Goal: Task Accomplishment & Management: Complete application form

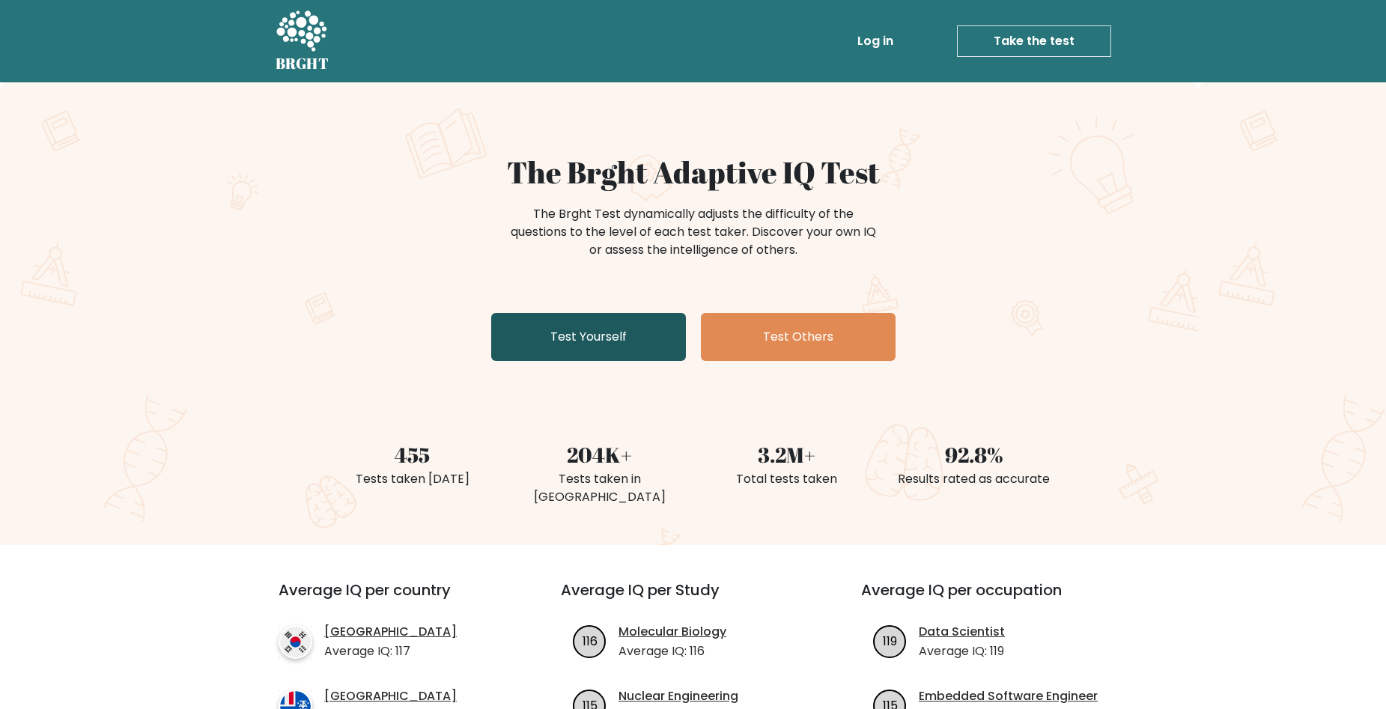
click at [606, 335] on link "Test Yourself" at bounding box center [588, 337] width 195 height 48
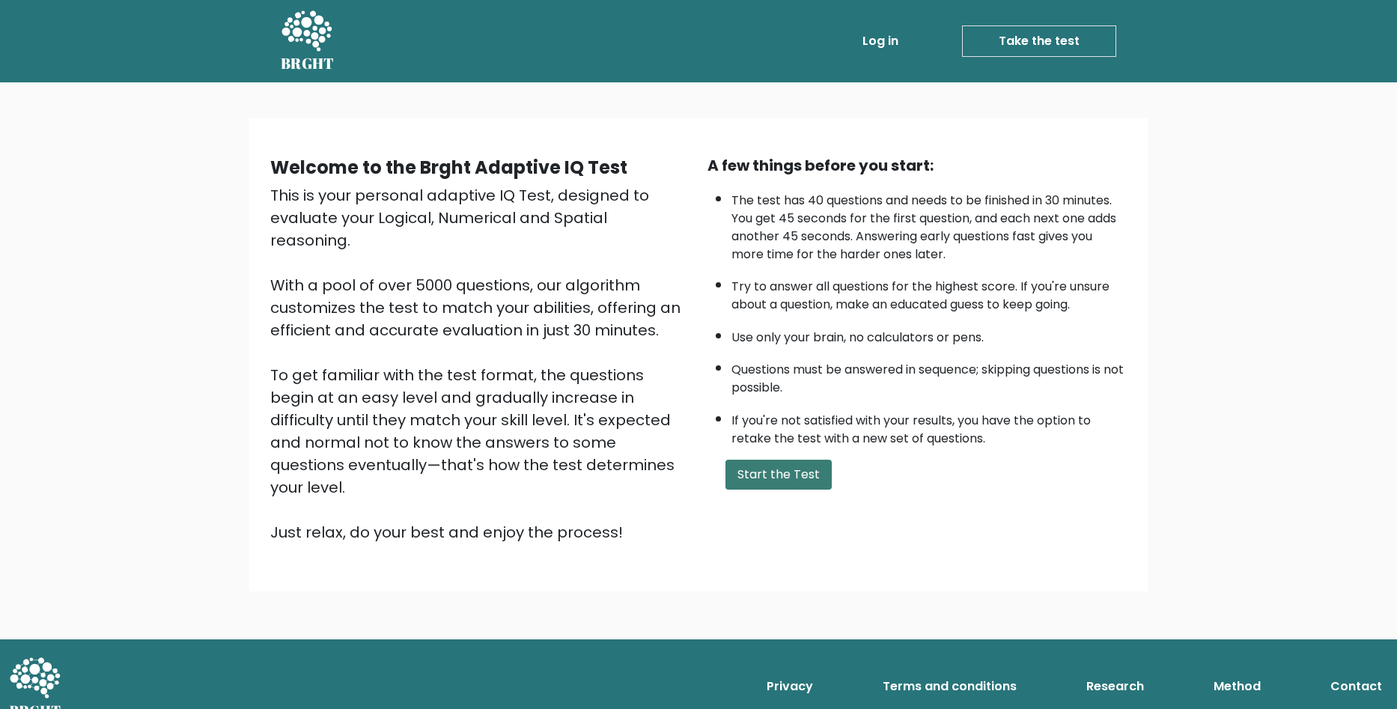
click at [771, 473] on button "Start the Test" at bounding box center [779, 475] width 106 height 30
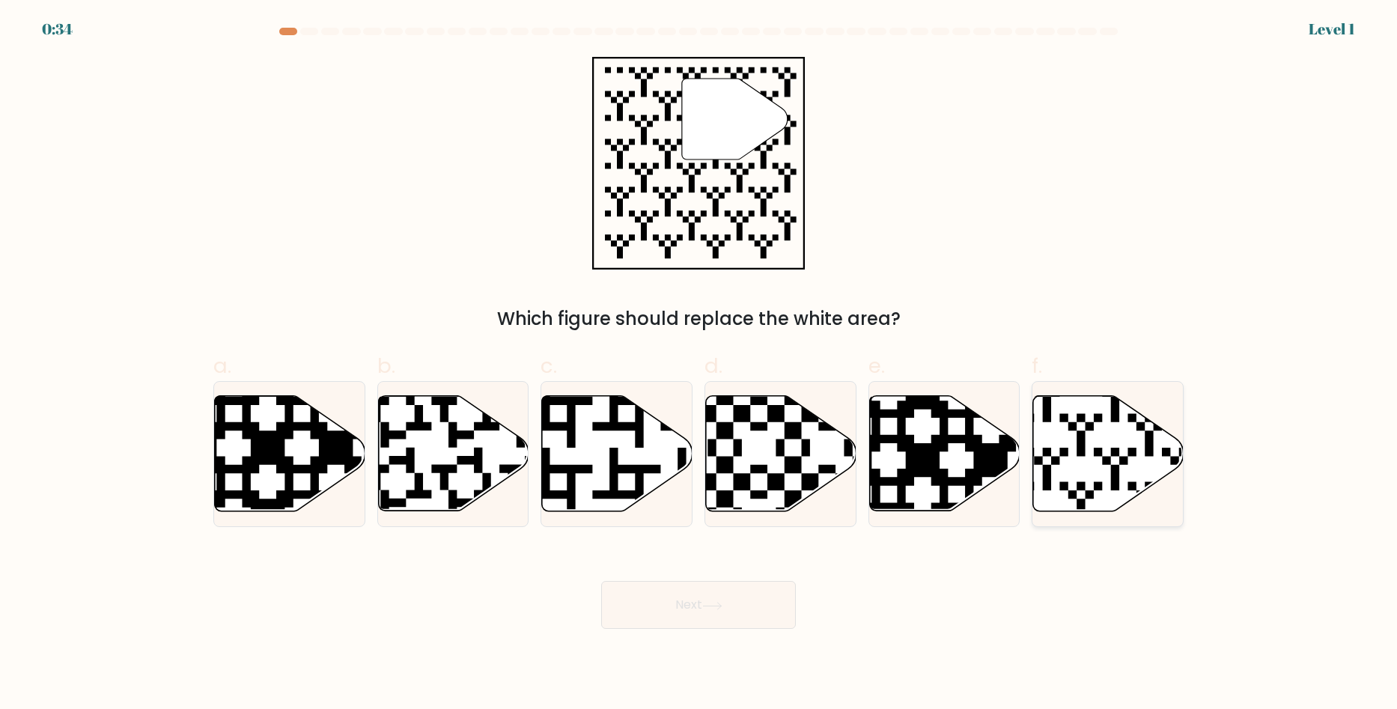
click at [1102, 457] on icon at bounding box center [1108, 453] width 150 height 115
click at [699, 365] on input "f." at bounding box center [699, 360] width 1 height 10
radio input "true"
click at [703, 609] on button "Next" at bounding box center [698, 605] width 195 height 48
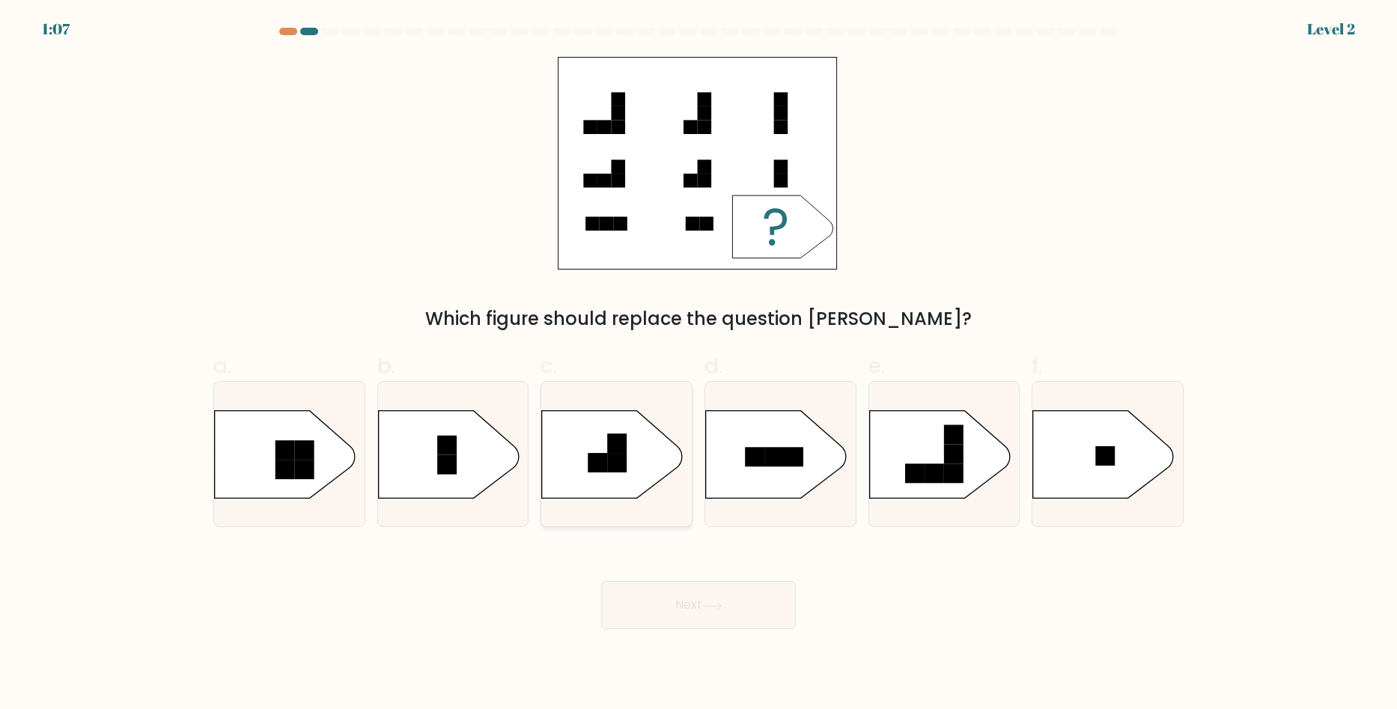
click at [617, 463] on rect at bounding box center [617, 462] width 19 height 19
click at [699, 365] on input "c." at bounding box center [699, 360] width 1 height 10
radio input "true"
click at [657, 601] on button "Next" at bounding box center [698, 605] width 195 height 48
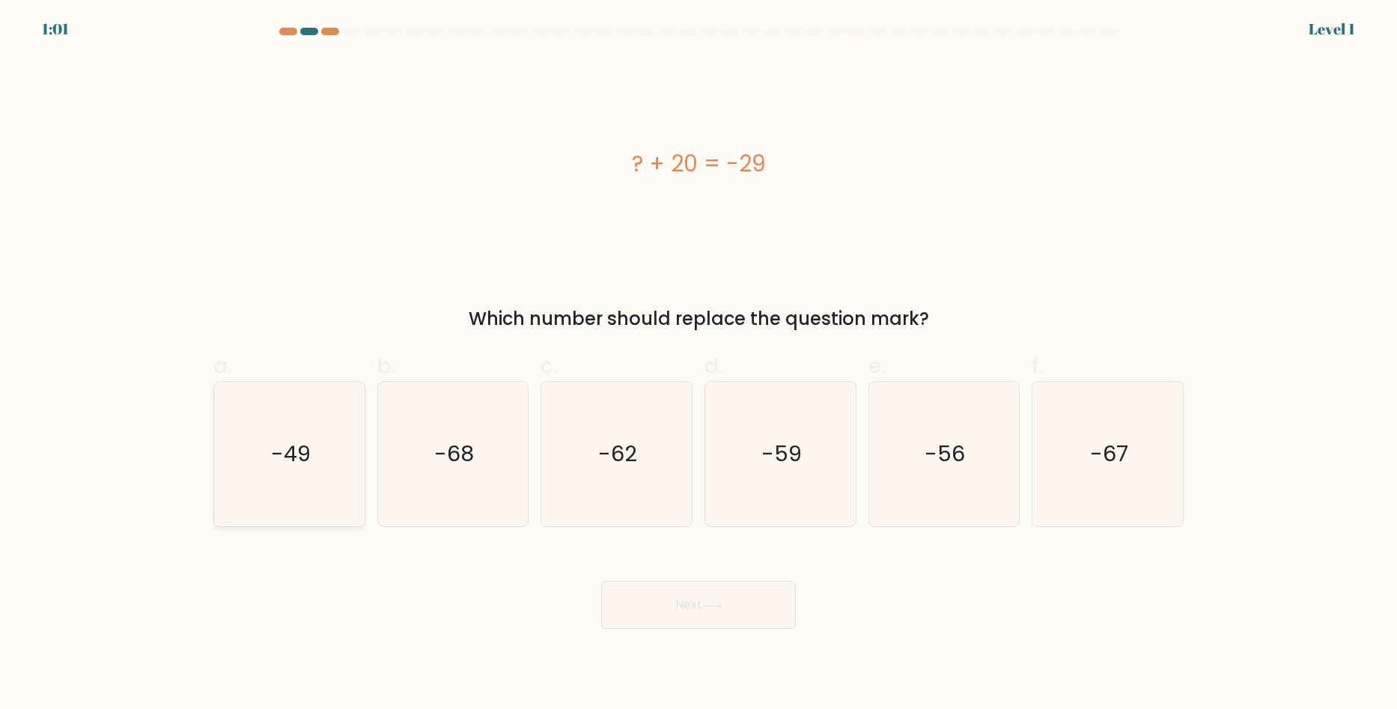
click at [296, 457] on text "-49" at bounding box center [291, 455] width 40 height 30
click at [699, 365] on input "a. -49" at bounding box center [699, 360] width 1 height 10
radio input "true"
click at [729, 608] on button "Next" at bounding box center [698, 605] width 195 height 48
click at [657, 606] on button "Next" at bounding box center [698, 605] width 195 height 48
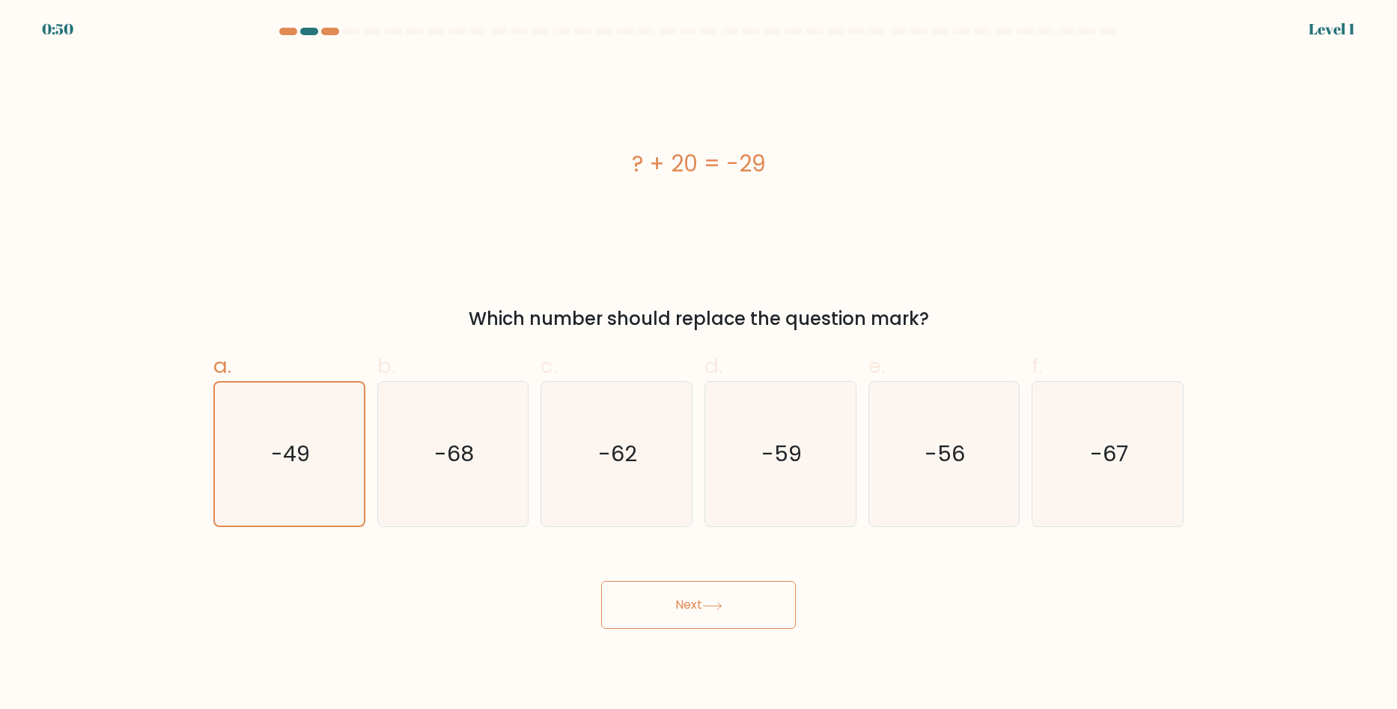
click at [721, 602] on icon at bounding box center [712, 606] width 20 height 8
click at [306, 466] on text "-49" at bounding box center [290, 455] width 39 height 30
click at [699, 365] on input "a. -49" at bounding box center [699, 360] width 1 height 10
click at [405, 471] on icon "-68" at bounding box center [452, 454] width 145 height 145
click at [699, 365] on input "b. -68" at bounding box center [699, 360] width 1 height 10
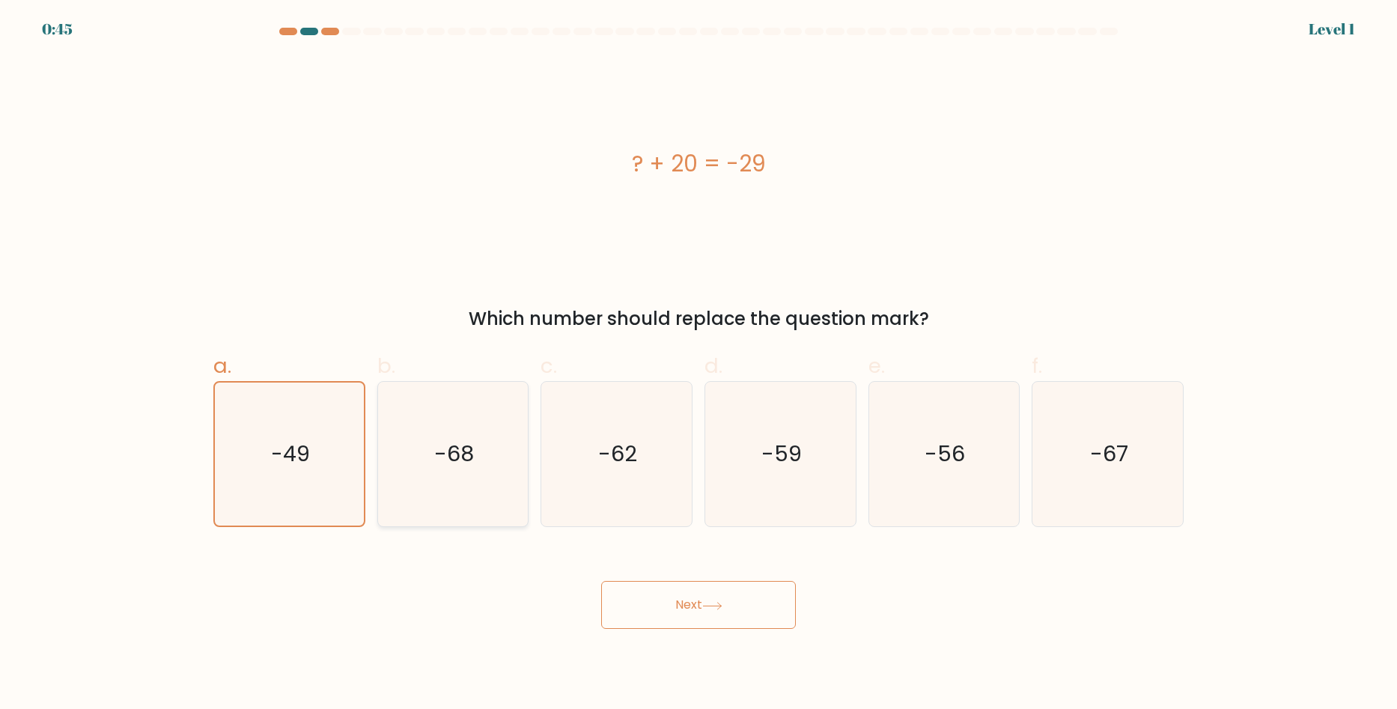
radio input "true"
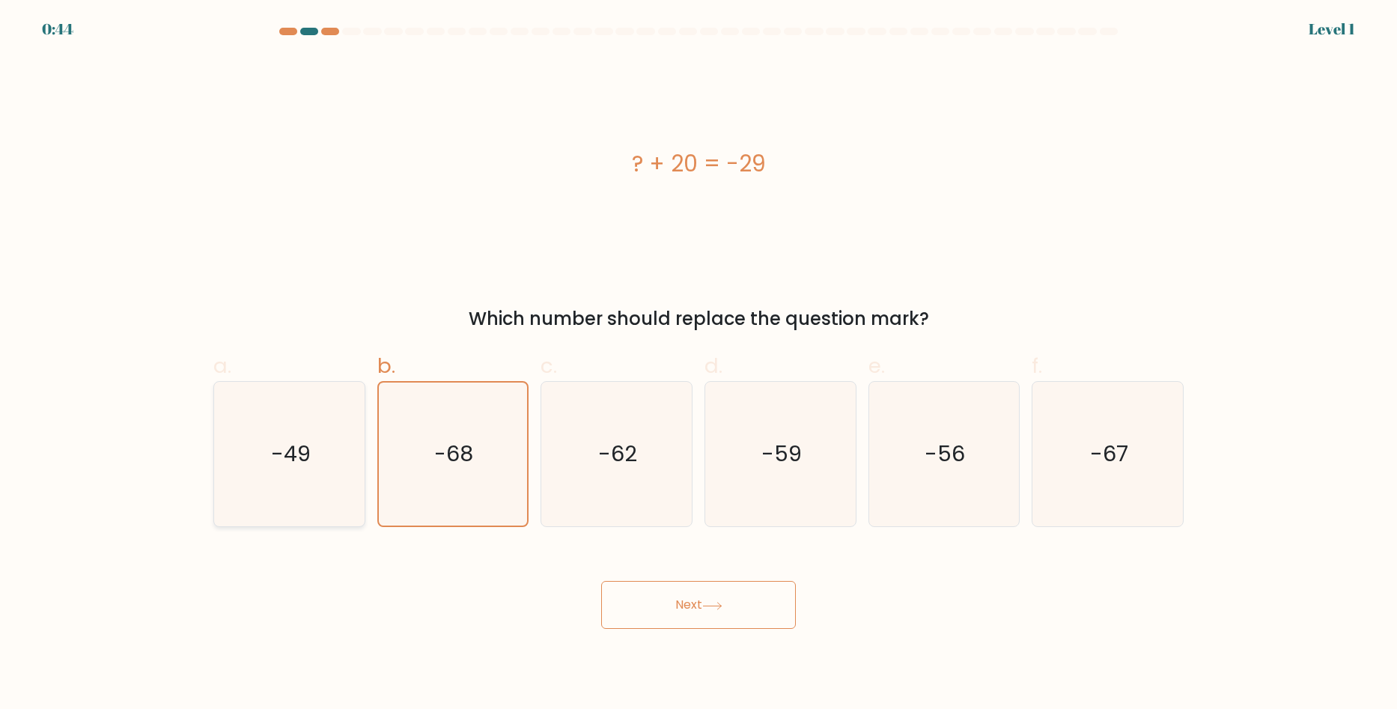
click at [244, 444] on icon "-49" at bounding box center [289, 454] width 145 height 145
click at [699, 365] on input "a. -49" at bounding box center [699, 360] width 1 height 10
radio input "true"
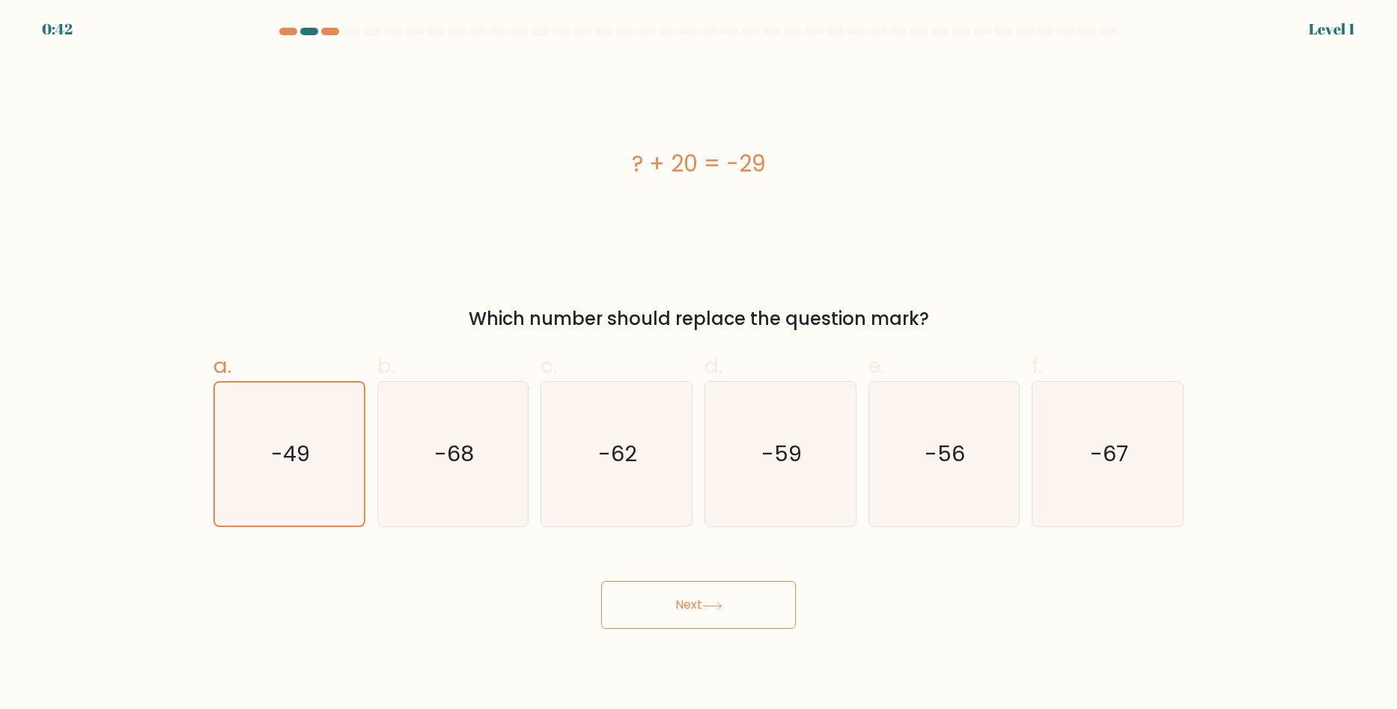
click at [697, 601] on button "Next" at bounding box center [698, 605] width 195 height 48
click at [746, 615] on button "Next" at bounding box center [698, 605] width 195 height 48
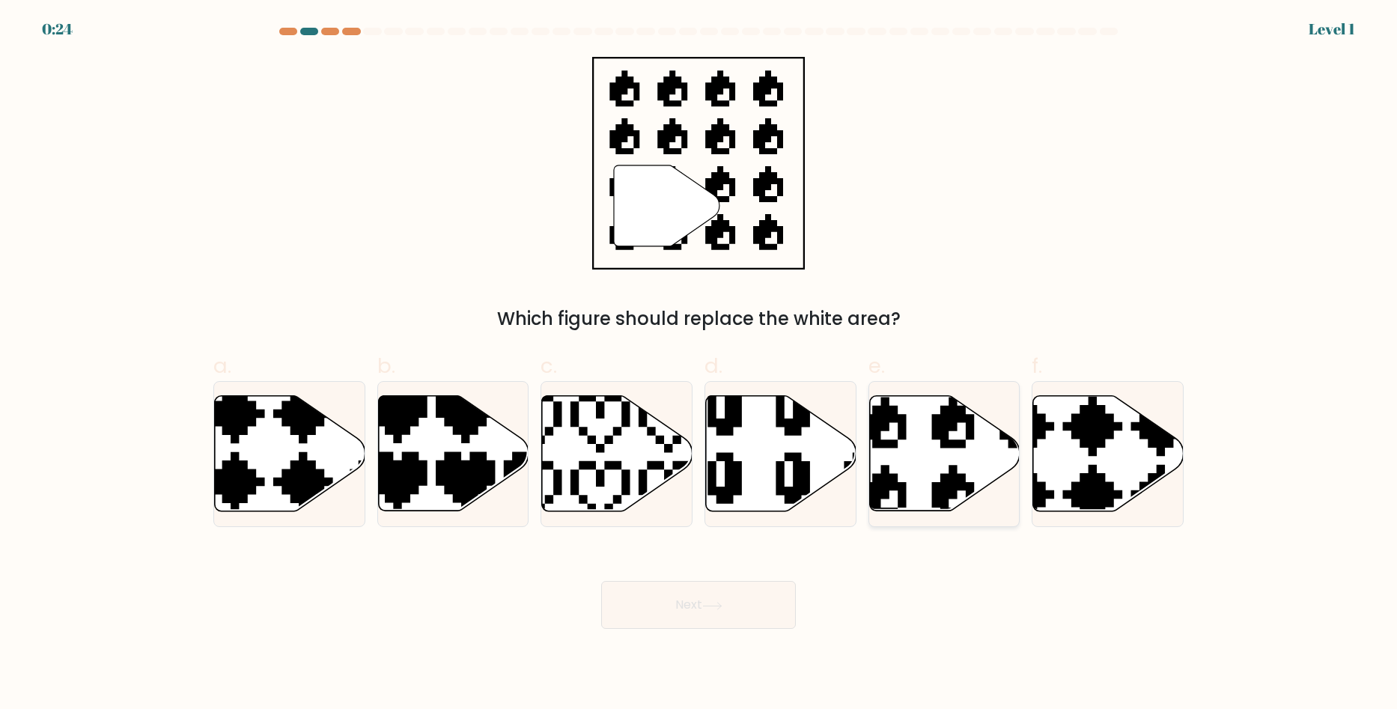
click at [939, 463] on icon at bounding box center [944, 453] width 150 height 115
click at [699, 365] on input "e." at bounding box center [699, 360] width 1 height 10
radio input "true"
click at [704, 592] on button "Next" at bounding box center [698, 605] width 195 height 48
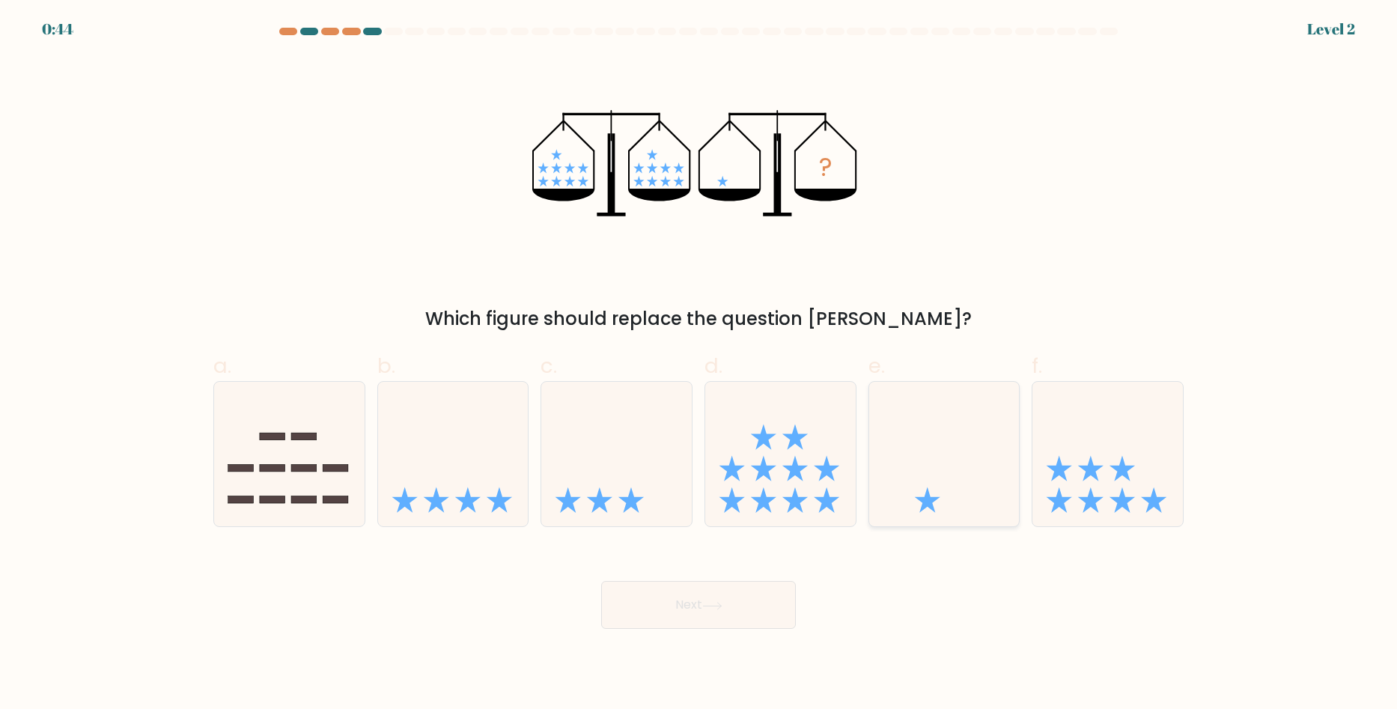
click at [915, 486] on icon at bounding box center [944, 454] width 150 height 124
click at [699, 365] on input "e." at bounding box center [699, 360] width 1 height 10
radio input "true"
click at [723, 608] on icon at bounding box center [712, 606] width 20 height 8
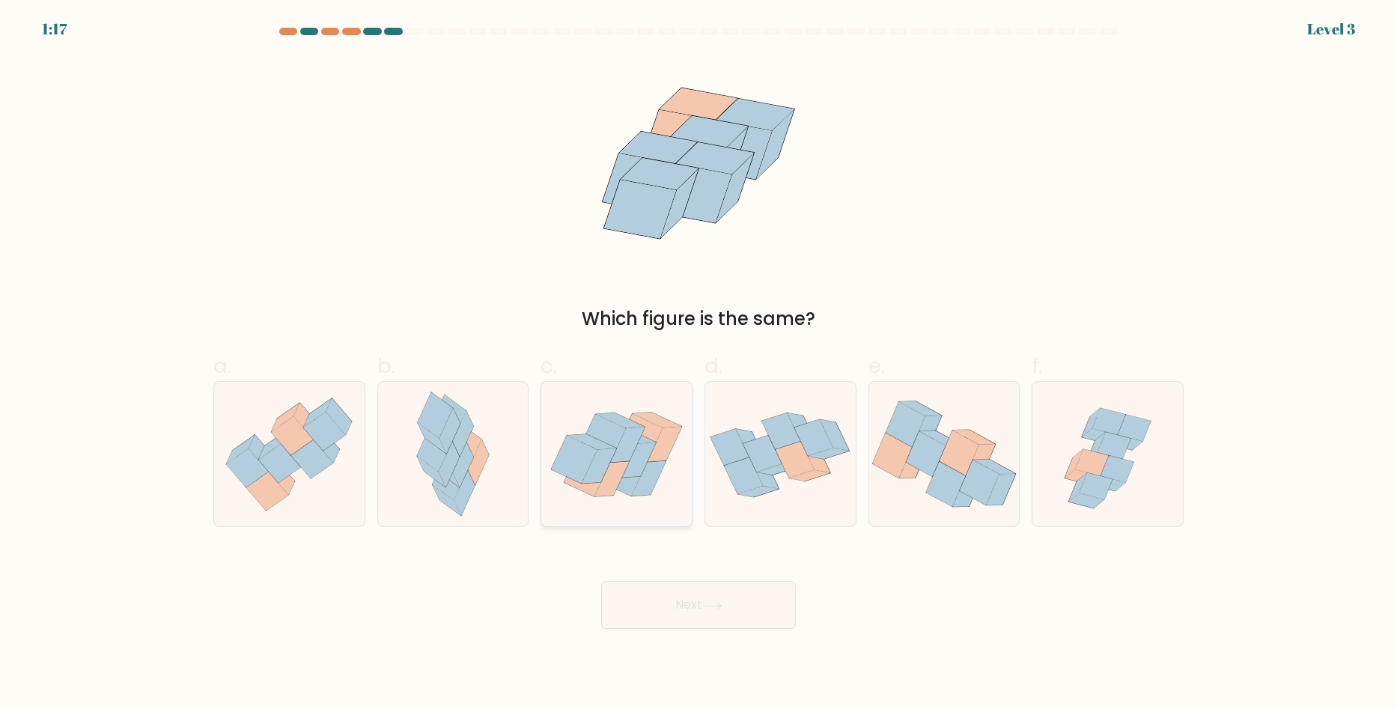
click at [609, 448] on icon at bounding box center [592, 441] width 49 height 15
click at [699, 365] on input "c." at bounding box center [699, 360] width 1 height 10
radio input "true"
click at [431, 413] on icon at bounding box center [435, 416] width 35 height 46
click at [699, 365] on input "b." at bounding box center [699, 360] width 1 height 10
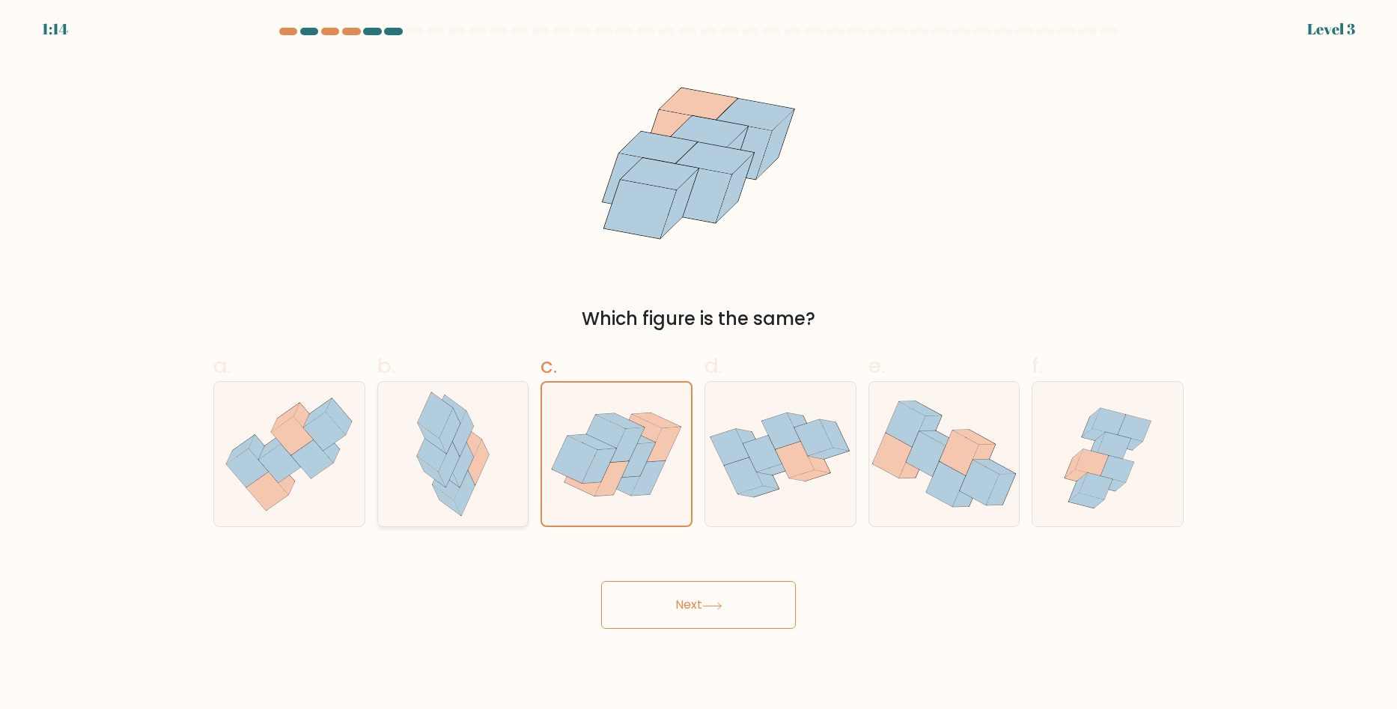
radio input "true"
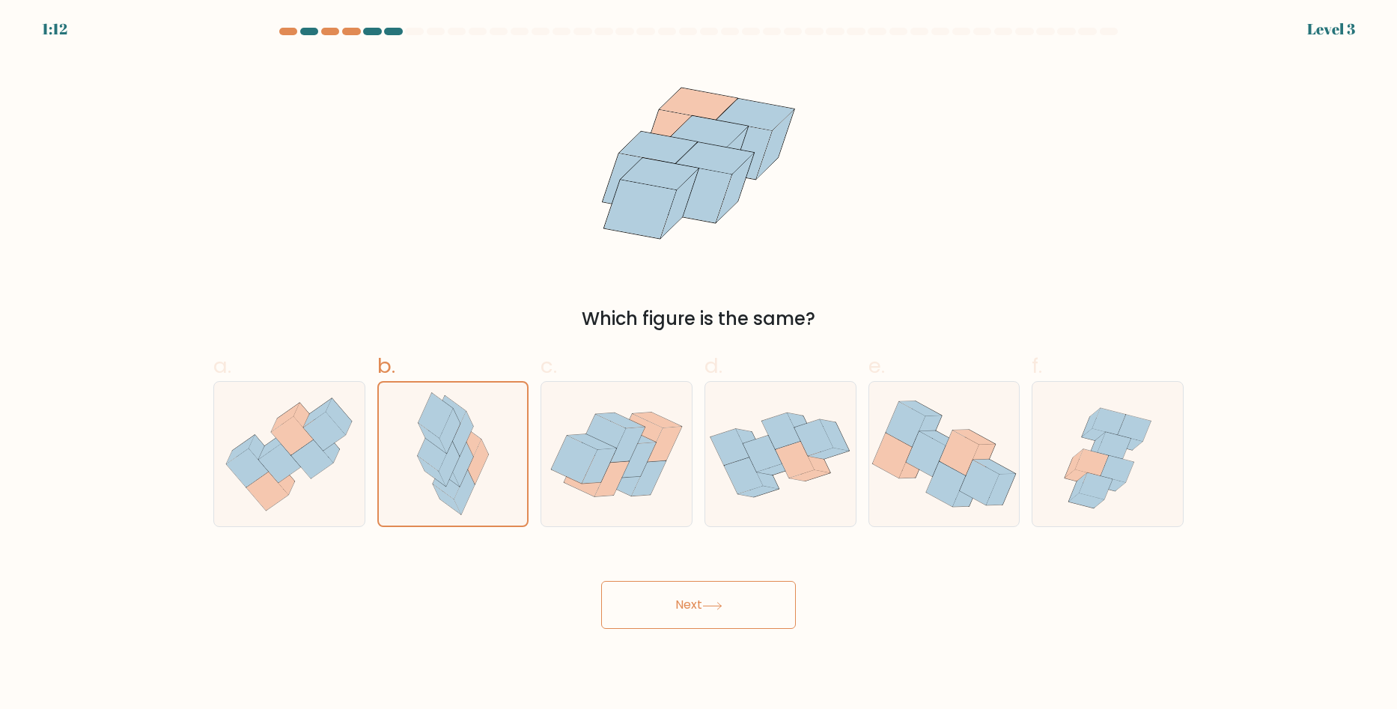
click at [683, 606] on button "Next" at bounding box center [698, 605] width 195 height 48
click at [747, 606] on button "Next" at bounding box center [698, 605] width 195 height 48
click at [634, 498] on icon at bounding box center [616, 455] width 150 height 120
click at [699, 365] on input "c." at bounding box center [699, 360] width 1 height 10
radio input "true"
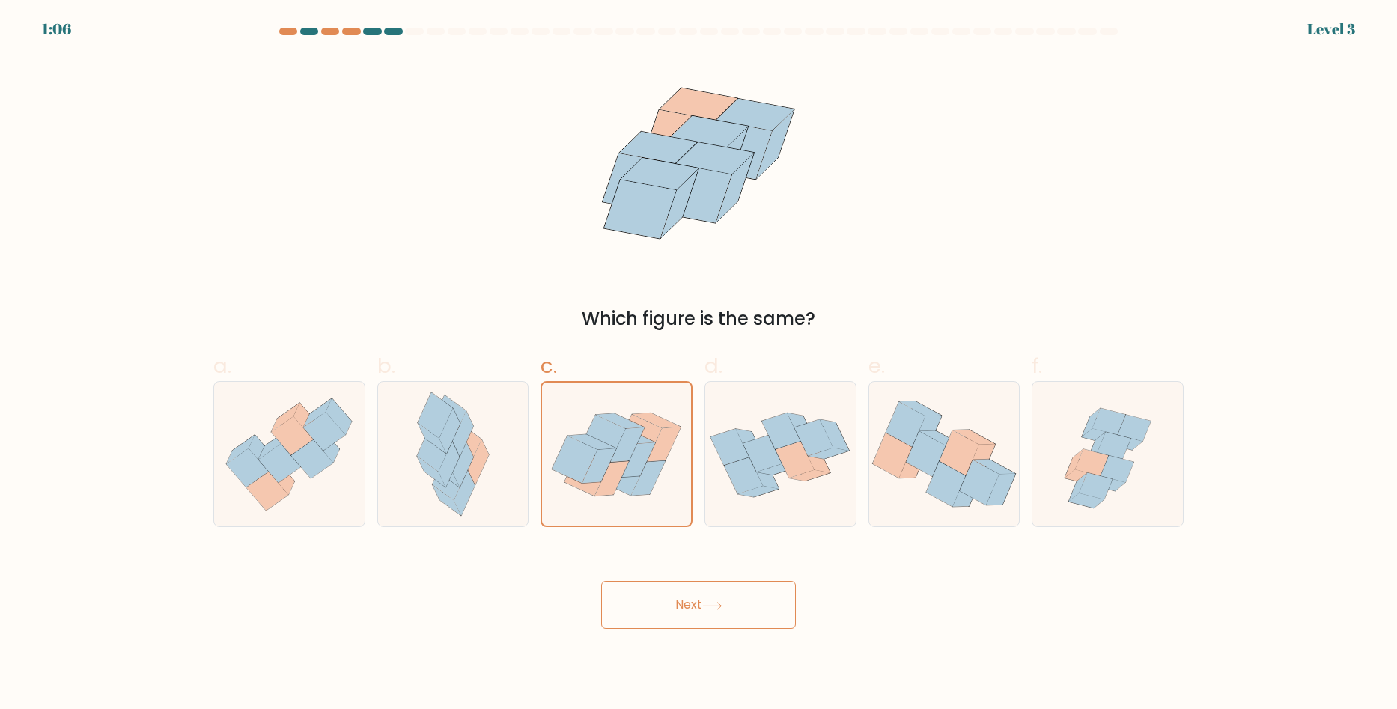
click at [725, 600] on button "Next" at bounding box center [698, 605] width 195 height 48
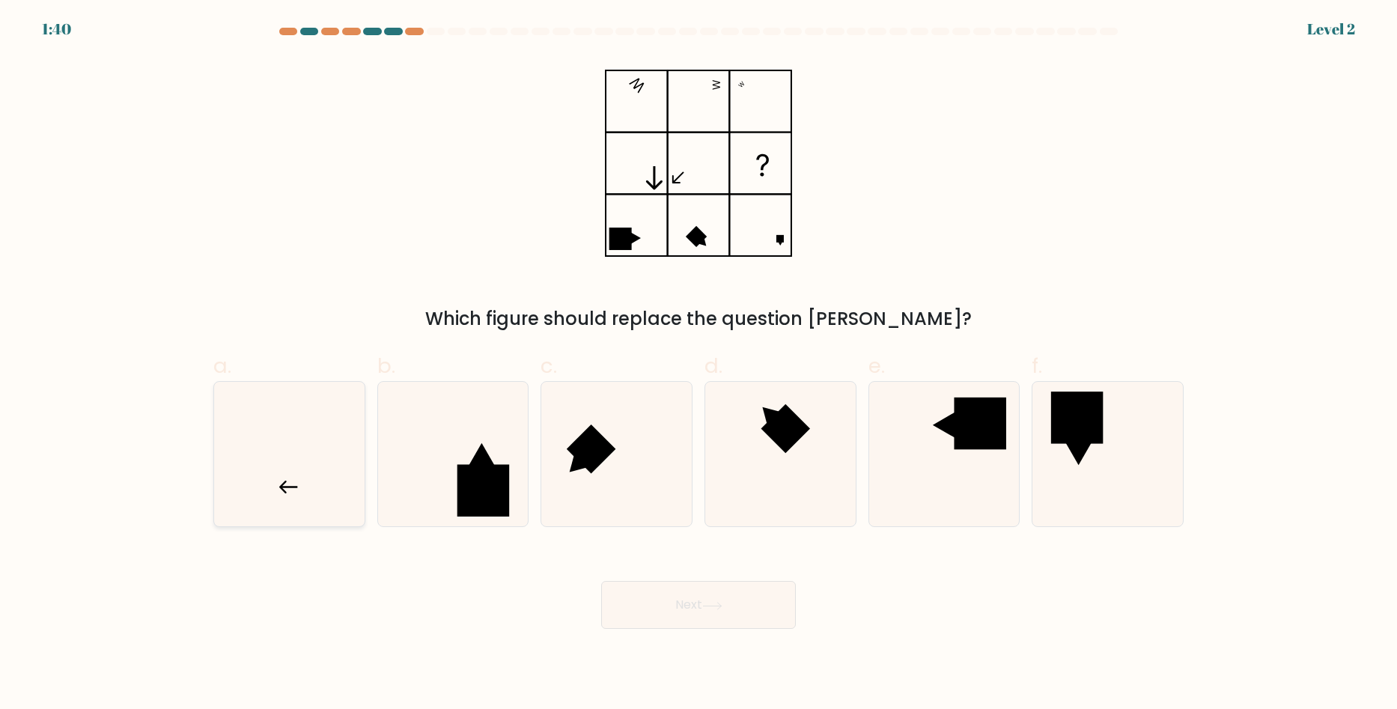
click at [282, 448] on icon at bounding box center [289, 454] width 145 height 145
click at [699, 365] on input "a." at bounding box center [699, 360] width 1 height 10
radio input "true"
click at [737, 604] on button "Next" at bounding box center [698, 605] width 195 height 48
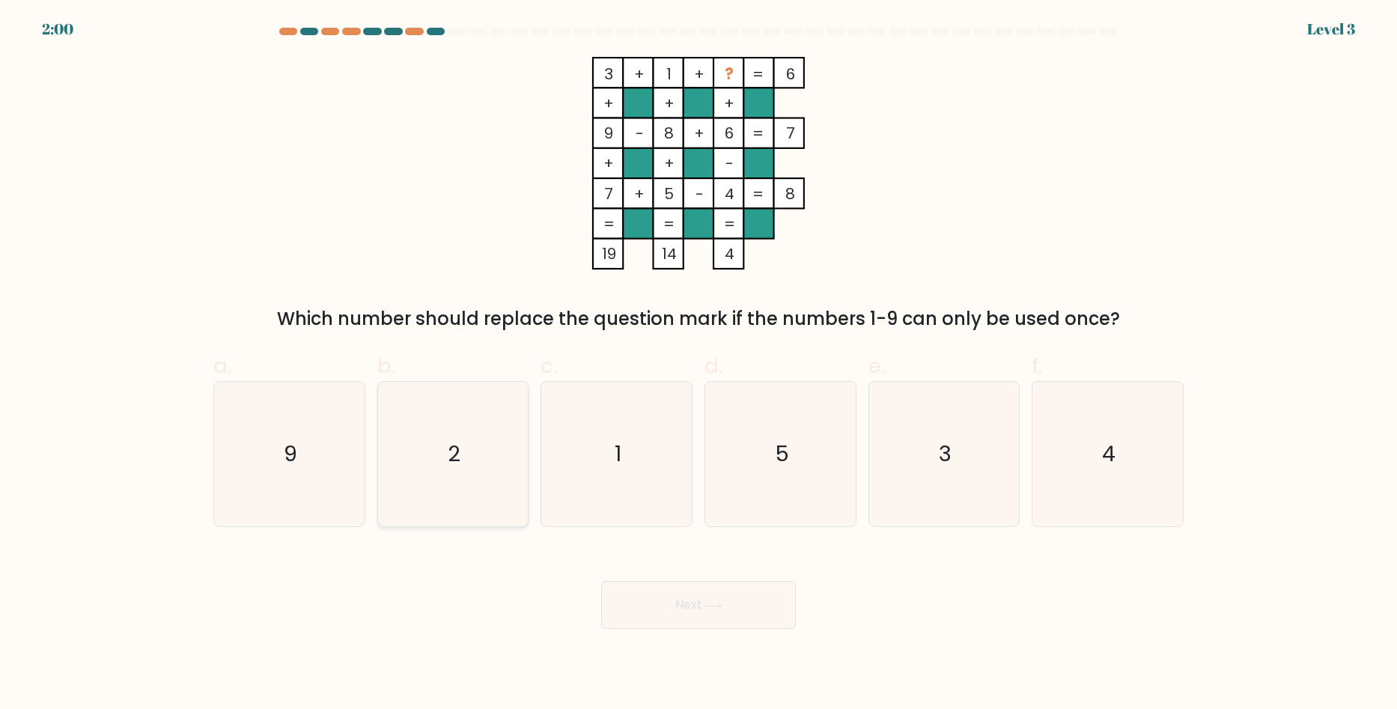
click at [425, 419] on icon "2" at bounding box center [452, 454] width 145 height 145
click at [699, 365] on input "b. 2" at bounding box center [699, 360] width 1 height 10
radio input "true"
click at [729, 606] on button "Next" at bounding box center [698, 605] width 195 height 48
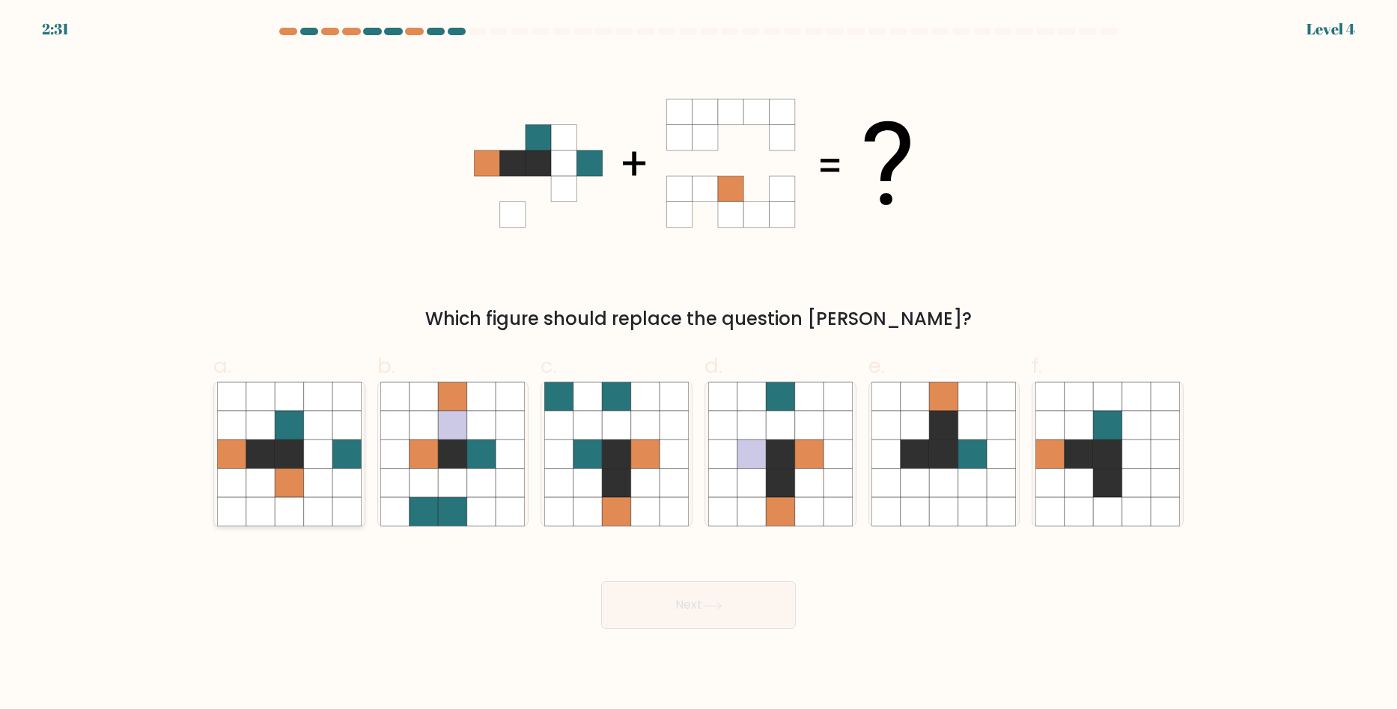
click at [319, 465] on icon at bounding box center [318, 454] width 28 height 28
click at [699, 365] on input "a." at bounding box center [699, 360] width 1 height 10
radio input "true"
click at [674, 598] on button "Next" at bounding box center [698, 605] width 195 height 48
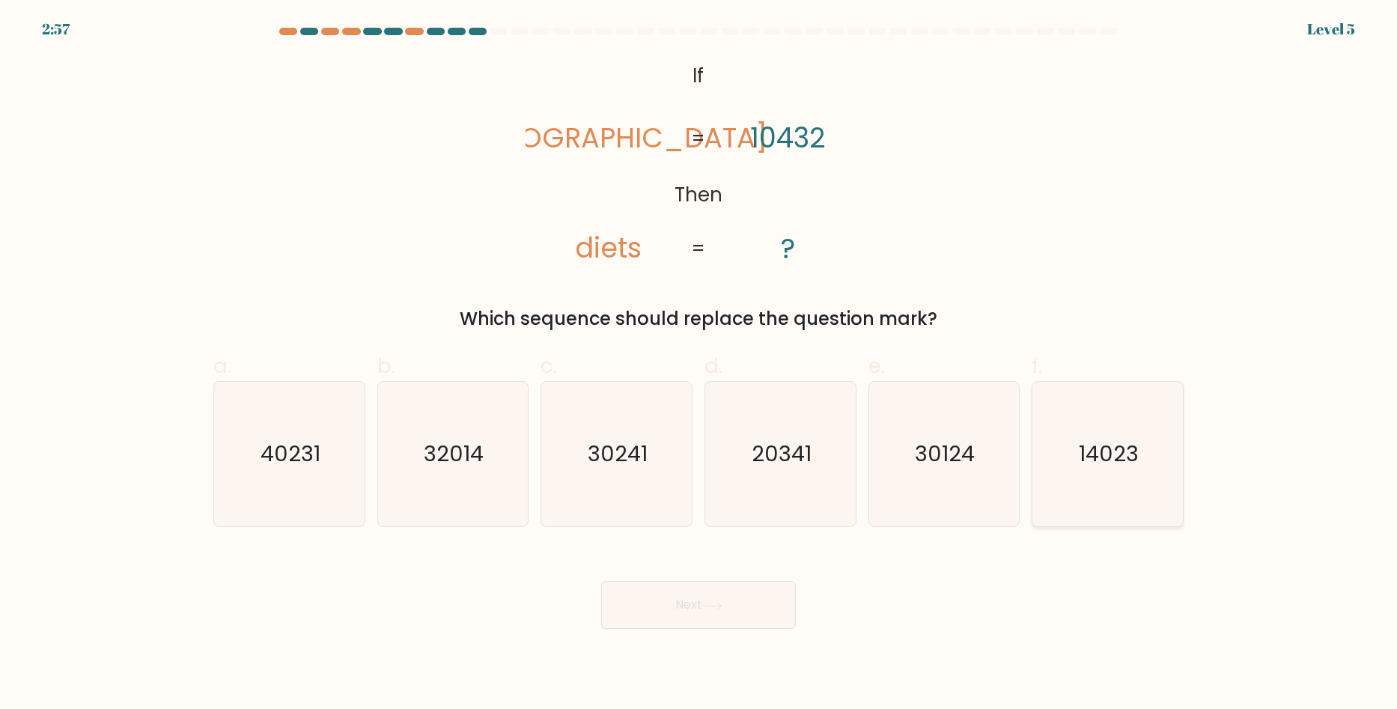
click at [1092, 453] on text "14023" at bounding box center [1110, 455] width 60 height 30
click at [699, 365] on input "f. 14023" at bounding box center [699, 360] width 1 height 10
radio input "true"
click at [721, 608] on icon at bounding box center [712, 605] width 18 height 7
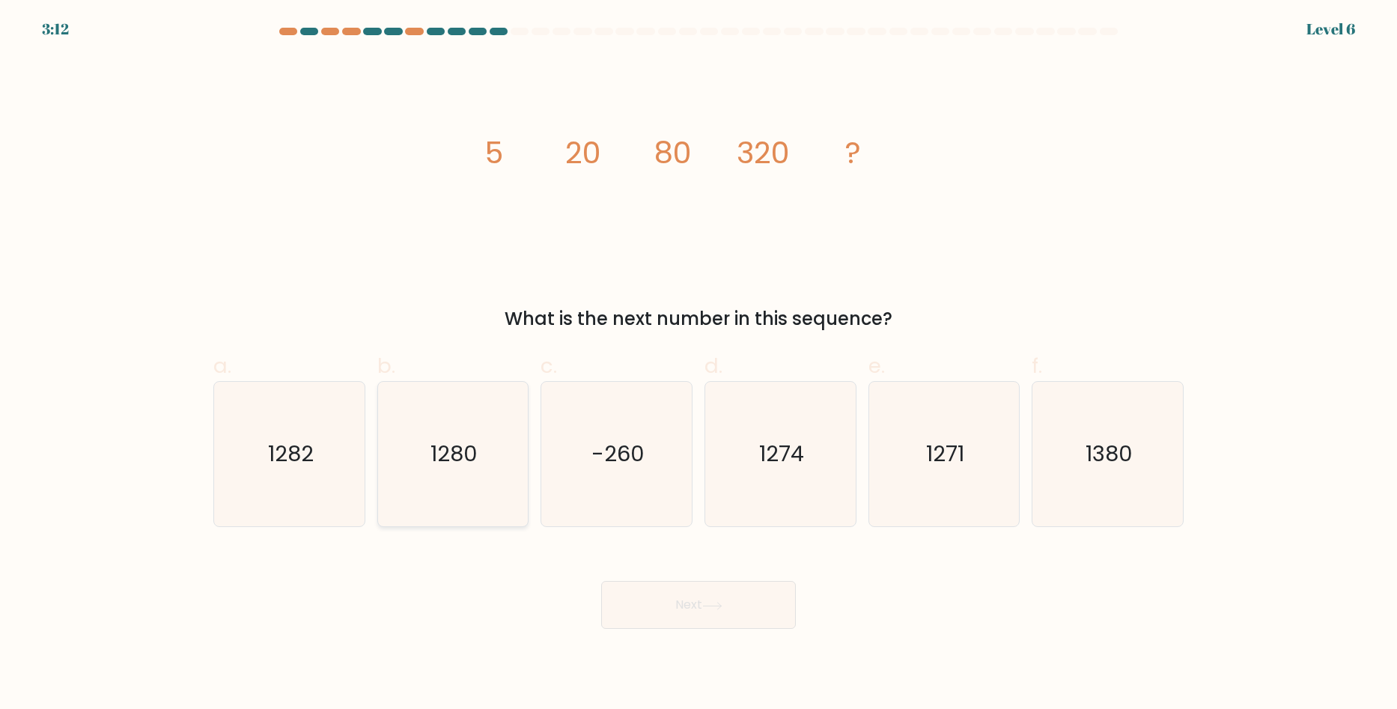
click at [498, 475] on icon "1280" at bounding box center [452, 454] width 145 height 145
click at [699, 365] on input "b. 1280" at bounding box center [699, 360] width 1 height 10
radio input "true"
click at [704, 609] on button "Next" at bounding box center [698, 605] width 195 height 48
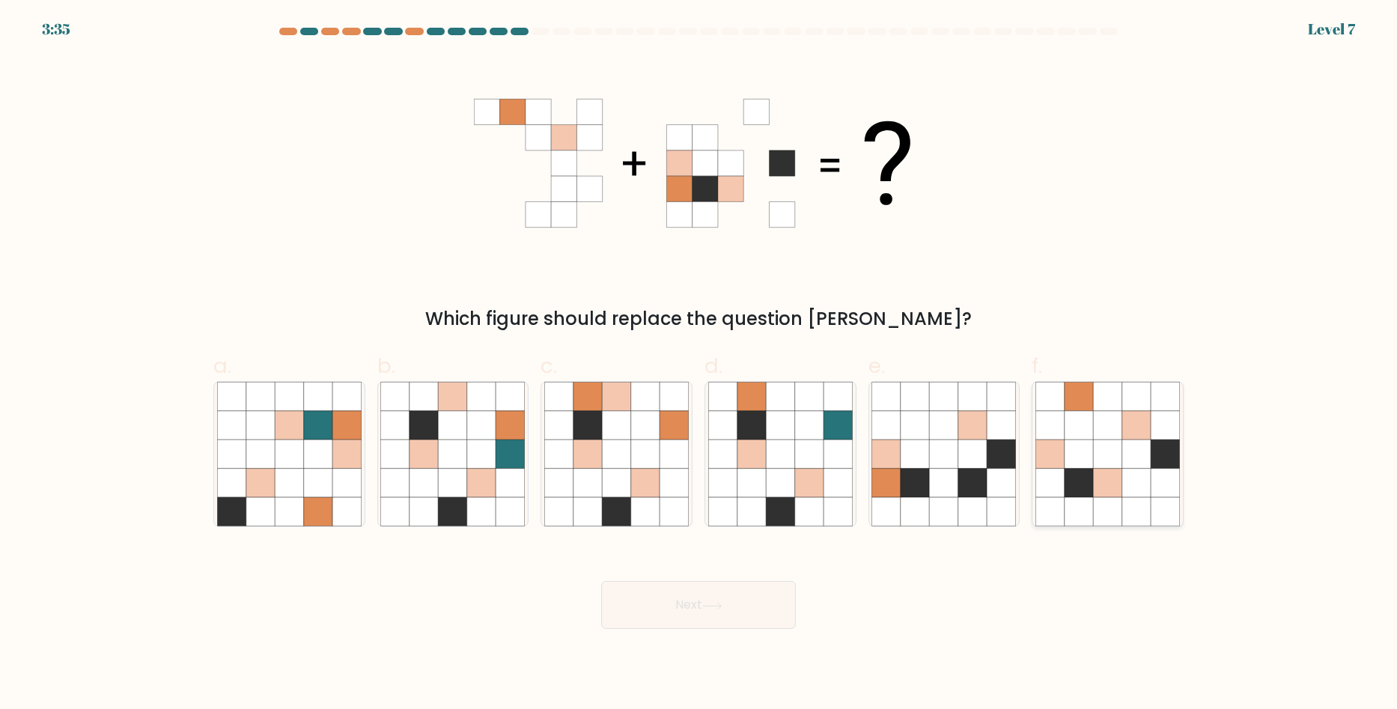
click at [1129, 434] on icon at bounding box center [1136, 425] width 28 height 28
click at [699, 365] on input "f." at bounding box center [699, 360] width 1 height 10
radio input "true"
click at [723, 605] on icon at bounding box center [712, 606] width 20 height 8
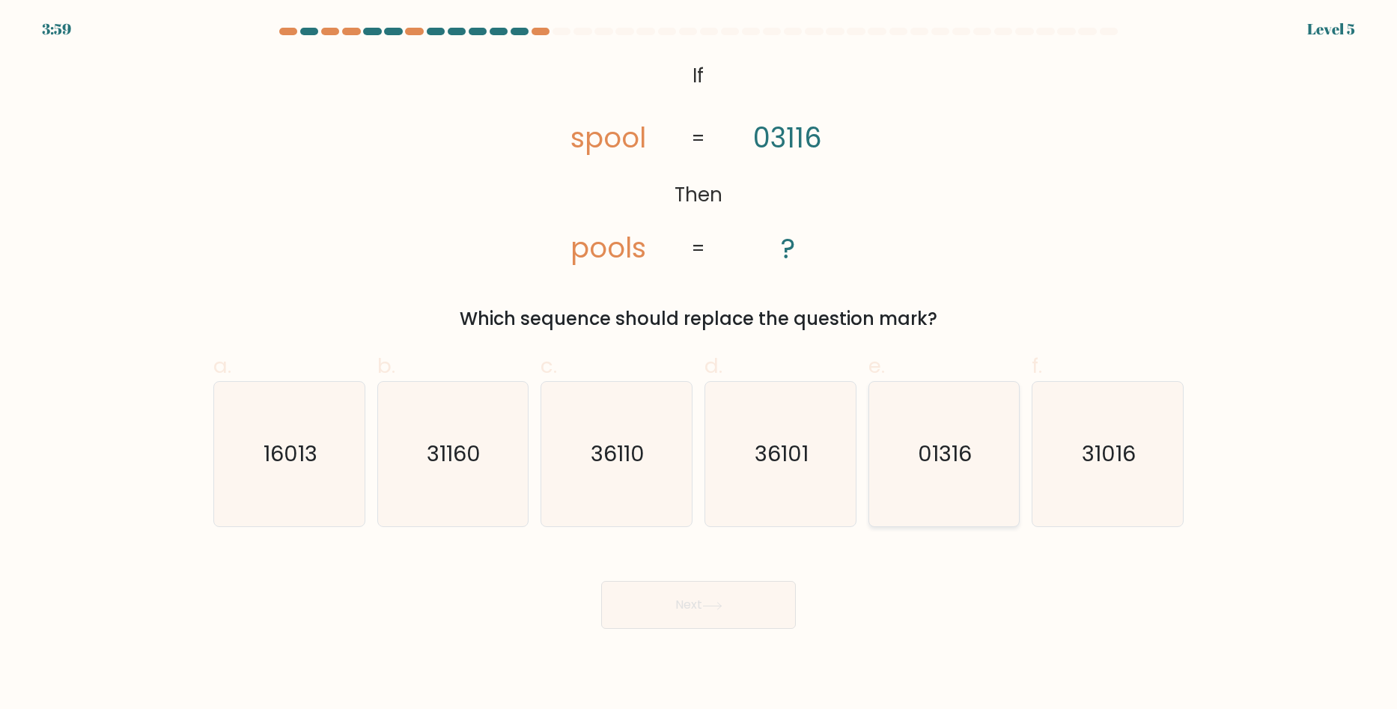
click at [922, 473] on icon "01316" at bounding box center [944, 454] width 145 height 145
click at [699, 365] on input "e. 01316" at bounding box center [699, 360] width 1 height 10
radio input "true"
click at [592, 474] on icon "36110" at bounding box center [616, 454] width 145 height 145
click at [699, 365] on input "c. 36110" at bounding box center [699, 360] width 1 height 10
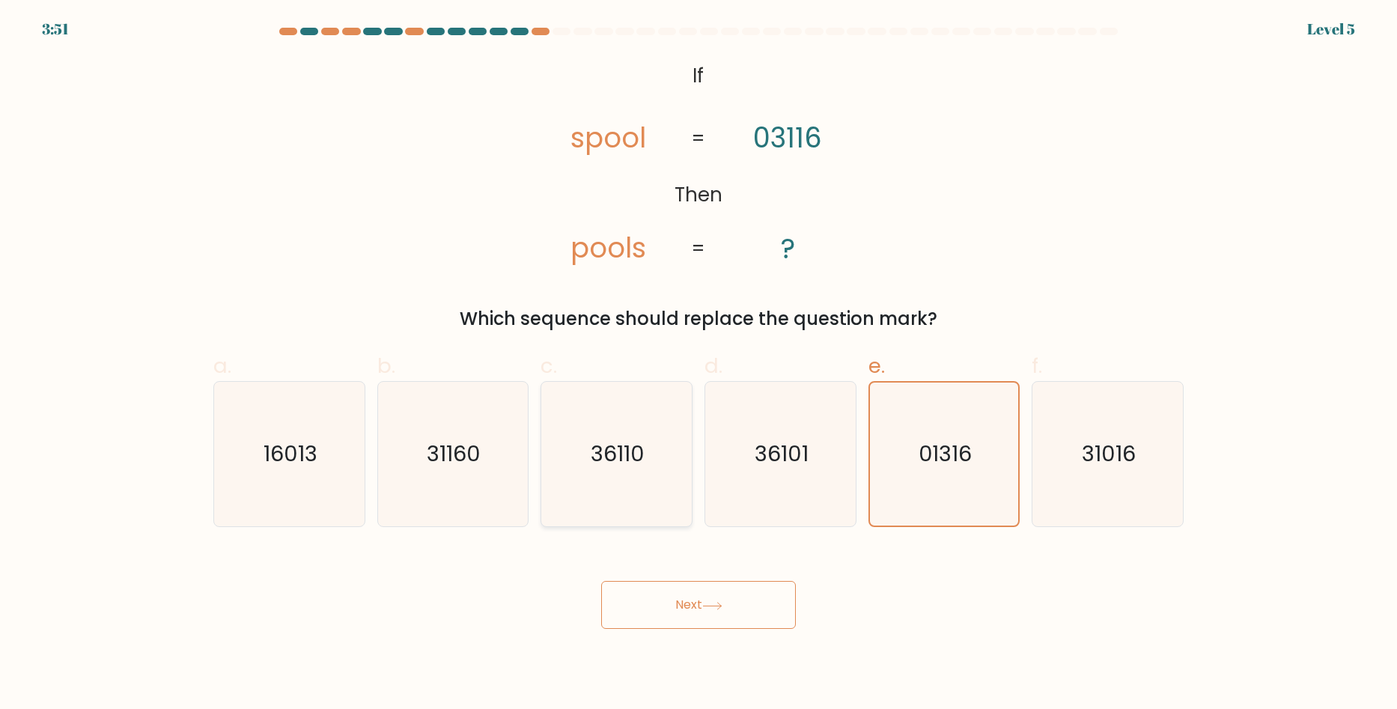
radio input "true"
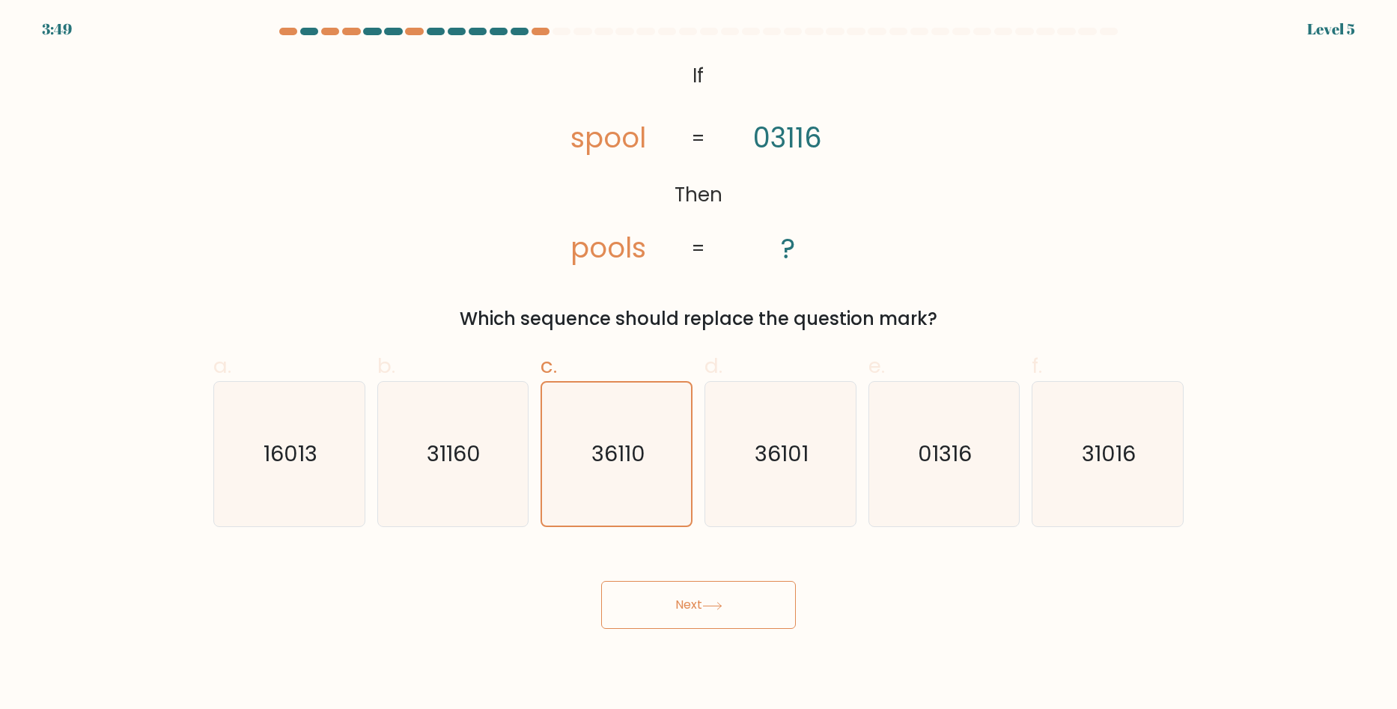
click at [692, 609] on button "Next" at bounding box center [698, 605] width 195 height 48
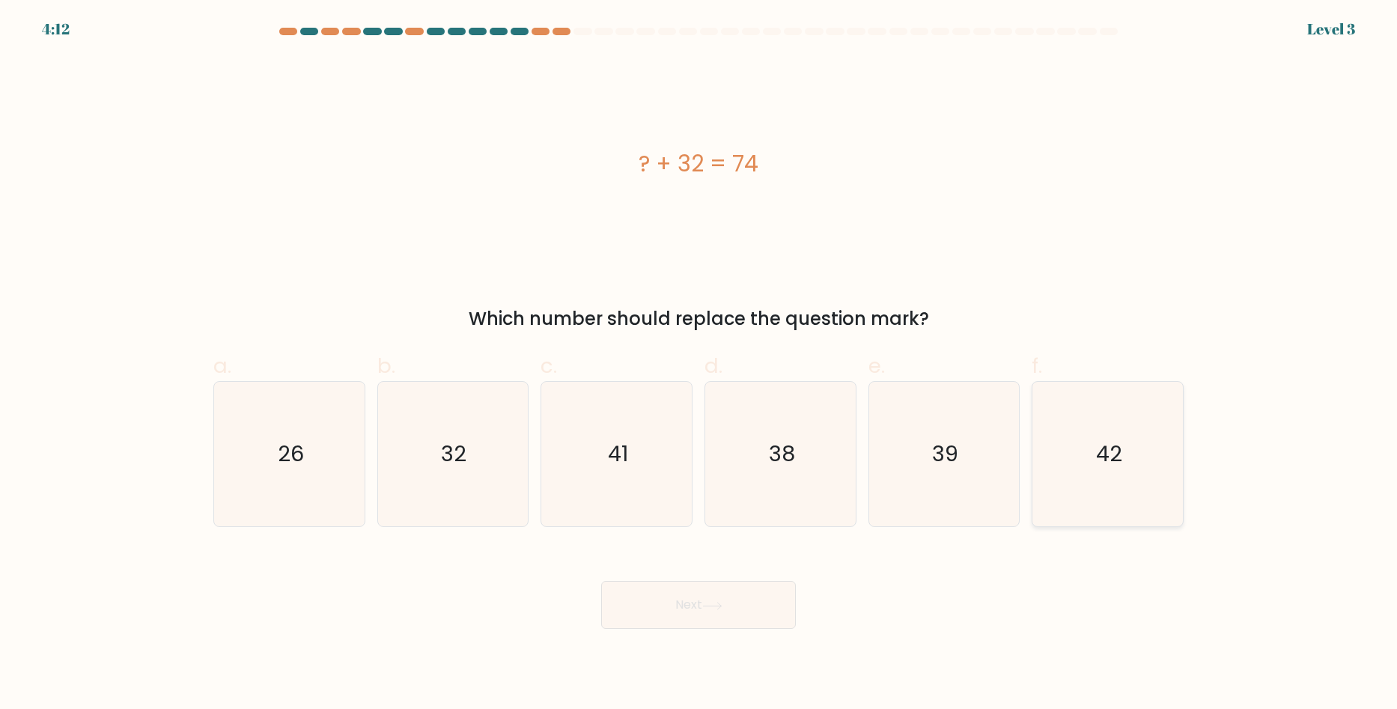
click at [1098, 457] on text "42" at bounding box center [1109, 455] width 26 height 30
click at [699, 365] on input "f. 42" at bounding box center [699, 360] width 1 height 10
radio input "true"
click at [719, 604] on icon at bounding box center [712, 606] width 20 height 8
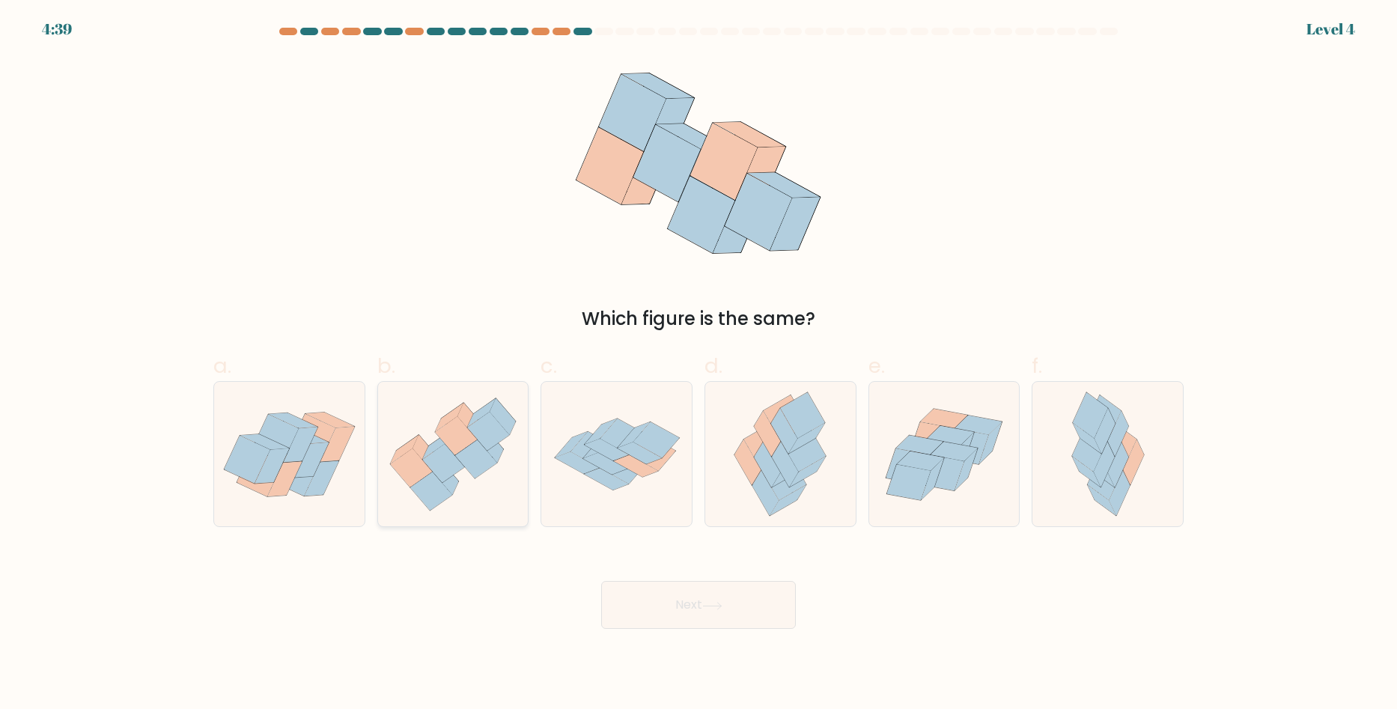
click at [475, 453] on icon at bounding box center [476, 459] width 42 height 39
click at [699, 365] on input "b." at bounding box center [699, 360] width 1 height 10
radio input "true"
click at [294, 460] on icon at bounding box center [300, 444] width 34 height 35
click at [699, 365] on input "a." at bounding box center [699, 360] width 1 height 10
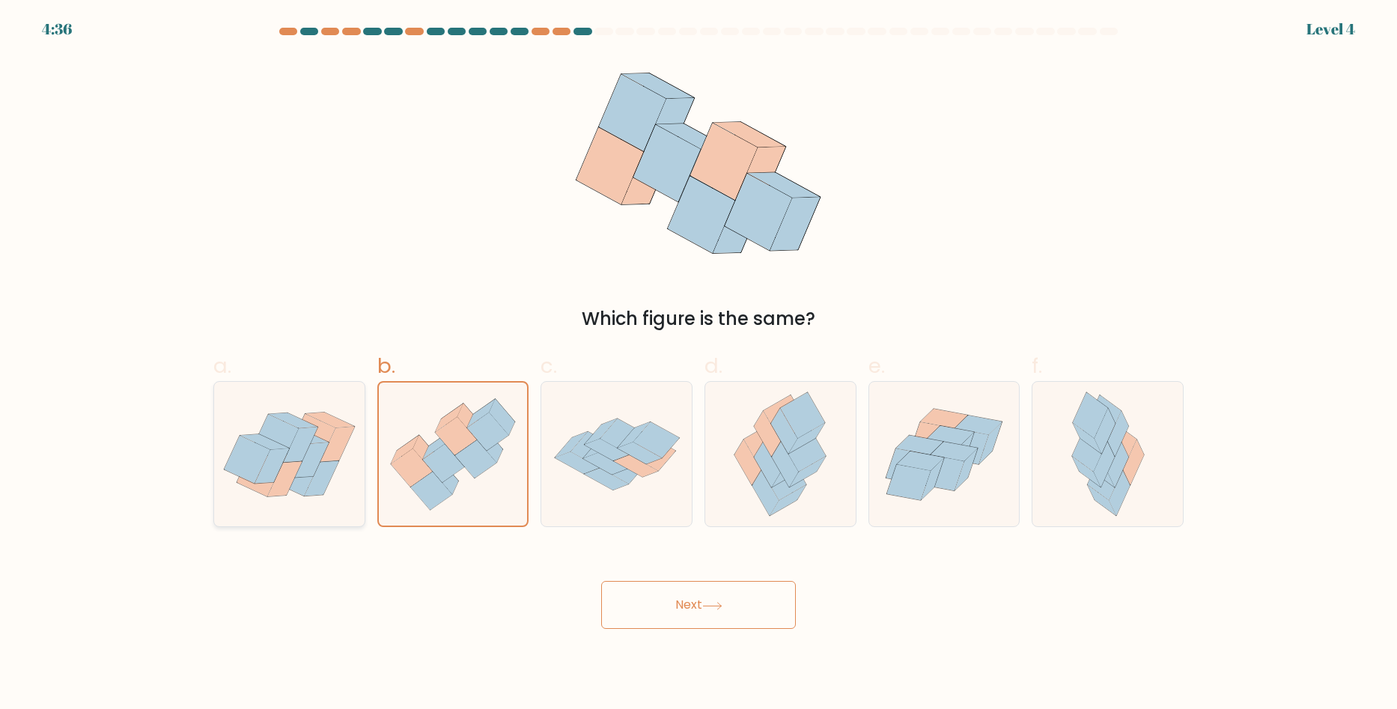
radio input "true"
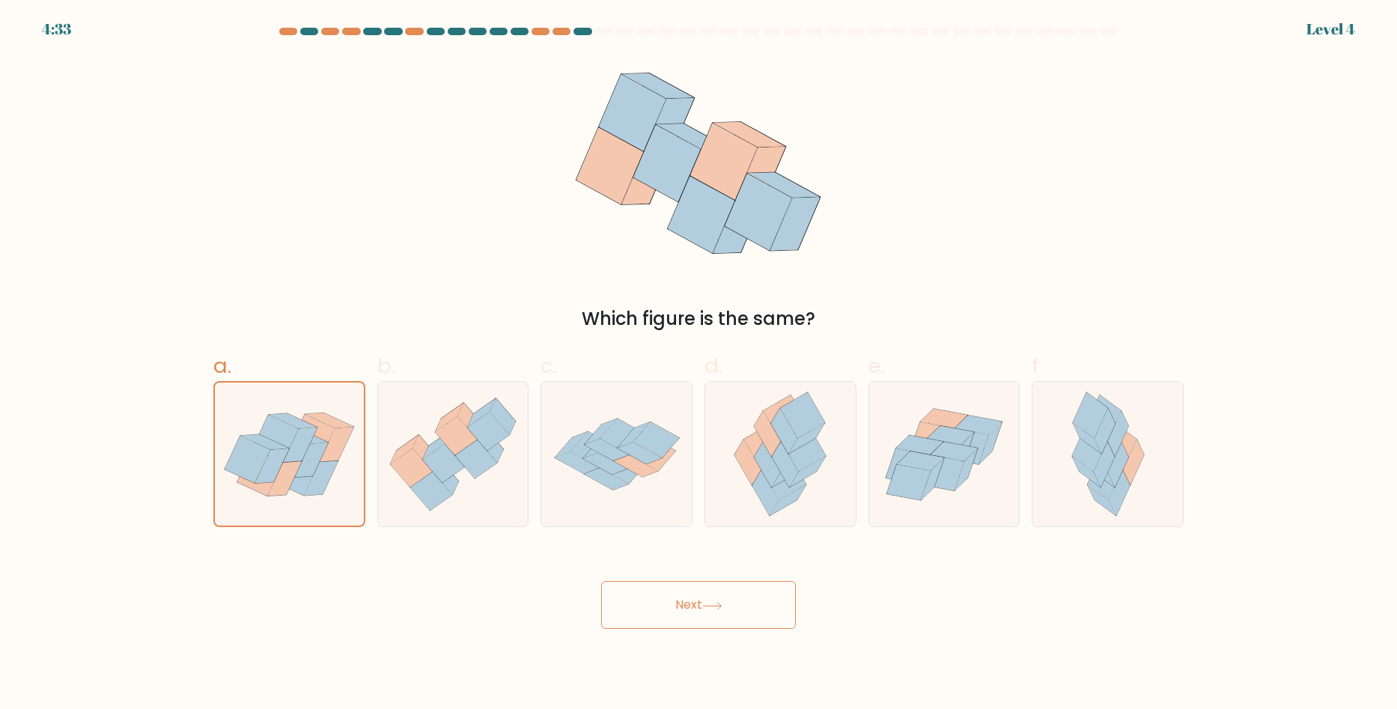
click at [700, 616] on button "Next" at bounding box center [698, 605] width 195 height 48
click at [733, 609] on button "Next" at bounding box center [698, 605] width 195 height 48
click at [696, 610] on button "Next" at bounding box center [698, 605] width 195 height 48
click at [417, 428] on icon at bounding box center [453, 455] width 150 height 130
click at [699, 365] on input "b." at bounding box center [699, 360] width 1 height 10
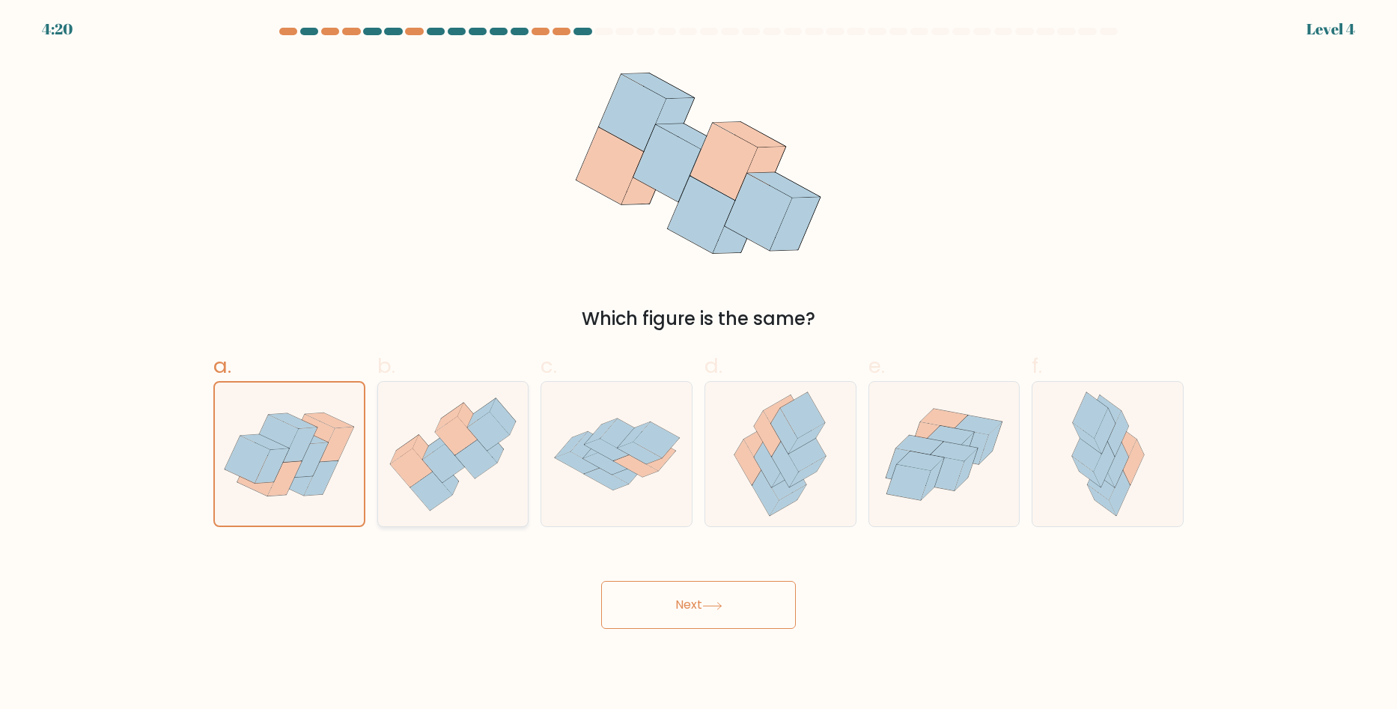
radio input "true"
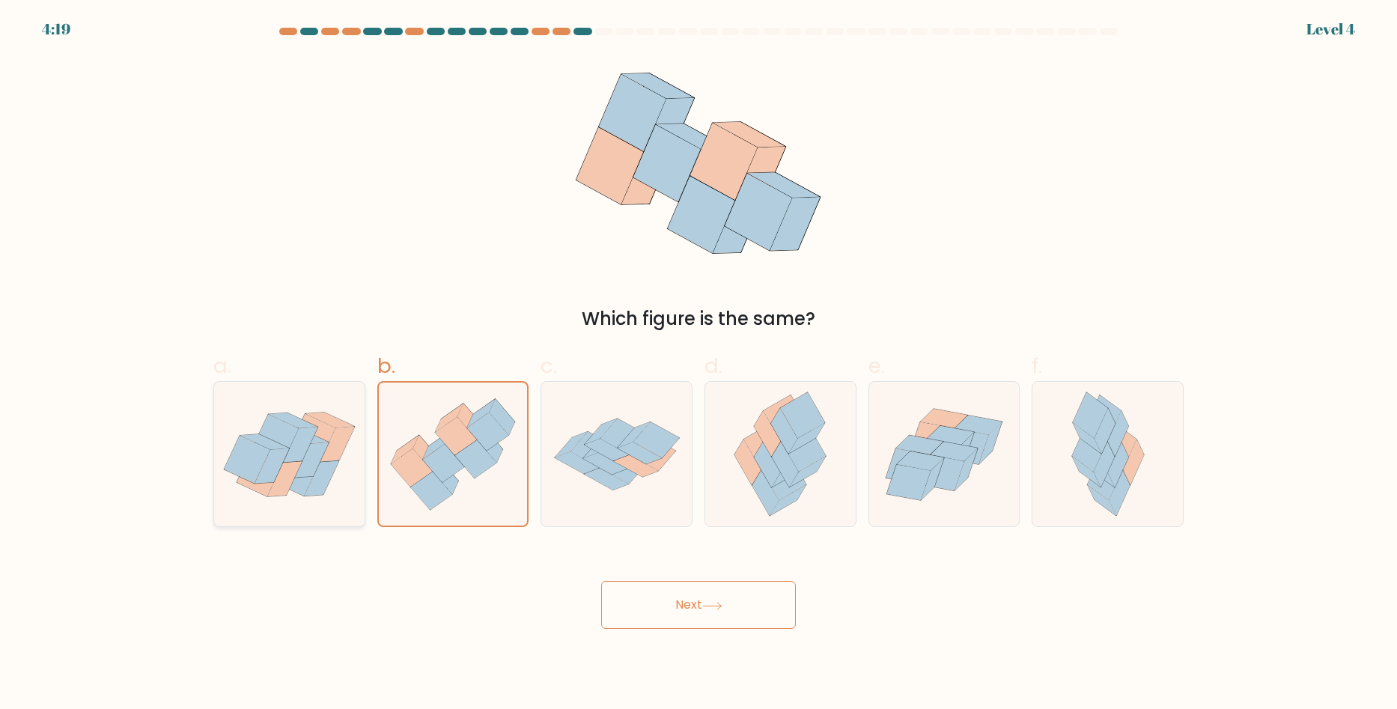
click at [314, 434] on icon at bounding box center [300, 444] width 34 height 35
click at [699, 365] on input "a." at bounding box center [699, 360] width 1 height 10
radio input "true"
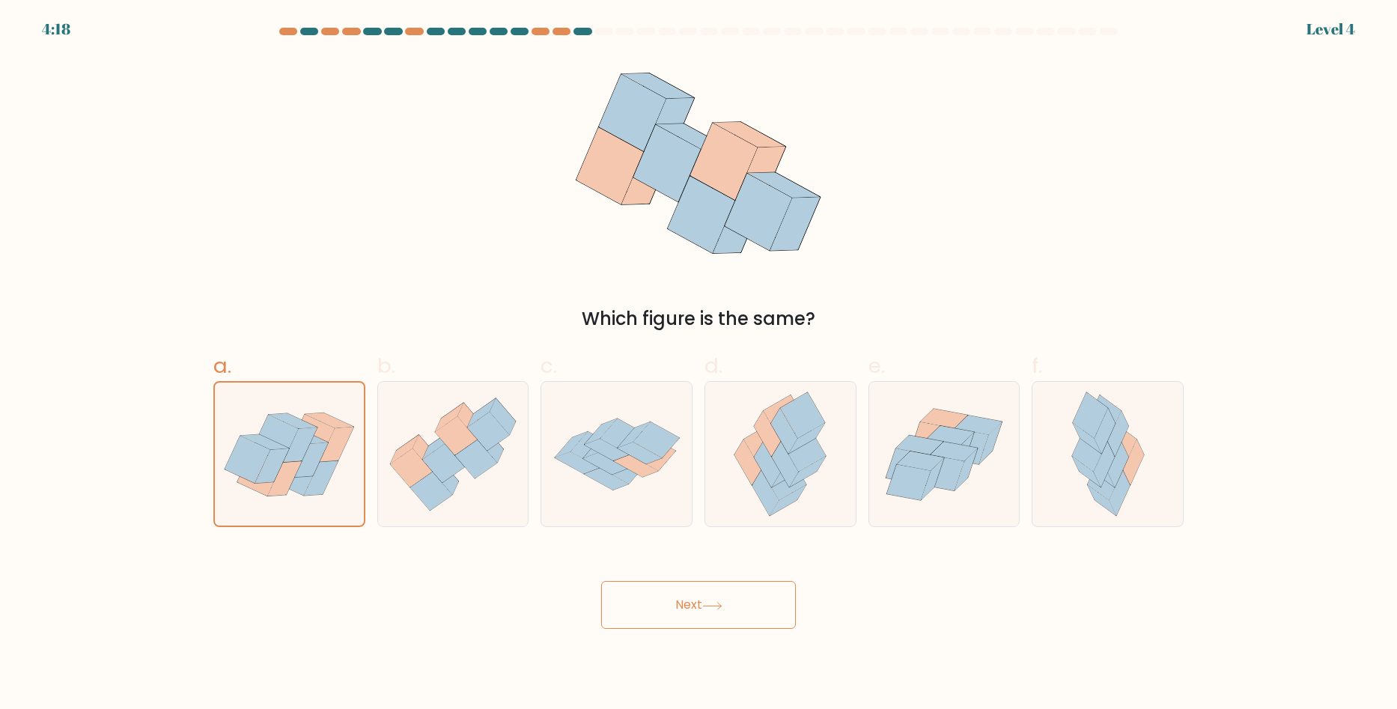
click at [705, 606] on button "Next" at bounding box center [698, 605] width 195 height 48
click at [723, 609] on icon at bounding box center [712, 606] width 20 height 8
click at [334, 459] on icon at bounding box center [337, 444] width 34 height 35
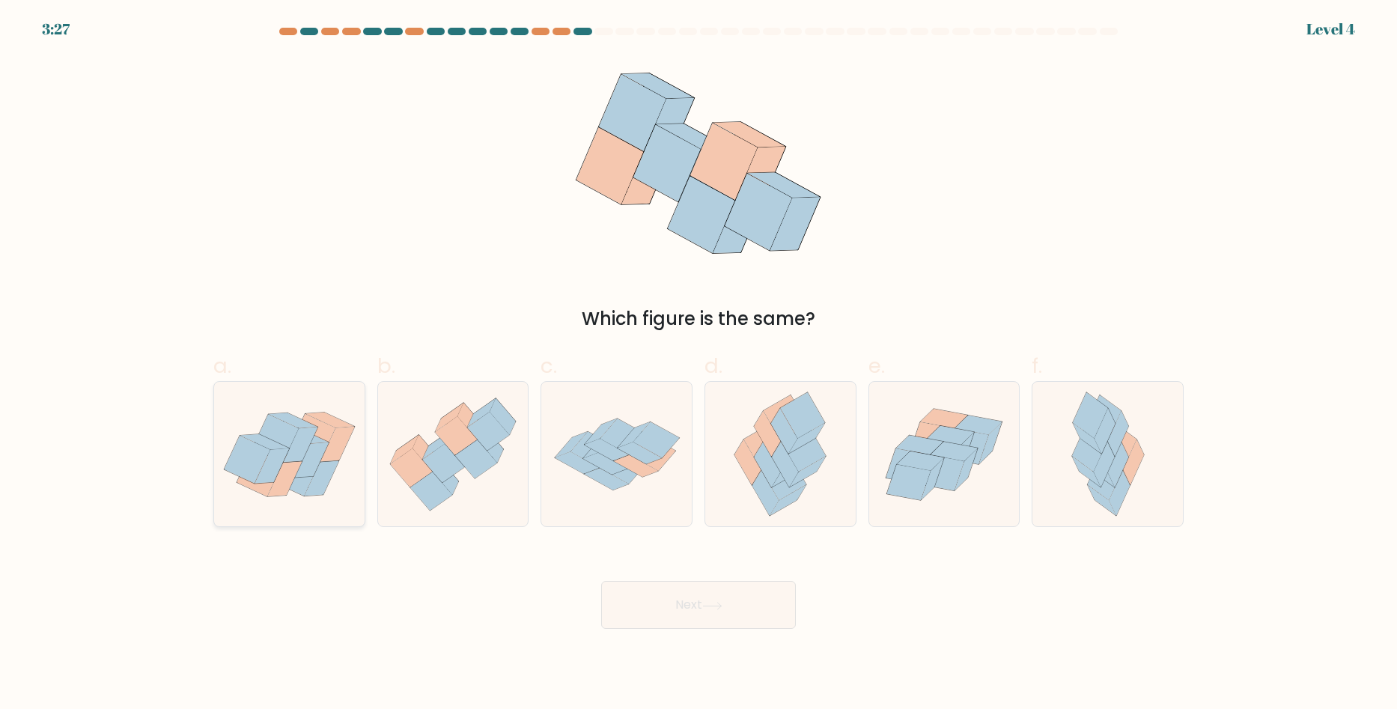
click at [699, 365] on input "a." at bounding box center [699, 360] width 1 height 10
radio input "true"
click at [697, 594] on button "Next" at bounding box center [698, 605] width 195 height 48
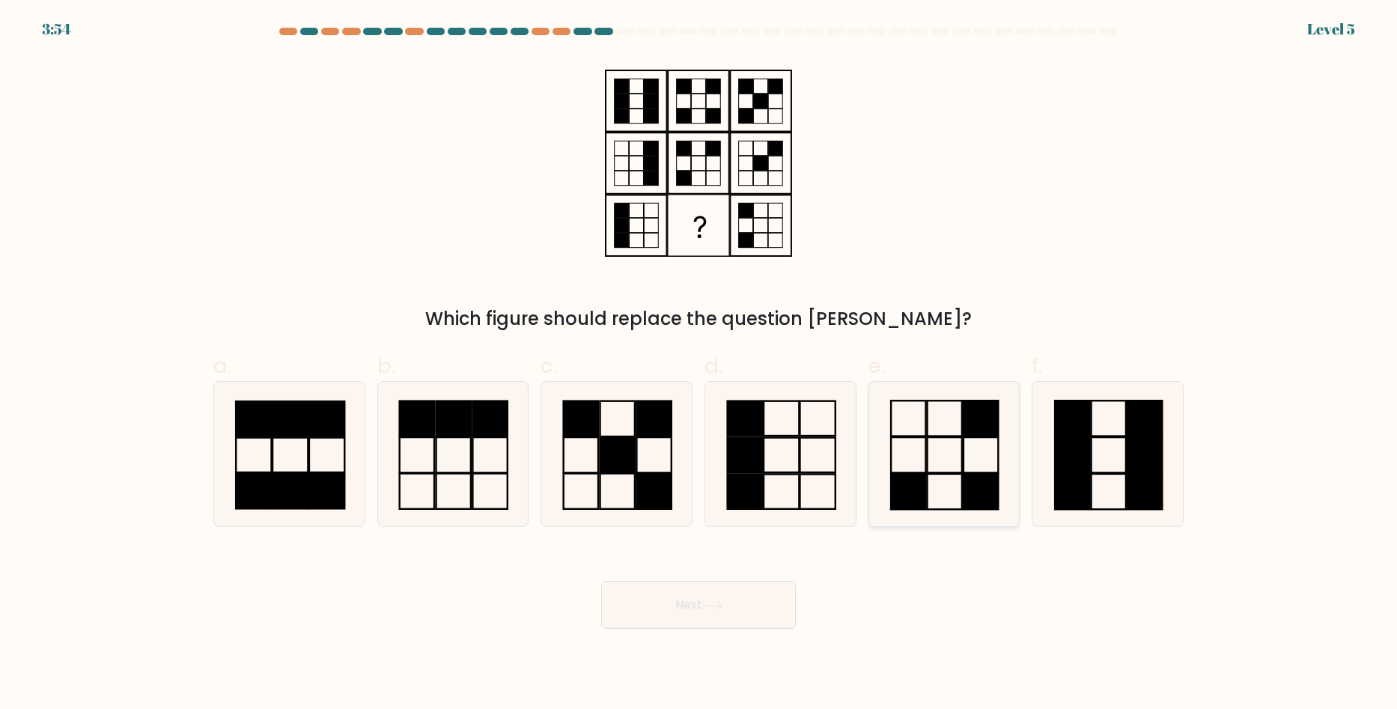
click at [934, 482] on icon at bounding box center [944, 454] width 145 height 145
click at [699, 365] on input "e." at bounding box center [699, 360] width 1 height 10
radio input "true"
click at [720, 592] on button "Next" at bounding box center [698, 605] width 195 height 48
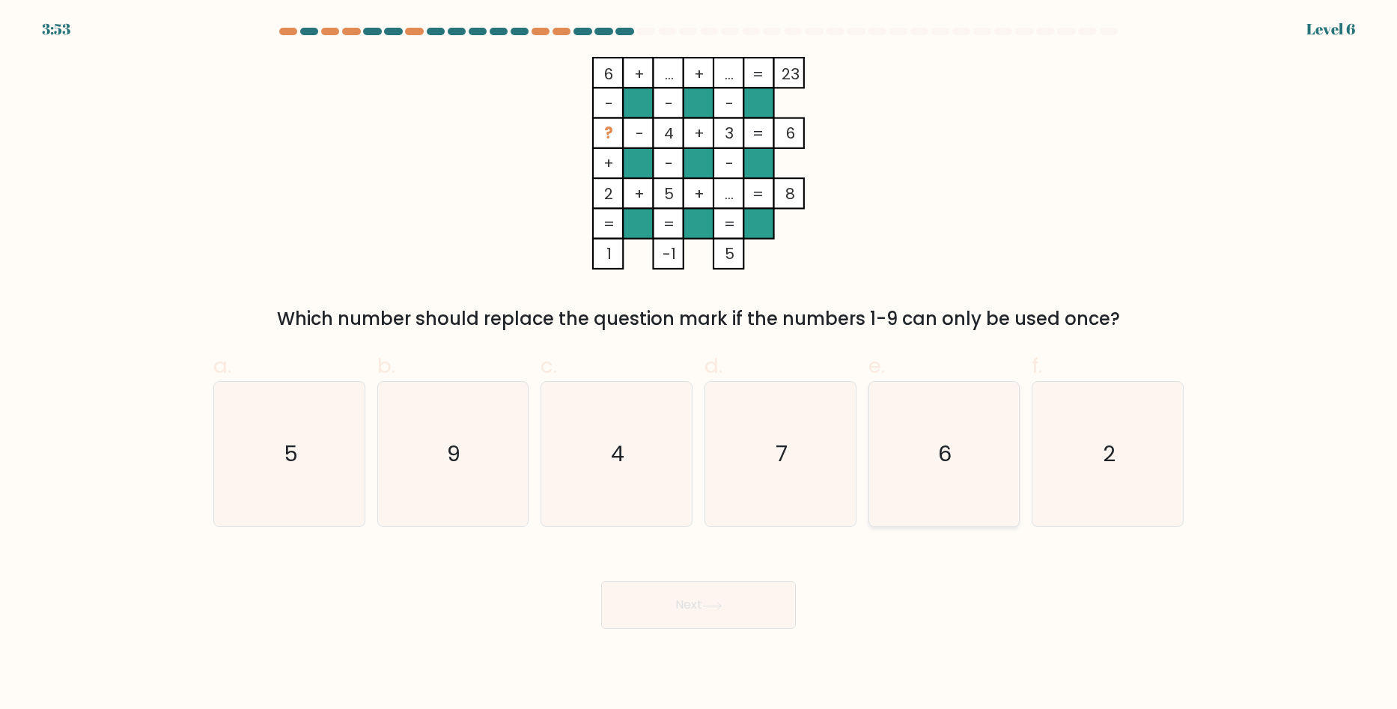
click at [967, 475] on icon "6" at bounding box center [944, 454] width 145 height 145
click at [699, 365] on input "e. 6" at bounding box center [699, 360] width 1 height 10
radio input "true"
click at [706, 607] on icon at bounding box center [712, 606] width 20 height 8
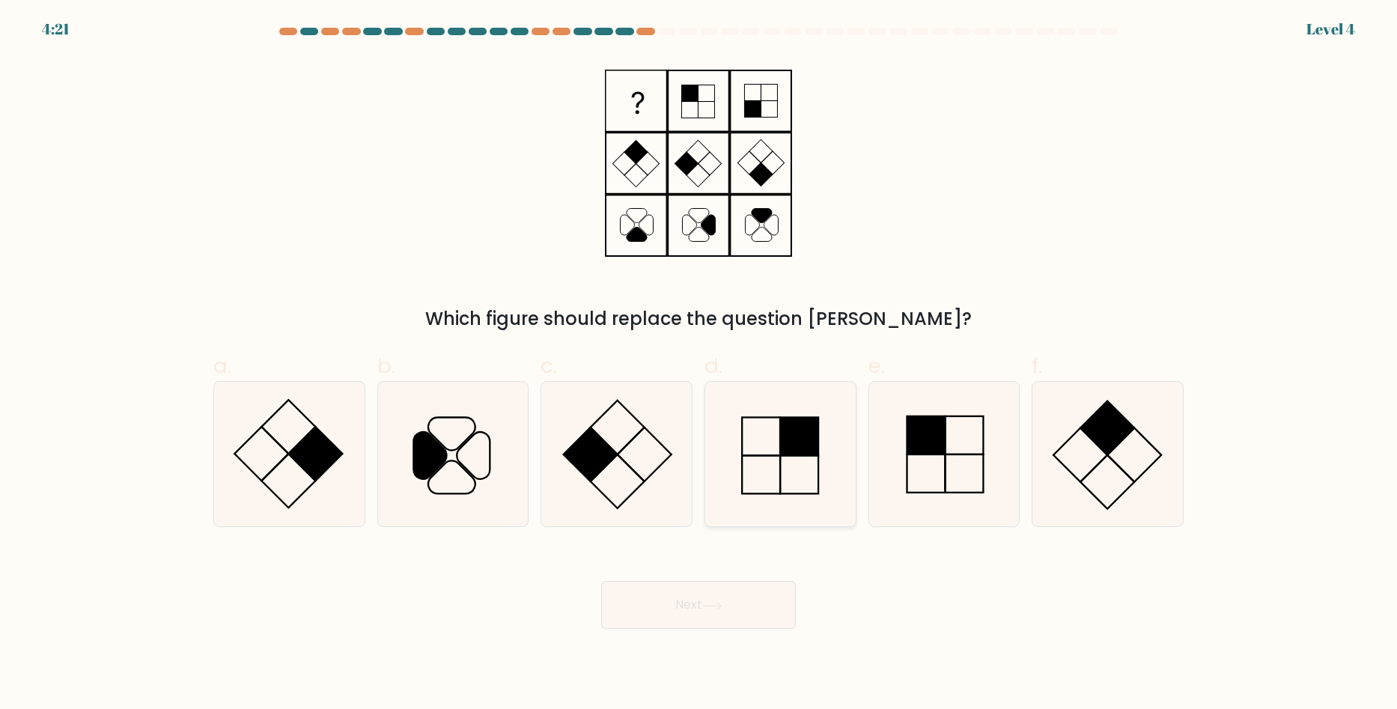
click at [805, 454] on rect at bounding box center [799, 437] width 38 height 38
click at [699, 365] on input "d." at bounding box center [699, 360] width 1 height 10
radio input "true"
click at [663, 615] on button "Next" at bounding box center [698, 605] width 195 height 48
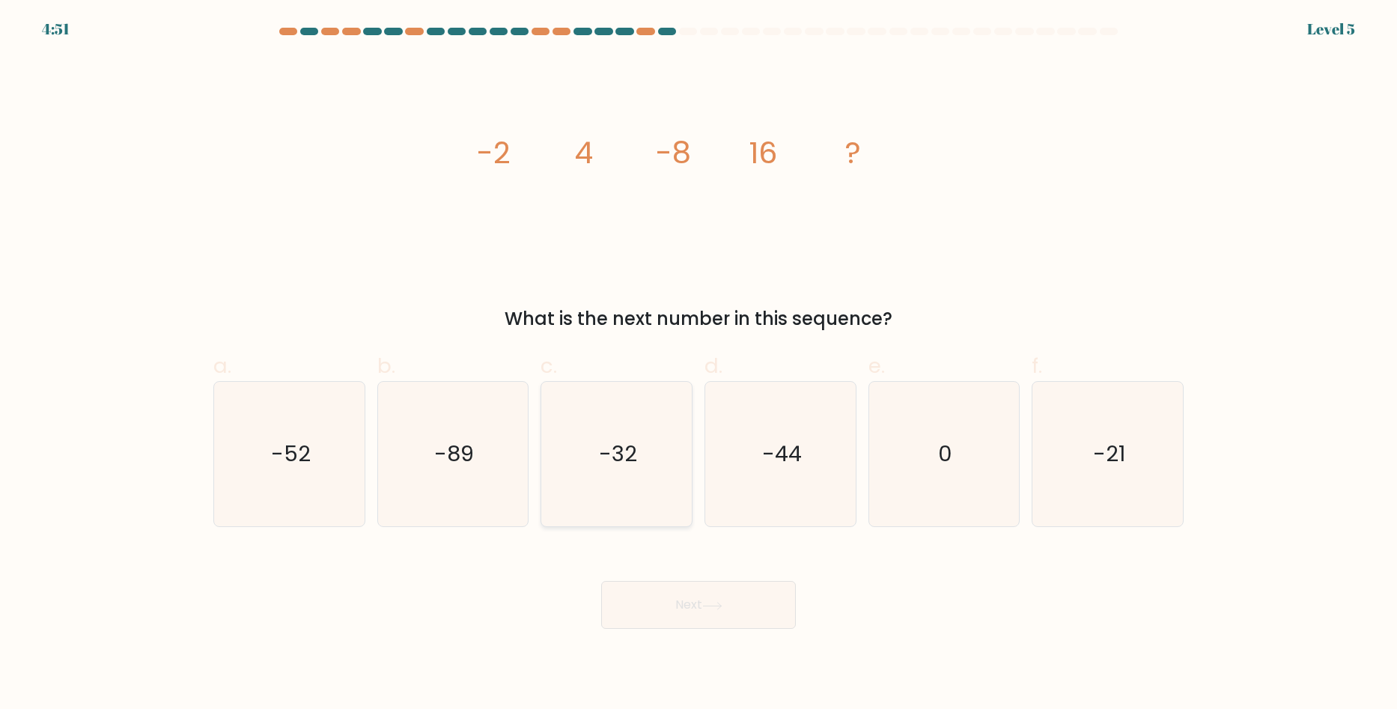
click at [603, 438] on icon "-32" at bounding box center [616, 454] width 145 height 145
click at [699, 365] on input "c. -32" at bounding box center [699, 360] width 1 height 10
radio input "true"
click at [658, 610] on button "Next" at bounding box center [698, 605] width 195 height 48
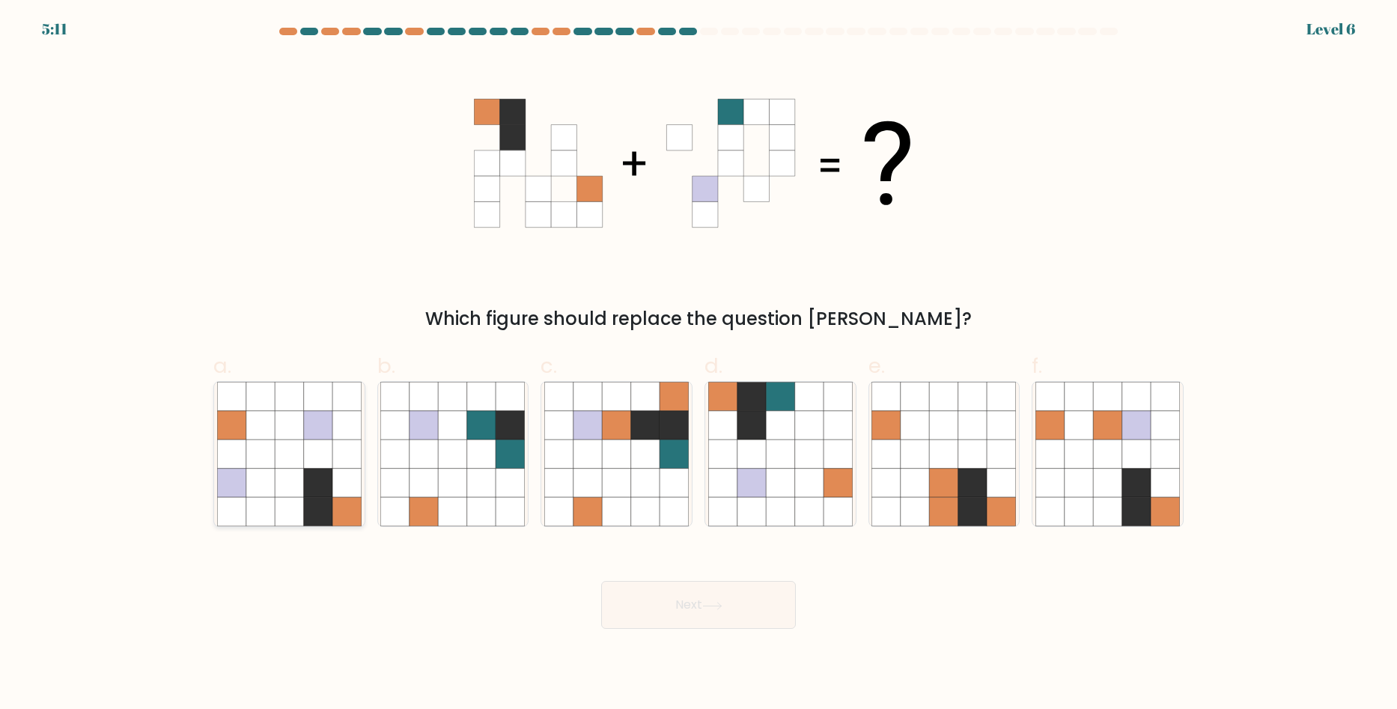
click at [288, 431] on icon at bounding box center [289, 425] width 28 height 28
click at [699, 365] on input "a." at bounding box center [699, 360] width 1 height 10
radio input "true"
click at [687, 620] on button "Next" at bounding box center [698, 605] width 195 height 48
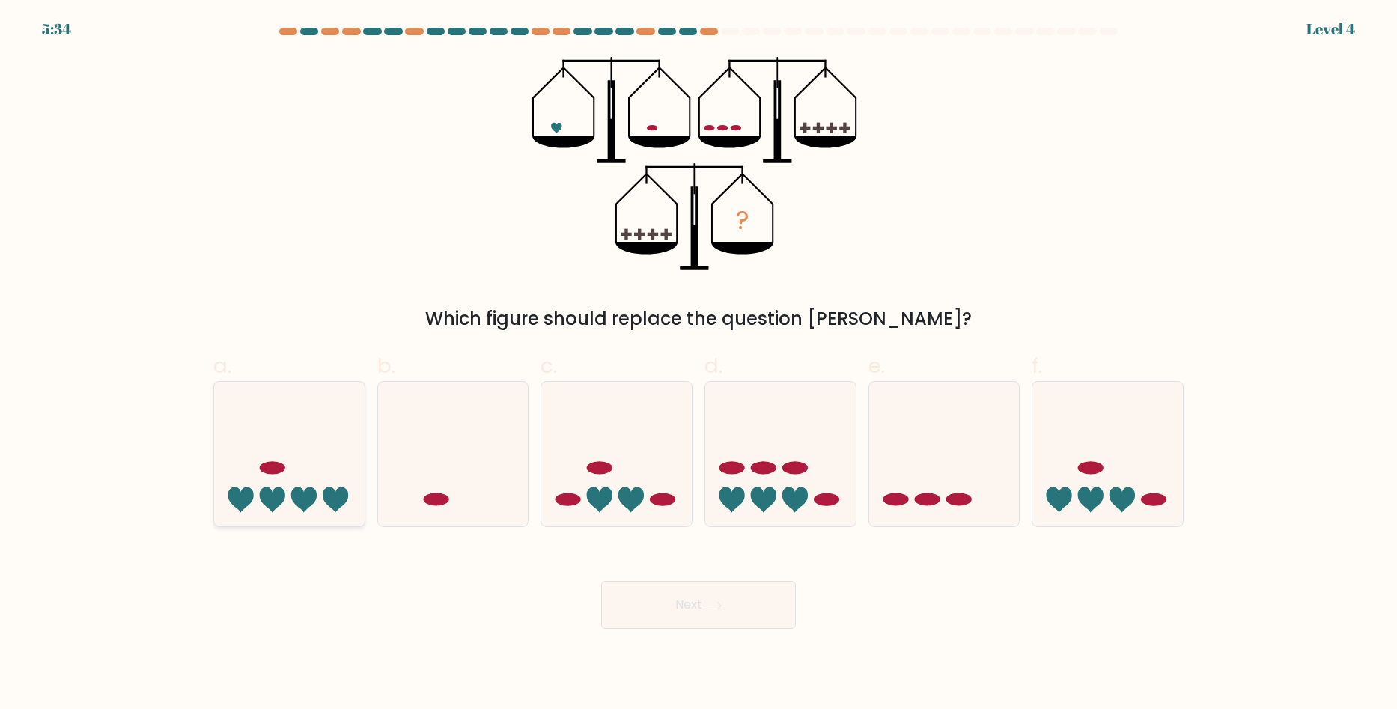
click at [319, 446] on icon at bounding box center [289, 454] width 150 height 124
click at [699, 365] on input "a." at bounding box center [699, 360] width 1 height 10
radio input "true"
click at [699, 597] on button "Next" at bounding box center [698, 605] width 195 height 48
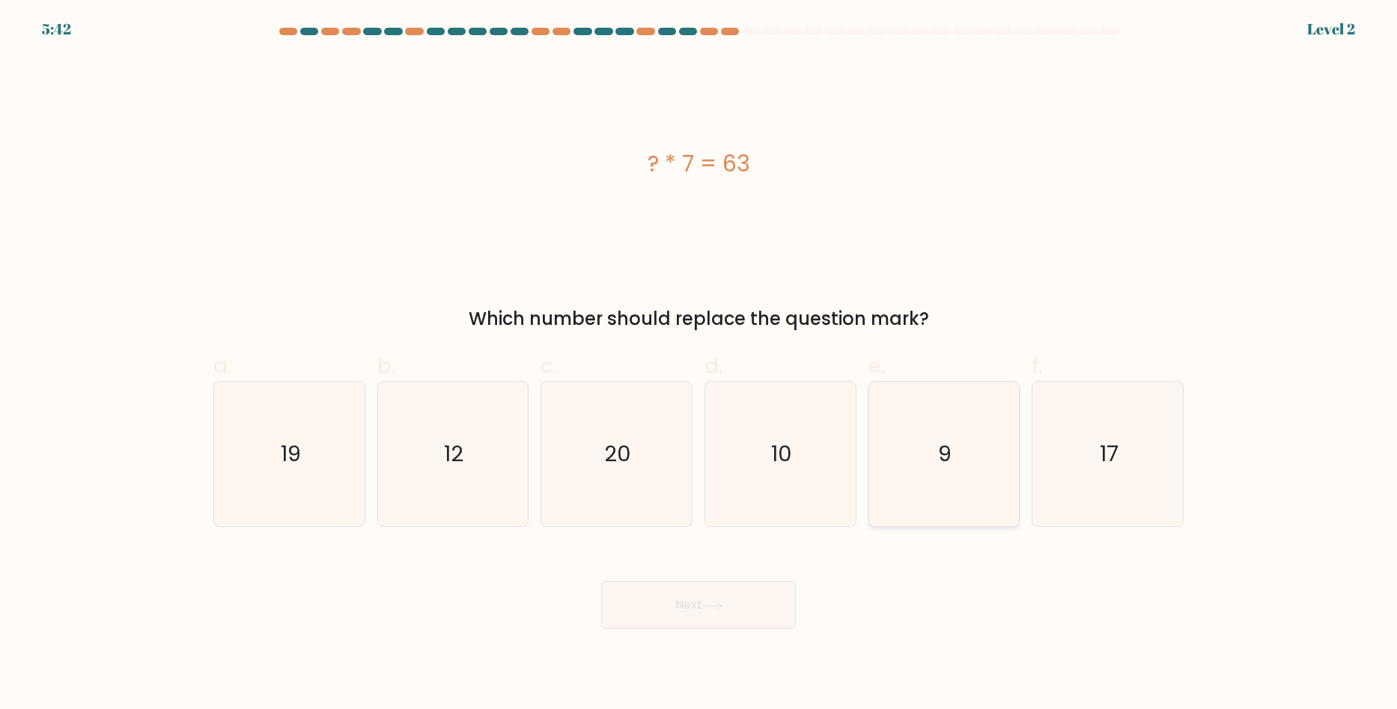
click at [1008, 491] on icon "9" at bounding box center [944, 454] width 145 height 145
click at [699, 365] on input "e. 9" at bounding box center [699, 360] width 1 height 10
radio input "true"
click at [746, 598] on button "Next" at bounding box center [698, 605] width 195 height 48
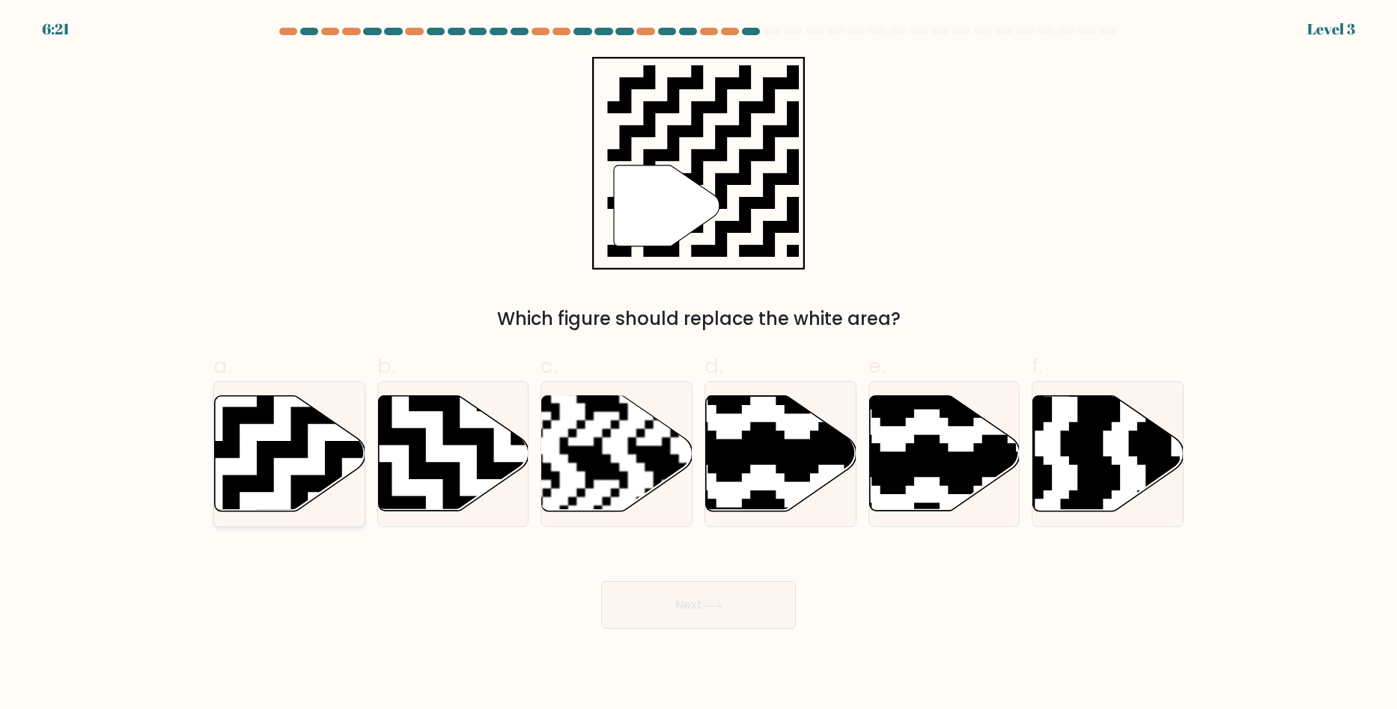
click at [319, 467] on icon at bounding box center [290, 453] width 150 height 115
click at [699, 365] on input "a." at bounding box center [699, 360] width 1 height 10
radio input "true"
click at [669, 604] on button "Next" at bounding box center [698, 605] width 195 height 48
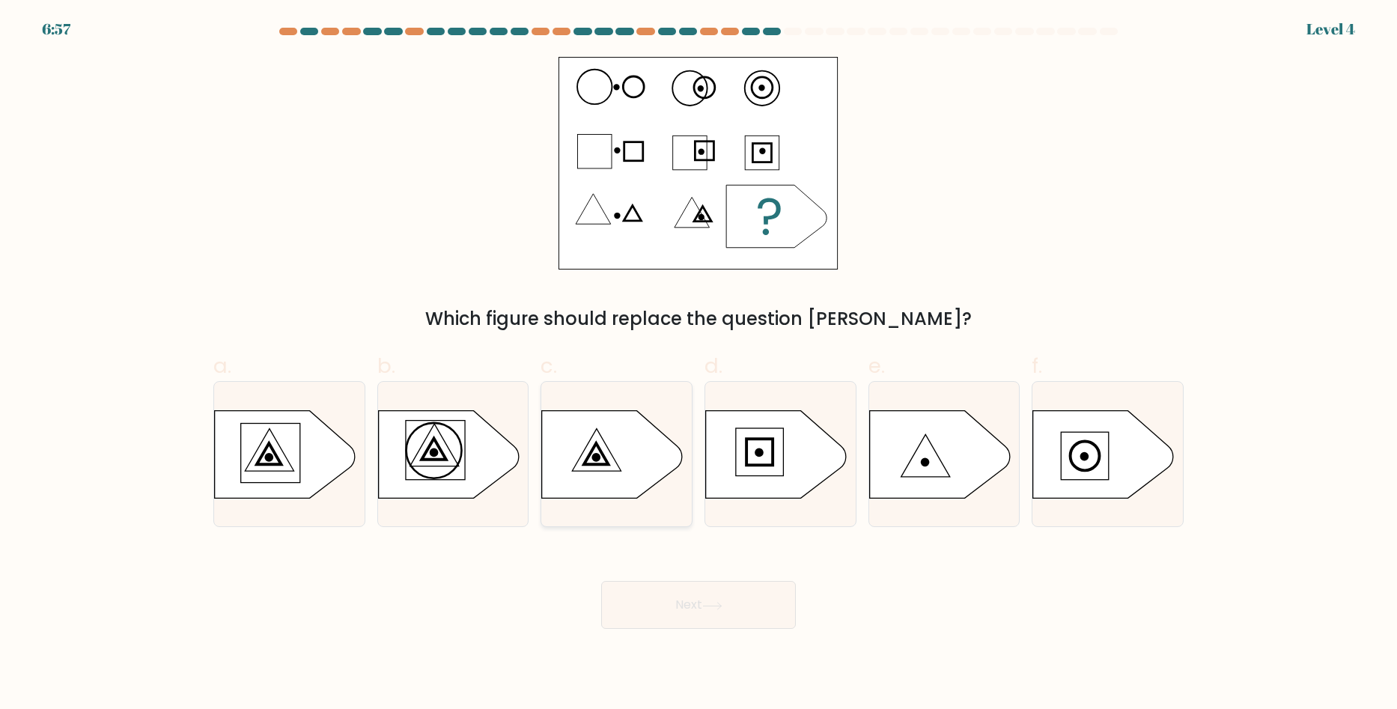
click at [580, 460] on icon at bounding box center [612, 454] width 141 height 88
click at [699, 365] on input "c." at bounding box center [699, 360] width 1 height 10
radio input "true"
click at [711, 609] on icon at bounding box center [712, 606] width 20 height 8
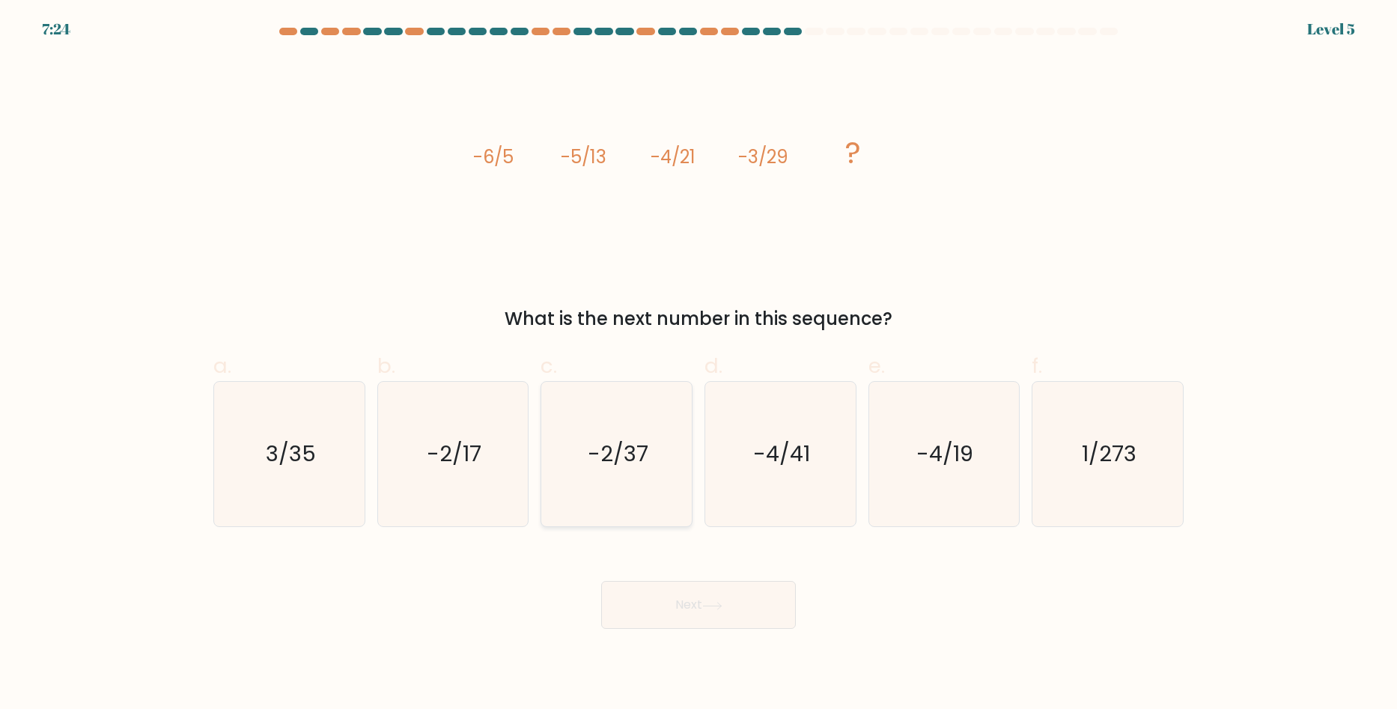
click at [633, 484] on icon "-2/37" at bounding box center [616, 454] width 145 height 145
click at [699, 365] on input "c. -2/37" at bounding box center [699, 360] width 1 height 10
radio input "true"
click at [723, 603] on icon at bounding box center [712, 606] width 20 height 8
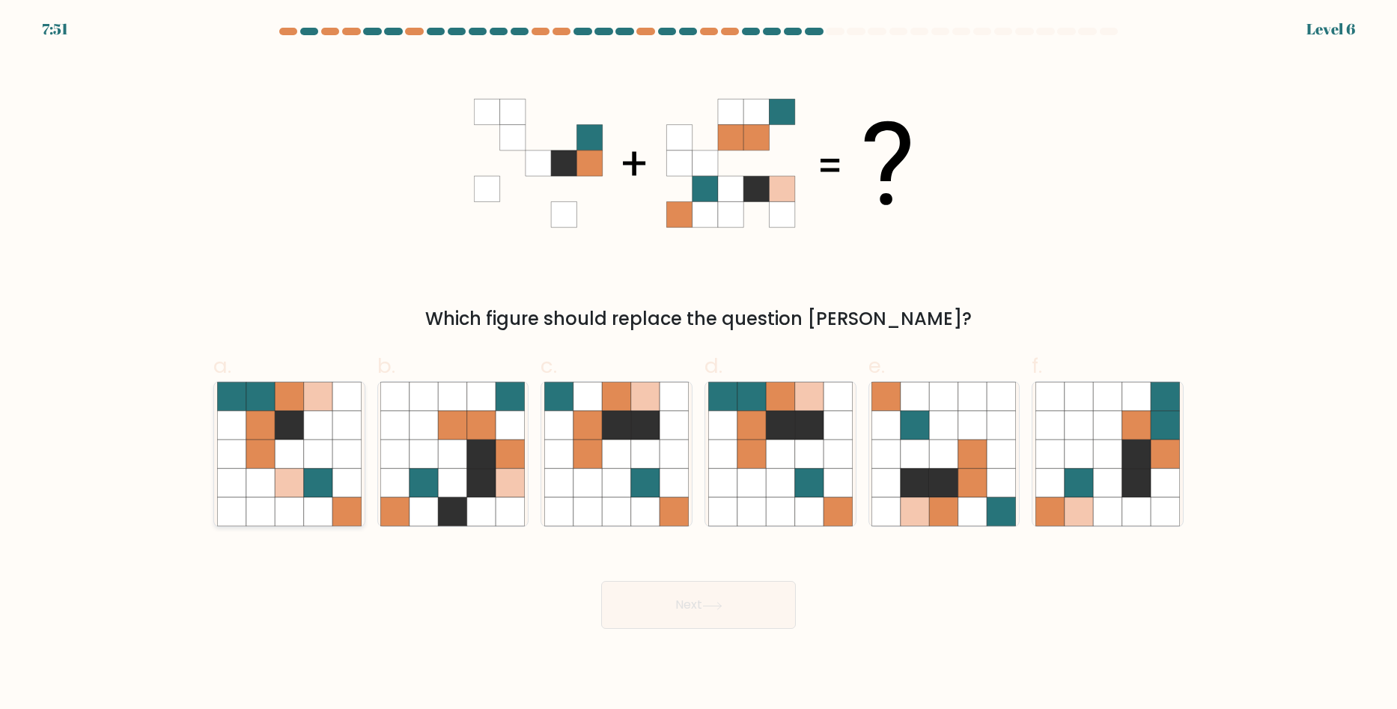
click at [293, 449] on icon at bounding box center [289, 454] width 28 height 28
click at [699, 365] on input "a." at bounding box center [699, 360] width 1 height 10
radio input "true"
click at [1123, 484] on icon at bounding box center [1136, 483] width 28 height 28
click at [699, 365] on input "f." at bounding box center [699, 360] width 1 height 10
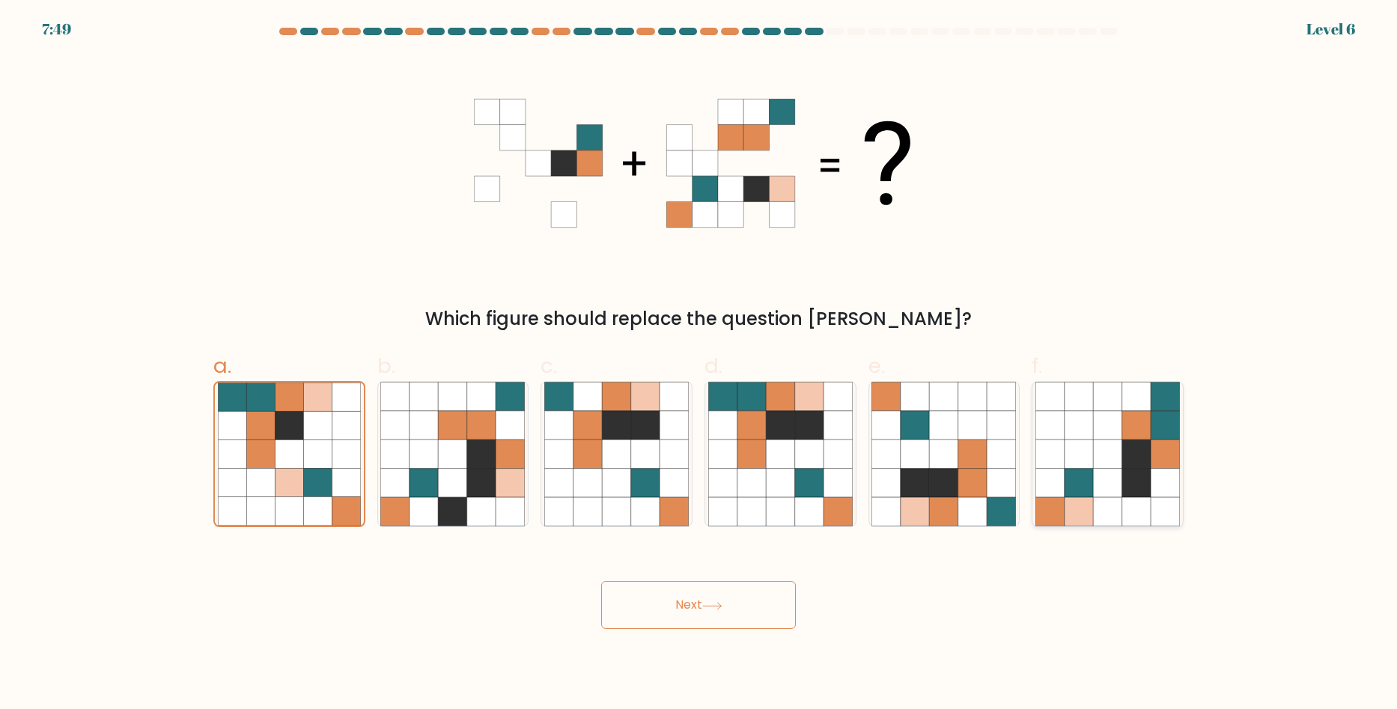
radio input "true"
click at [681, 603] on button "Next" at bounding box center [698, 605] width 195 height 48
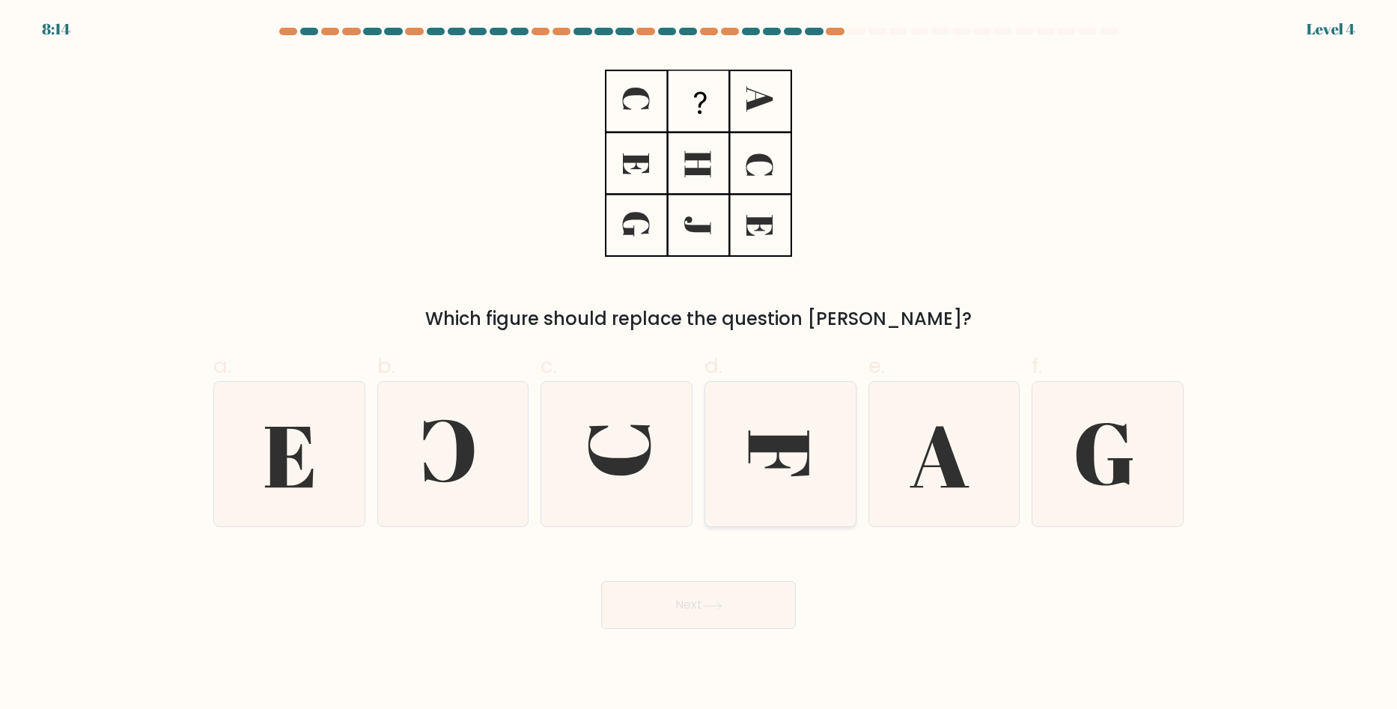
click at [787, 462] on icon at bounding box center [780, 454] width 145 height 145
click at [699, 365] on input "d." at bounding box center [699, 360] width 1 height 10
radio input "true"
click at [727, 599] on button "Next" at bounding box center [698, 605] width 195 height 48
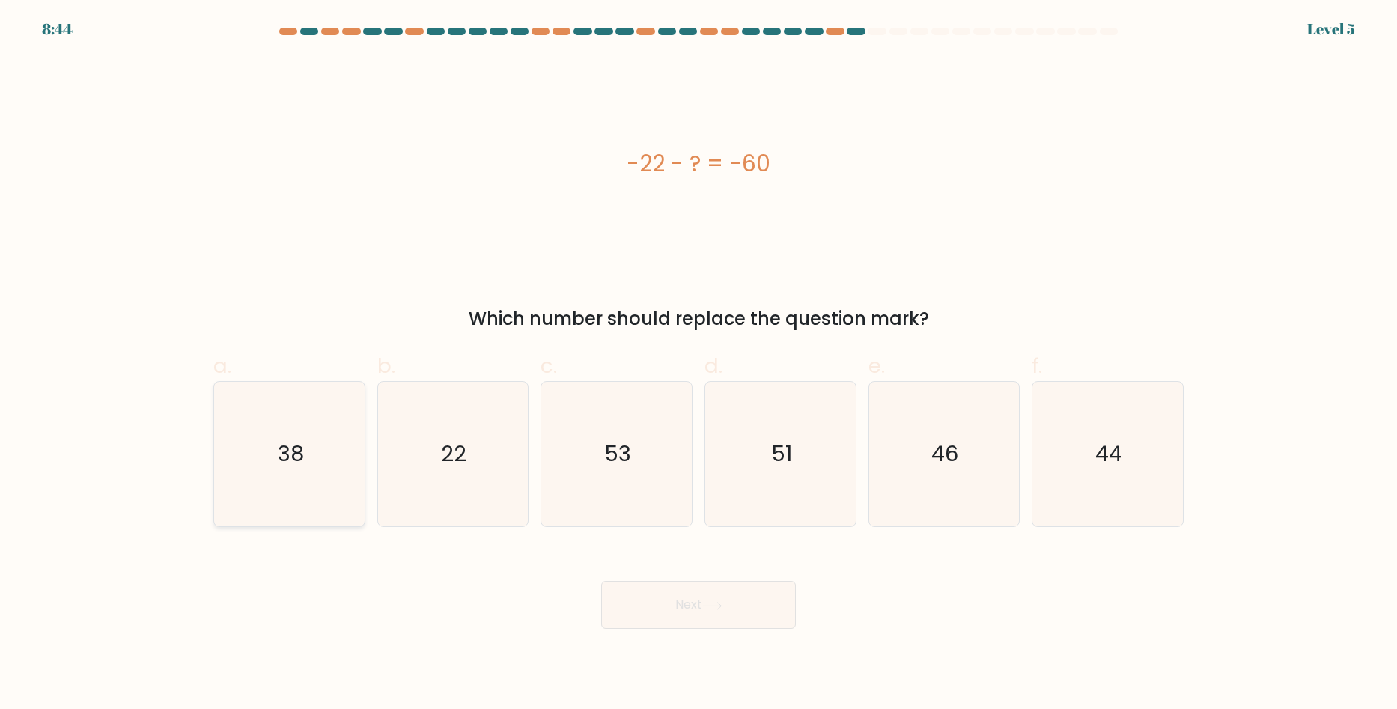
click at [337, 463] on icon "38" at bounding box center [289, 454] width 145 height 145
click at [699, 365] on input "a. 38" at bounding box center [699, 360] width 1 height 10
radio input "true"
click at [684, 606] on button "Next" at bounding box center [698, 605] width 195 height 48
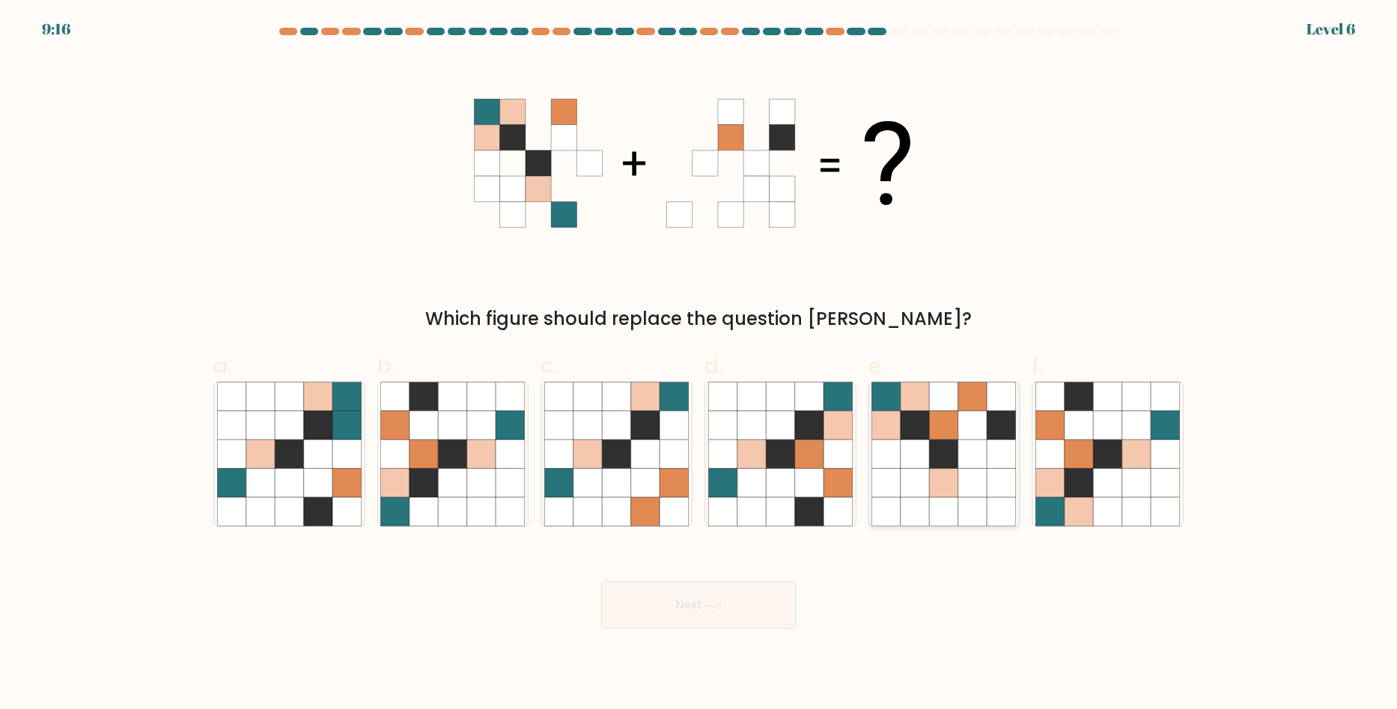
click at [931, 479] on icon at bounding box center [944, 483] width 28 height 28
click at [699, 365] on input "e." at bounding box center [699, 360] width 1 height 10
radio input "true"
click at [713, 603] on icon at bounding box center [712, 606] width 20 height 8
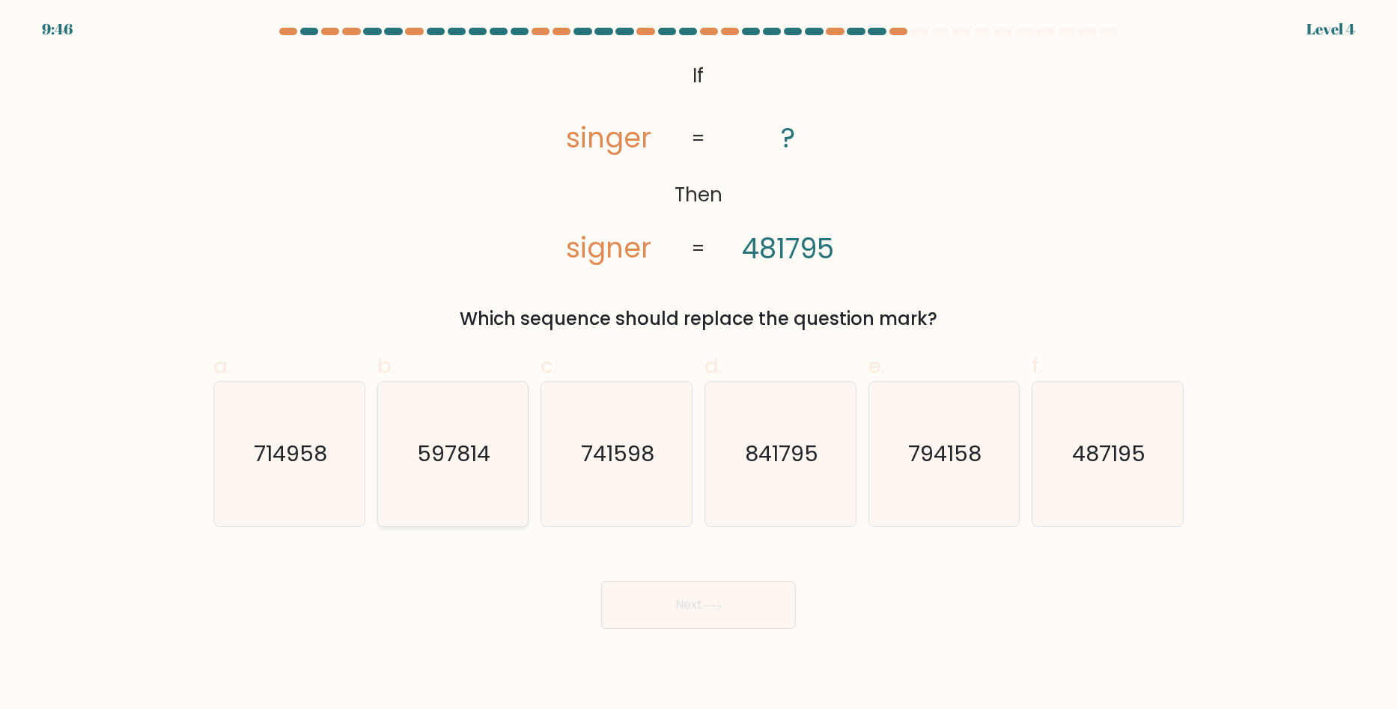
click at [492, 454] on icon "597814" at bounding box center [452, 454] width 145 height 145
click at [699, 365] on input "b. 597814" at bounding box center [699, 360] width 1 height 10
radio input "true"
click at [692, 613] on button "Next" at bounding box center [698, 605] width 195 height 48
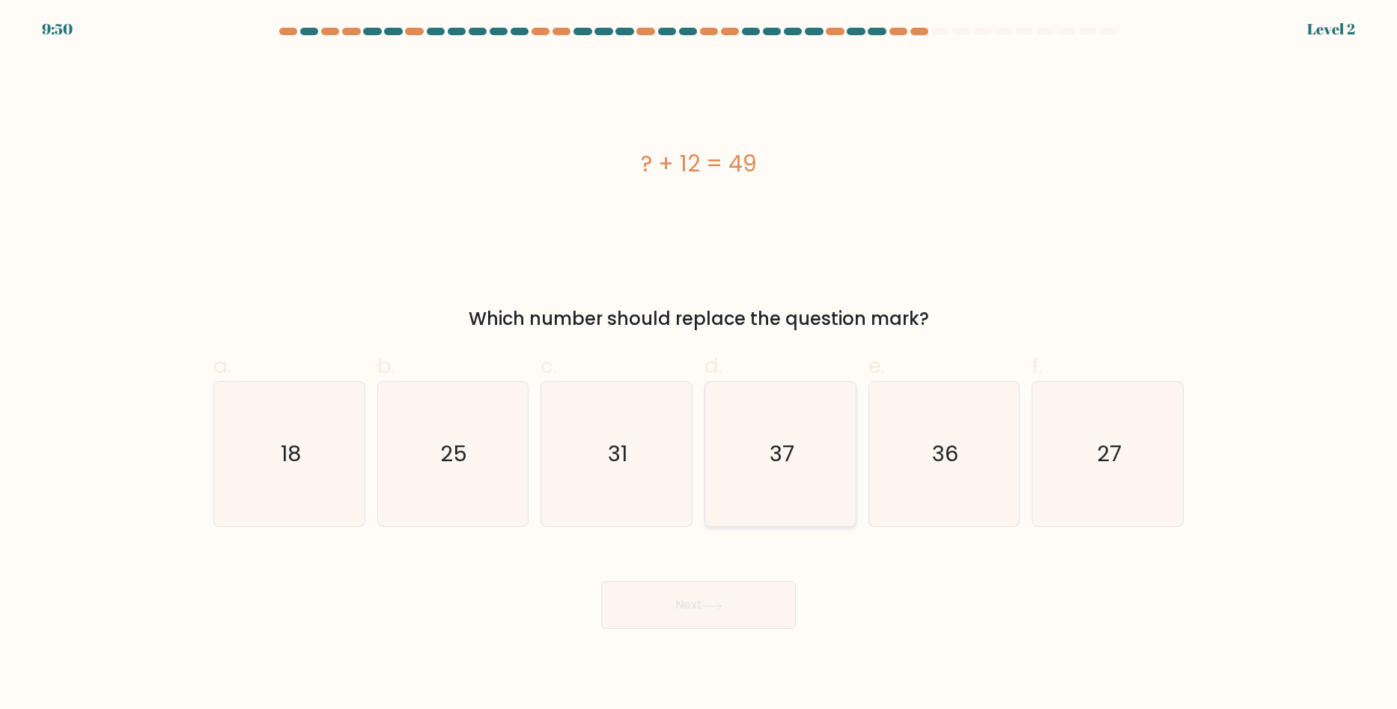
click at [740, 427] on icon "37" at bounding box center [780, 454] width 145 height 145
click at [699, 365] on input "d. 37" at bounding box center [699, 360] width 1 height 10
radio input "true"
click at [707, 617] on button "Next" at bounding box center [698, 605] width 195 height 48
click at [733, 615] on button "Next" at bounding box center [698, 605] width 195 height 48
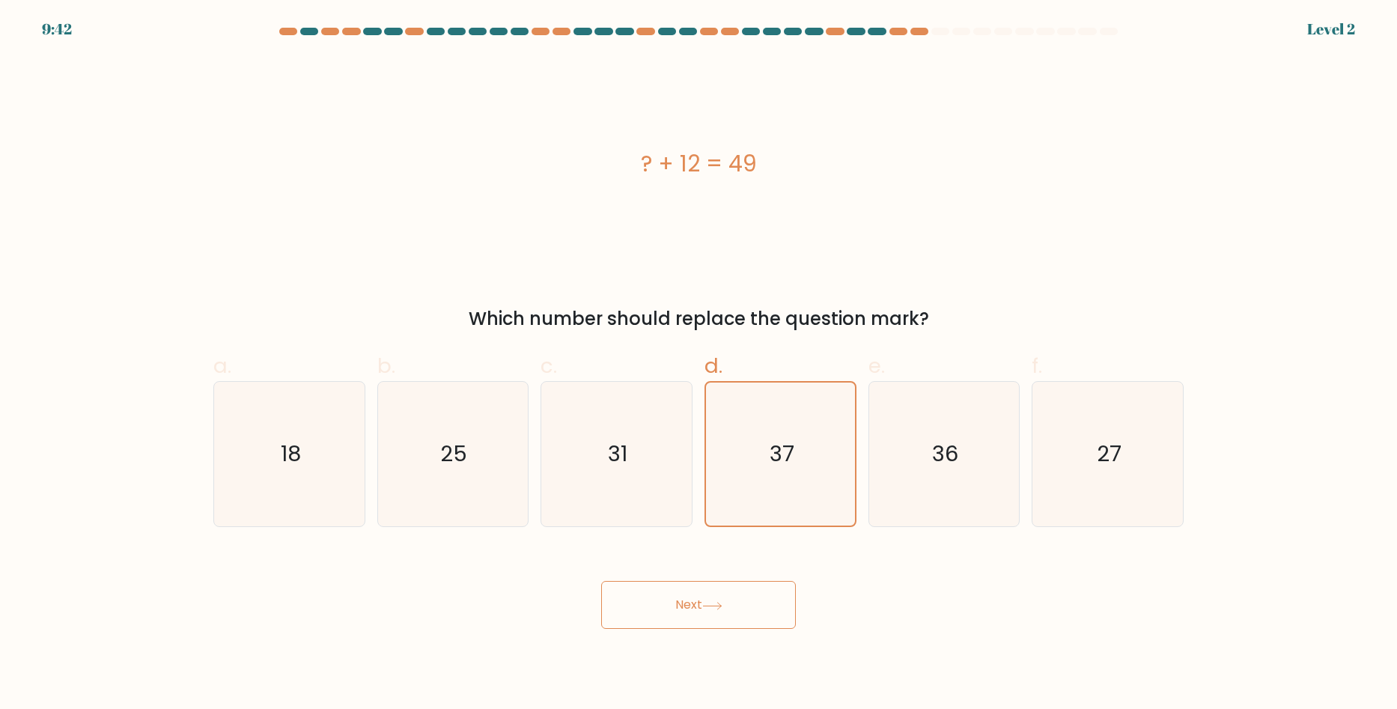
click at [716, 614] on button "Next" at bounding box center [698, 605] width 195 height 48
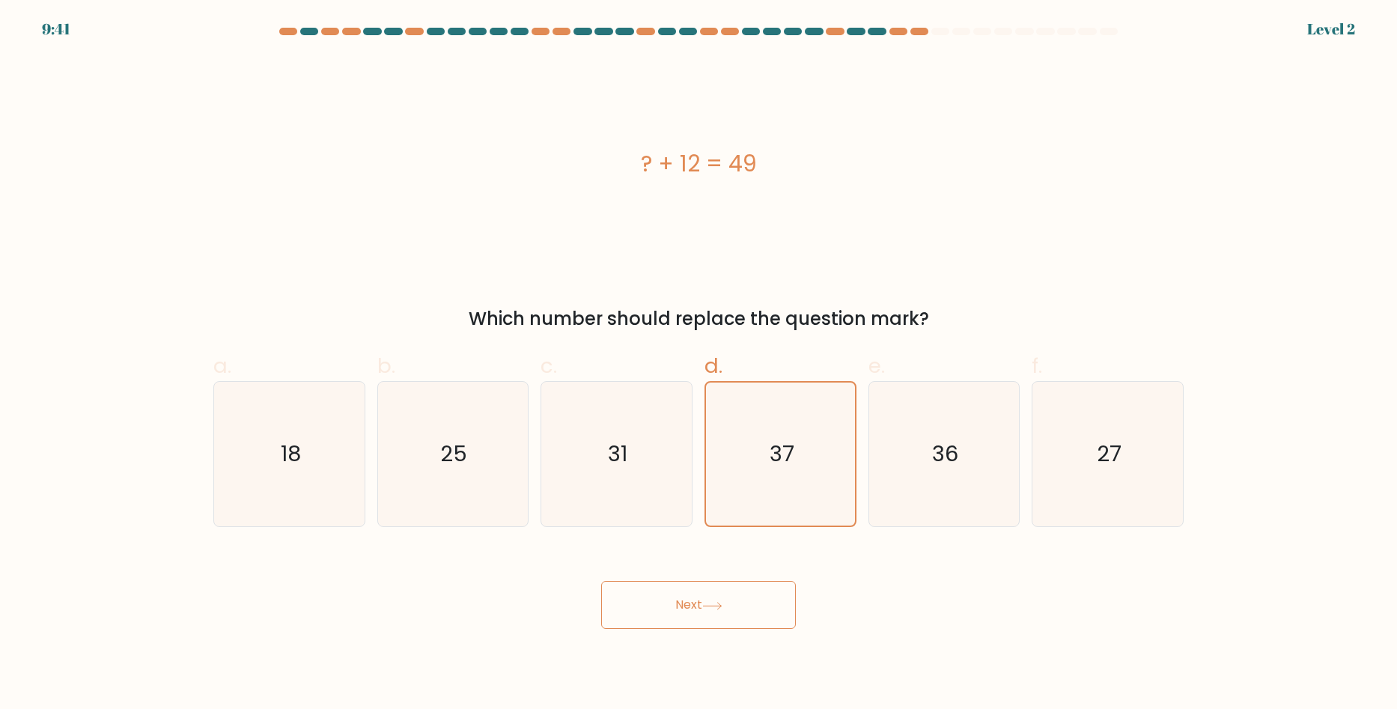
click at [716, 614] on button "Next" at bounding box center [698, 605] width 195 height 48
click at [740, 433] on icon "37" at bounding box center [780, 454] width 145 height 145
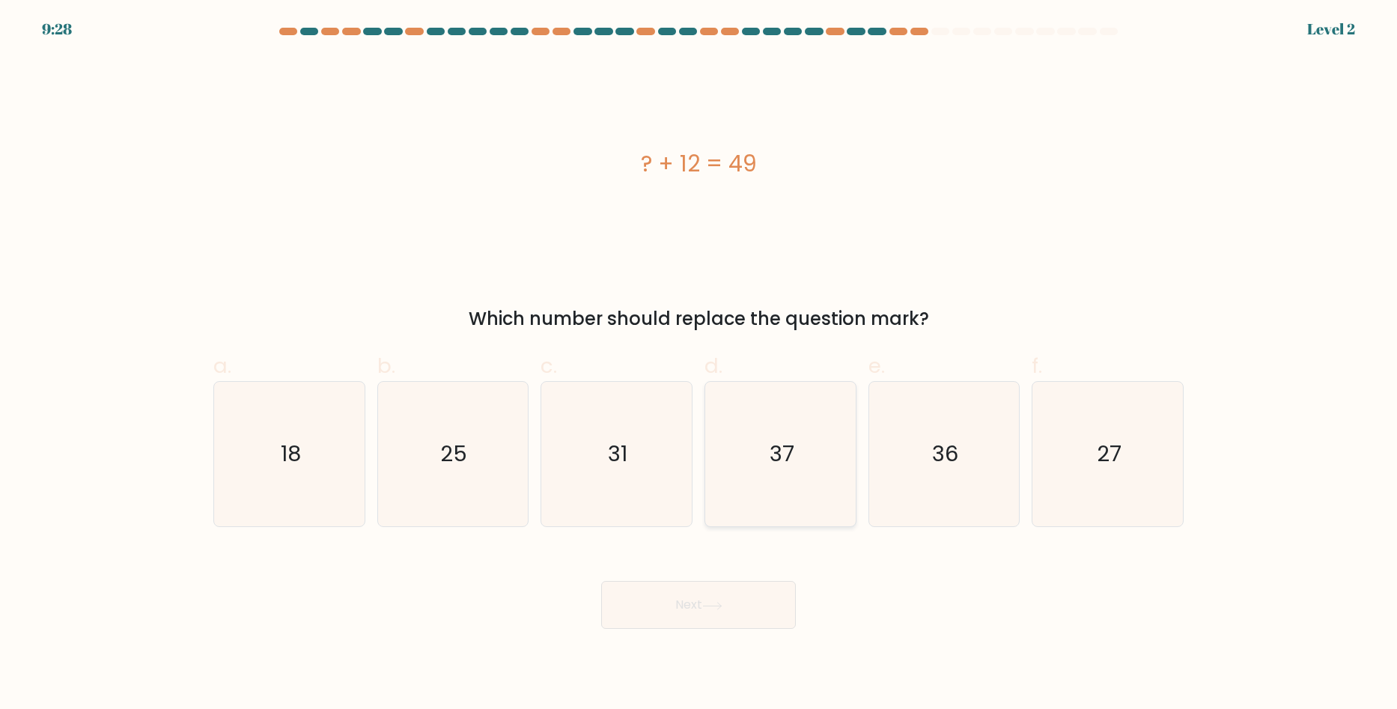
click at [699, 365] on input "d. 37" at bounding box center [699, 360] width 1 height 10
radio input "true"
click at [701, 617] on button "Next" at bounding box center [698, 605] width 195 height 48
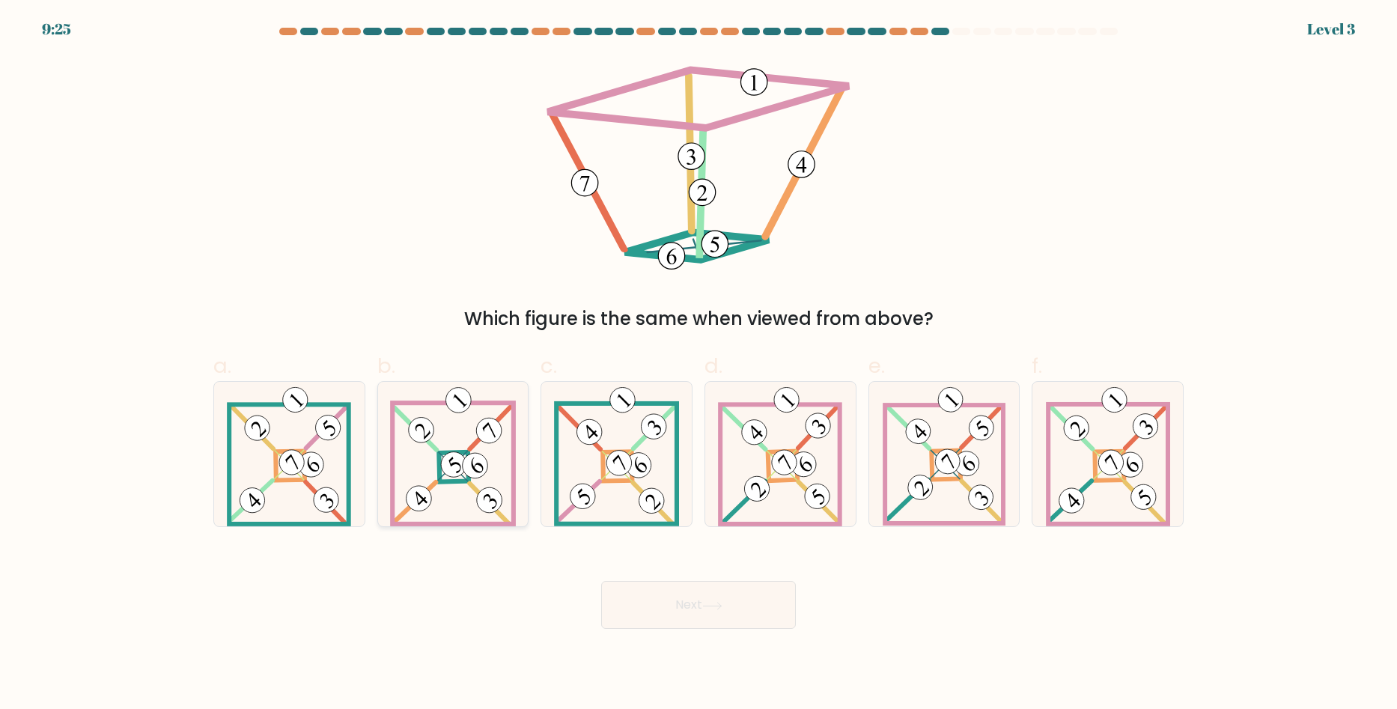
click at [461, 442] on icon at bounding box center [453, 454] width 126 height 145
click at [699, 365] on input "b." at bounding box center [699, 360] width 1 height 10
radio input "true"
drag, startPoint x: 965, startPoint y: 478, endPoint x: 1110, endPoint y: 451, distance: 147.9
click at [1110, 451] on div "a. b. c. d." at bounding box center [698, 432] width 982 height 189
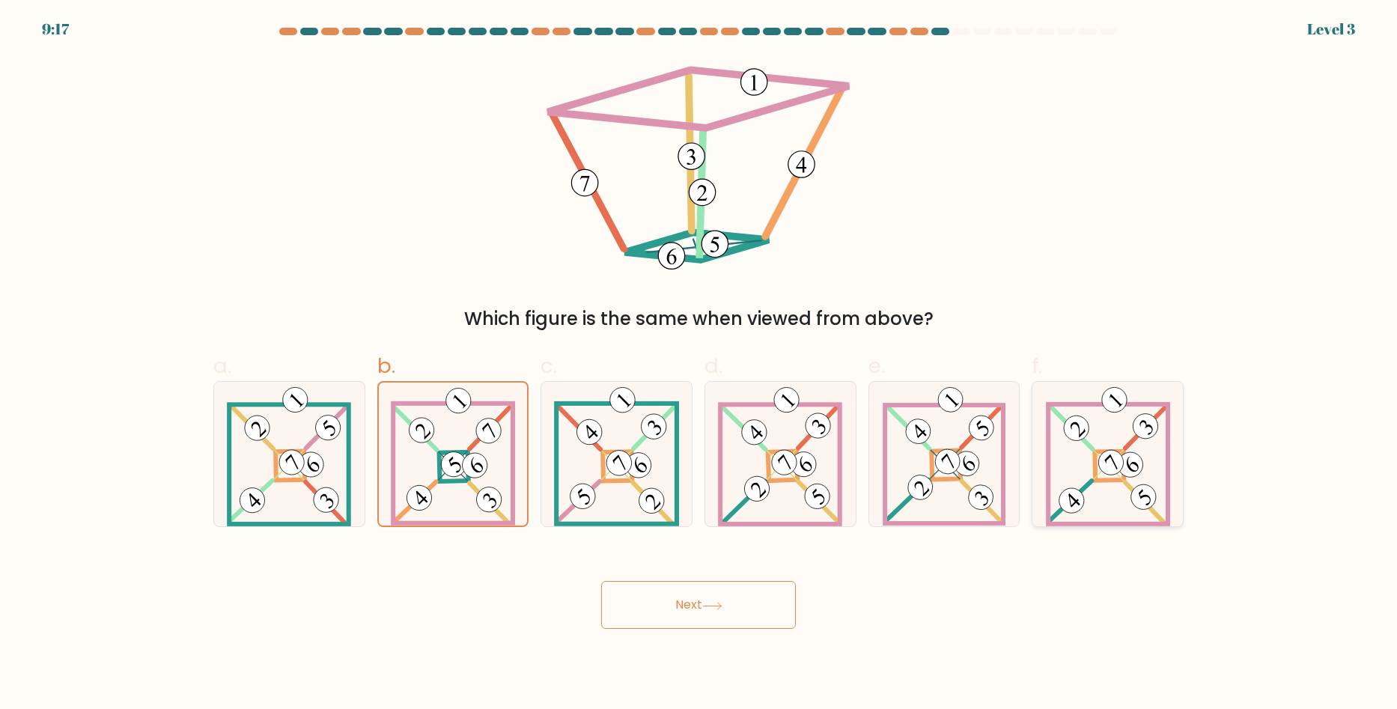
click at [1110, 451] on 906 at bounding box center [1110, 462] width 35 height 35
click at [699, 365] on input "f." at bounding box center [699, 360] width 1 height 10
radio input "true"
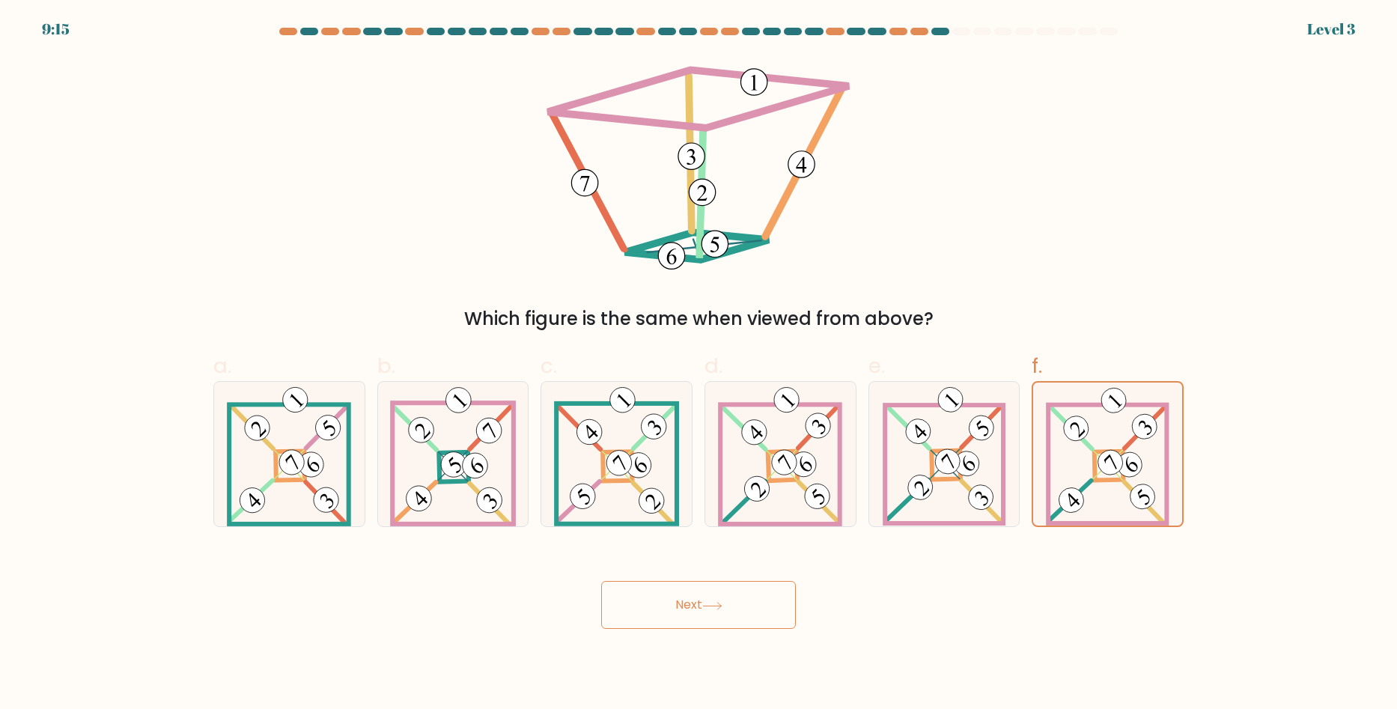
click at [728, 603] on button "Next" at bounding box center [698, 605] width 195 height 48
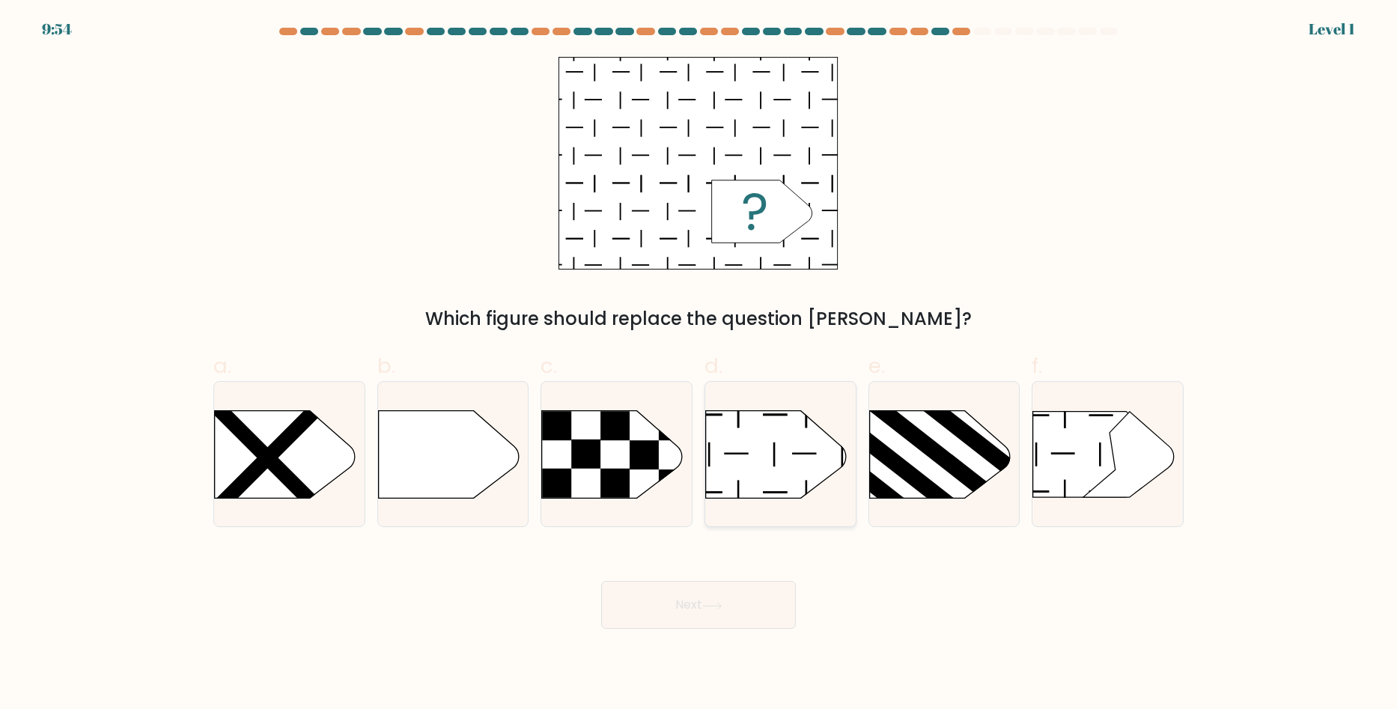
click at [818, 472] on icon at bounding box center [776, 454] width 141 height 88
click at [699, 365] on input "d." at bounding box center [699, 360] width 1 height 10
radio input "true"
click at [704, 605] on button "Next" at bounding box center [698, 605] width 195 height 48
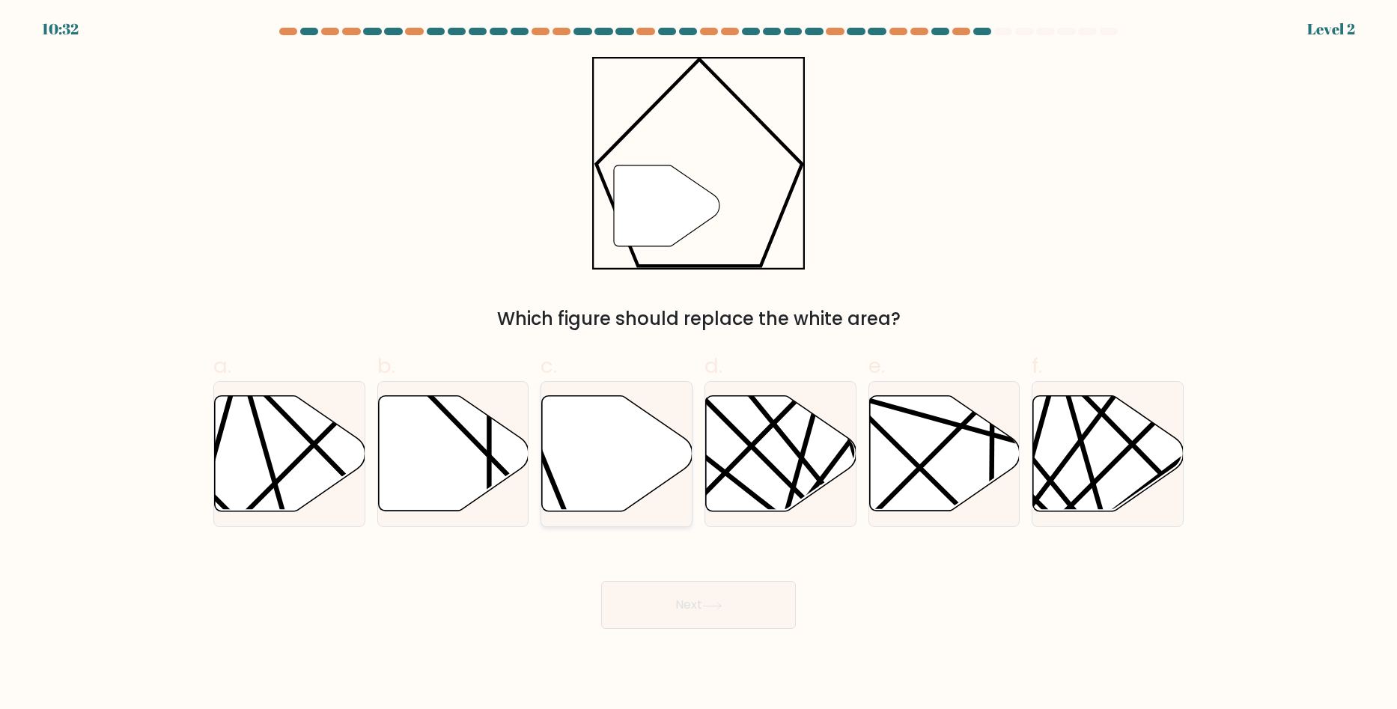
drag, startPoint x: 618, startPoint y: 487, endPoint x: 609, endPoint y: 463, distance: 24.9
click at [609, 463] on icon at bounding box center [617, 453] width 150 height 115
click at [699, 365] on input "c." at bounding box center [699, 360] width 1 height 10
radio input "true"
click at [609, 463] on icon at bounding box center [617, 454] width 149 height 114
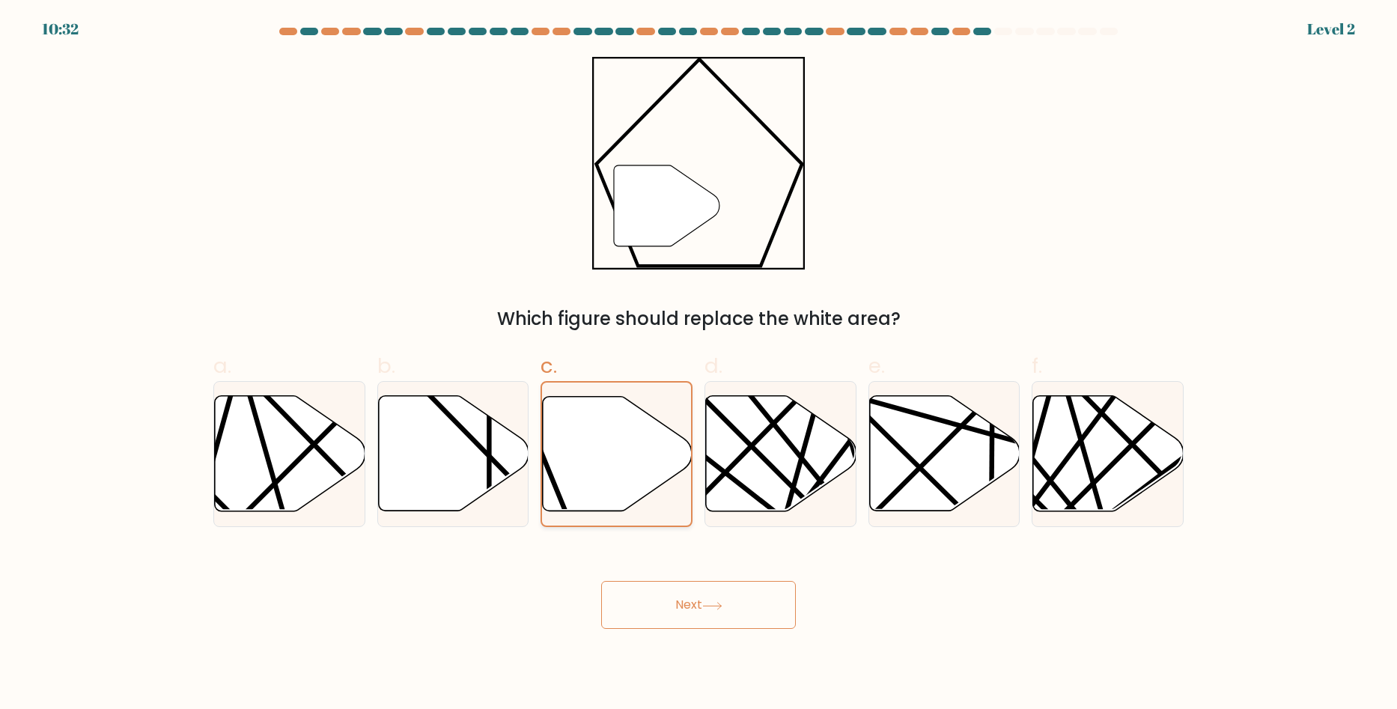
click at [699, 365] on input "c." at bounding box center [699, 360] width 1 height 10
click at [699, 618] on button "Next" at bounding box center [698, 605] width 195 height 48
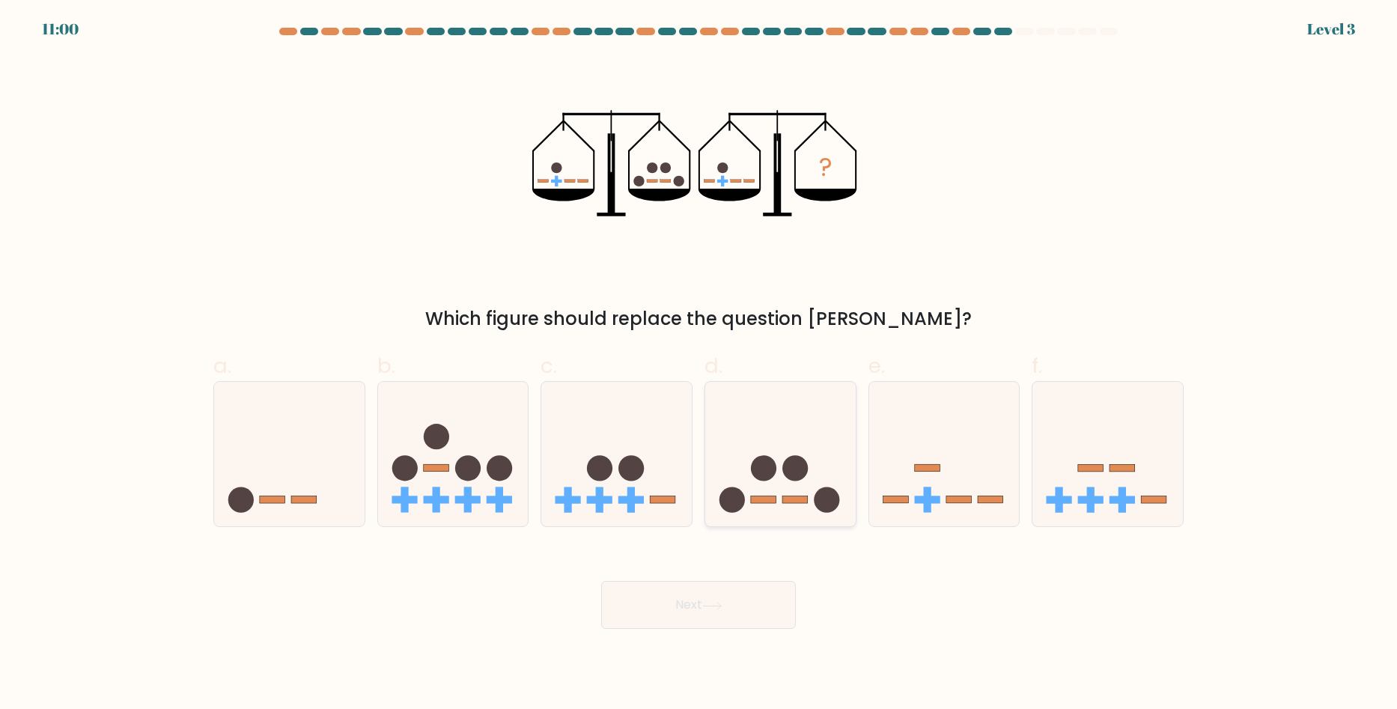
click at [754, 474] on circle at bounding box center [763, 467] width 25 height 25
click at [699, 365] on input "d." at bounding box center [699, 360] width 1 height 10
radio input "true"
click at [705, 613] on button "Next" at bounding box center [698, 605] width 195 height 48
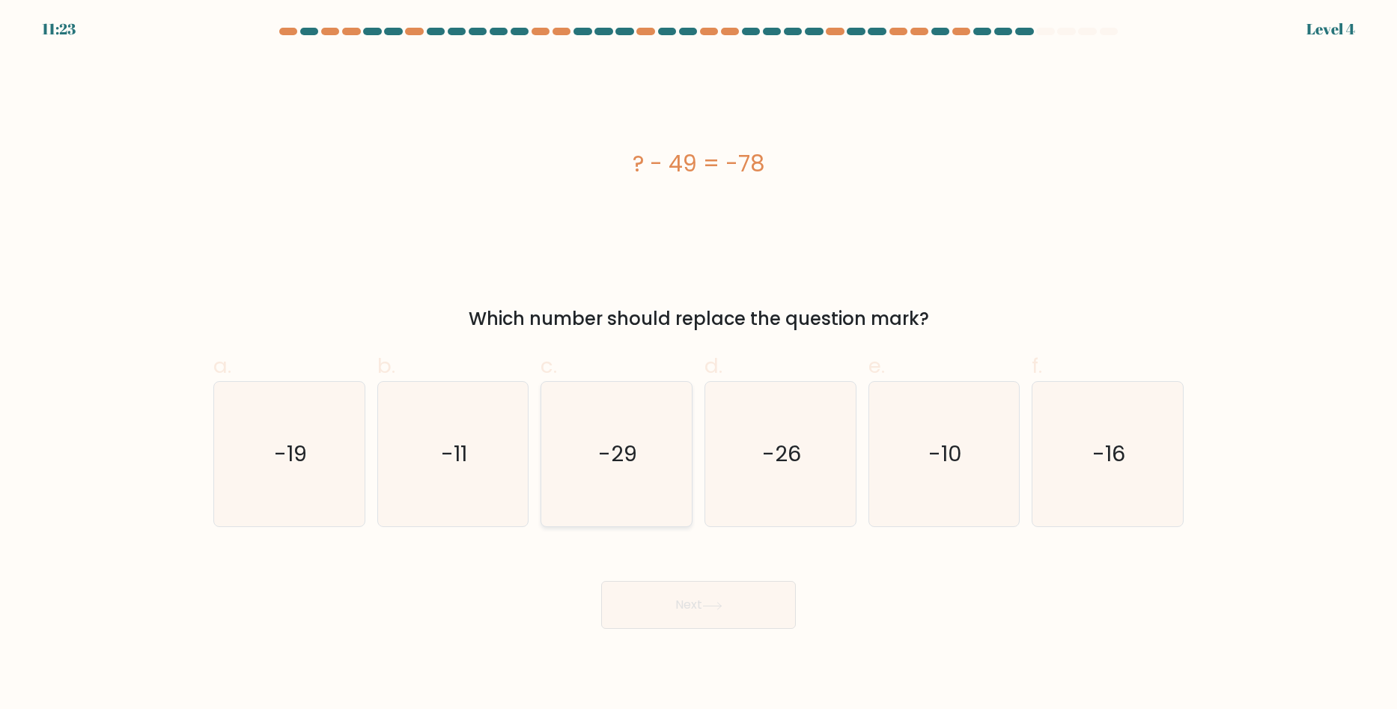
click at [623, 514] on icon "-29" at bounding box center [616, 454] width 145 height 145
click at [699, 365] on input "c. -29" at bounding box center [699, 360] width 1 height 10
radio input "true"
click at [679, 603] on button "Next" at bounding box center [698, 605] width 195 height 48
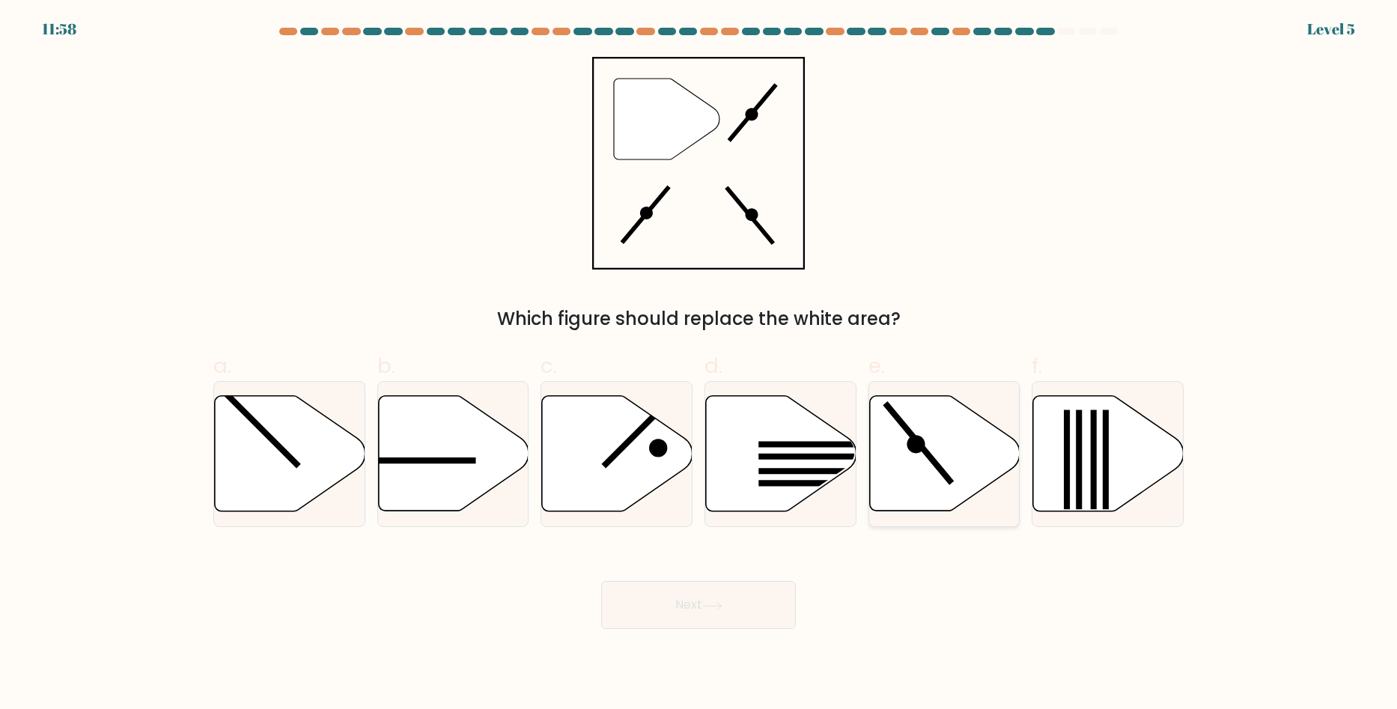
click at [906, 478] on icon at bounding box center [944, 453] width 150 height 115
click at [699, 365] on input "e." at bounding box center [699, 360] width 1 height 10
radio input "true"
click at [702, 603] on button "Next" at bounding box center [698, 605] width 195 height 48
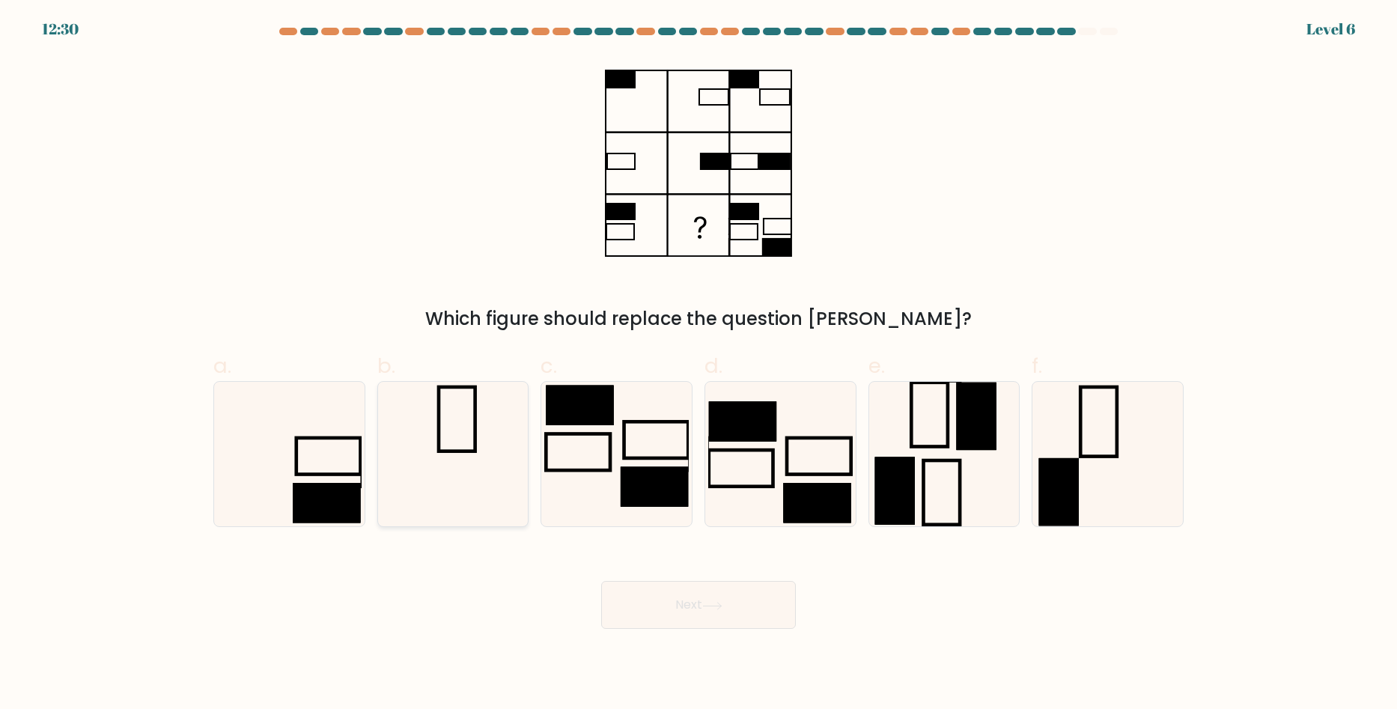
click at [459, 472] on icon at bounding box center [452, 454] width 145 height 145
click at [699, 365] on input "b." at bounding box center [699, 360] width 1 height 10
radio input "true"
click at [625, 459] on rect at bounding box center [656, 440] width 64 height 37
click at [699, 365] on input "c." at bounding box center [699, 360] width 1 height 10
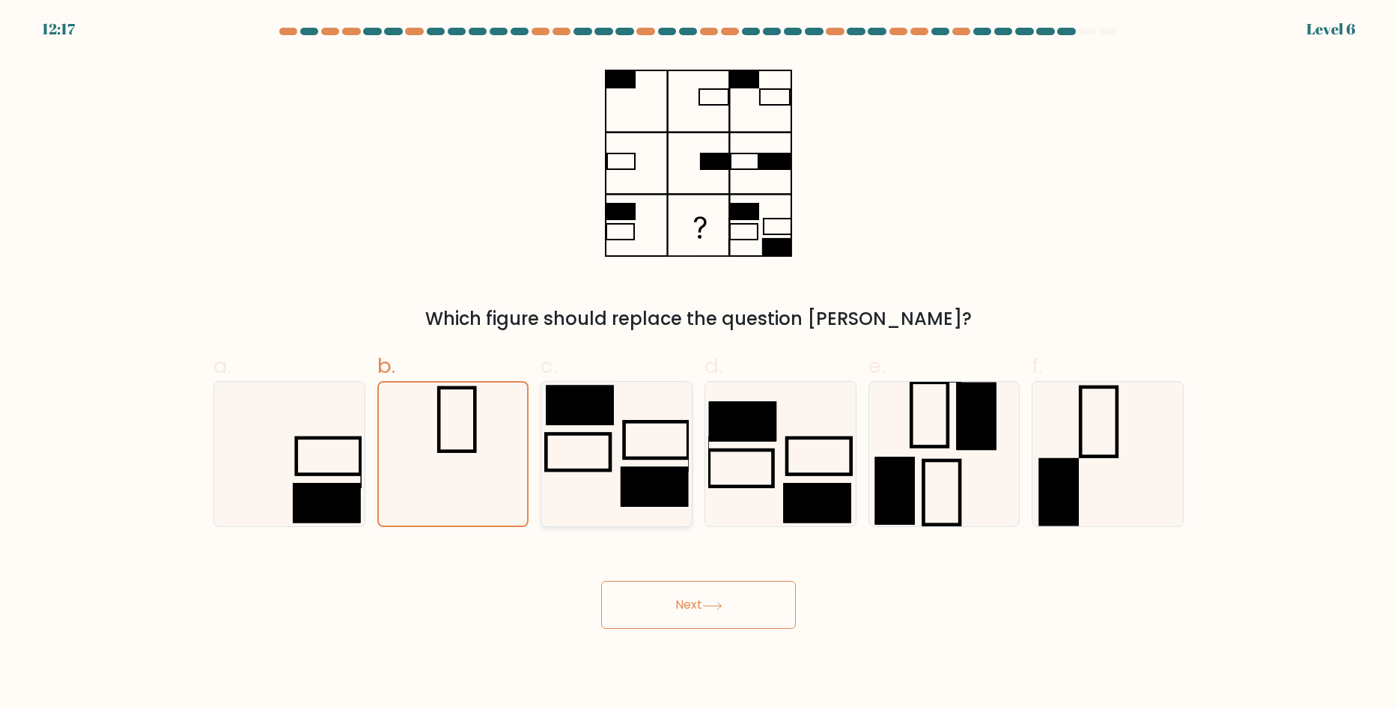
radio input "true"
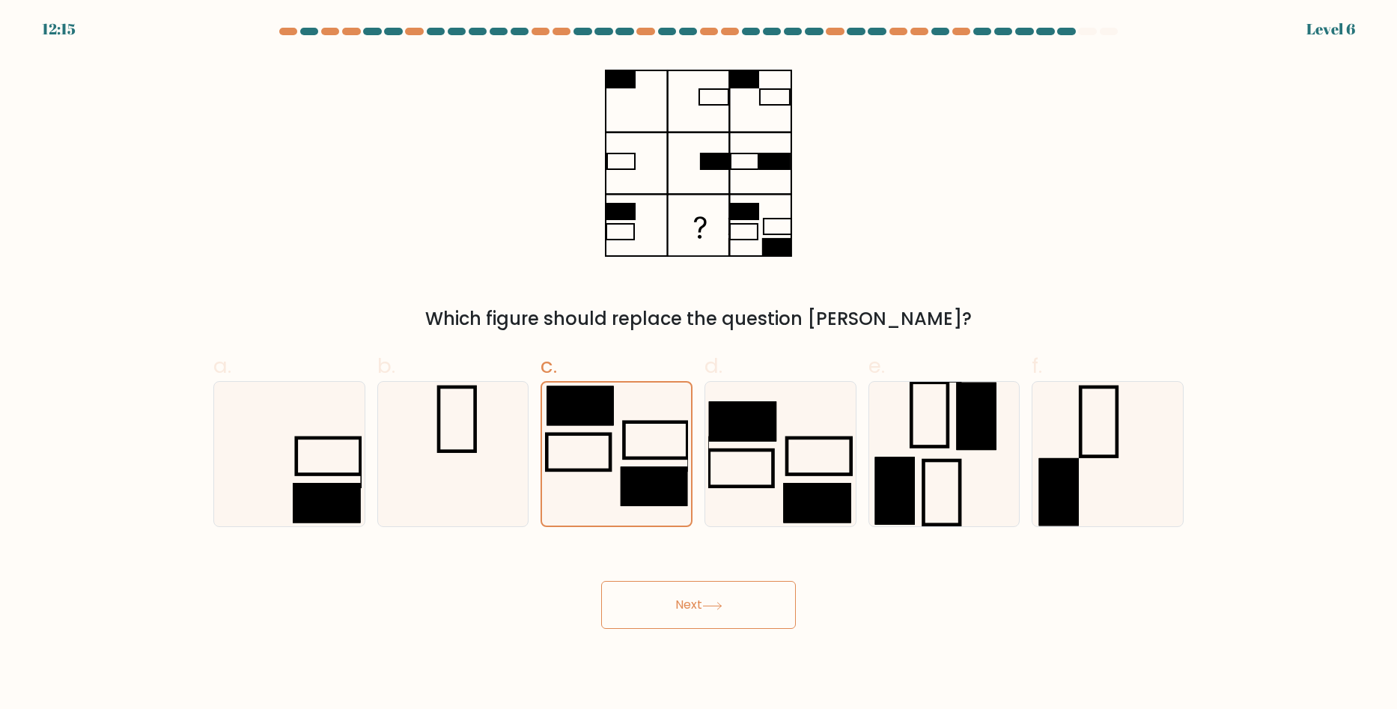
click at [676, 605] on button "Next" at bounding box center [698, 605] width 195 height 48
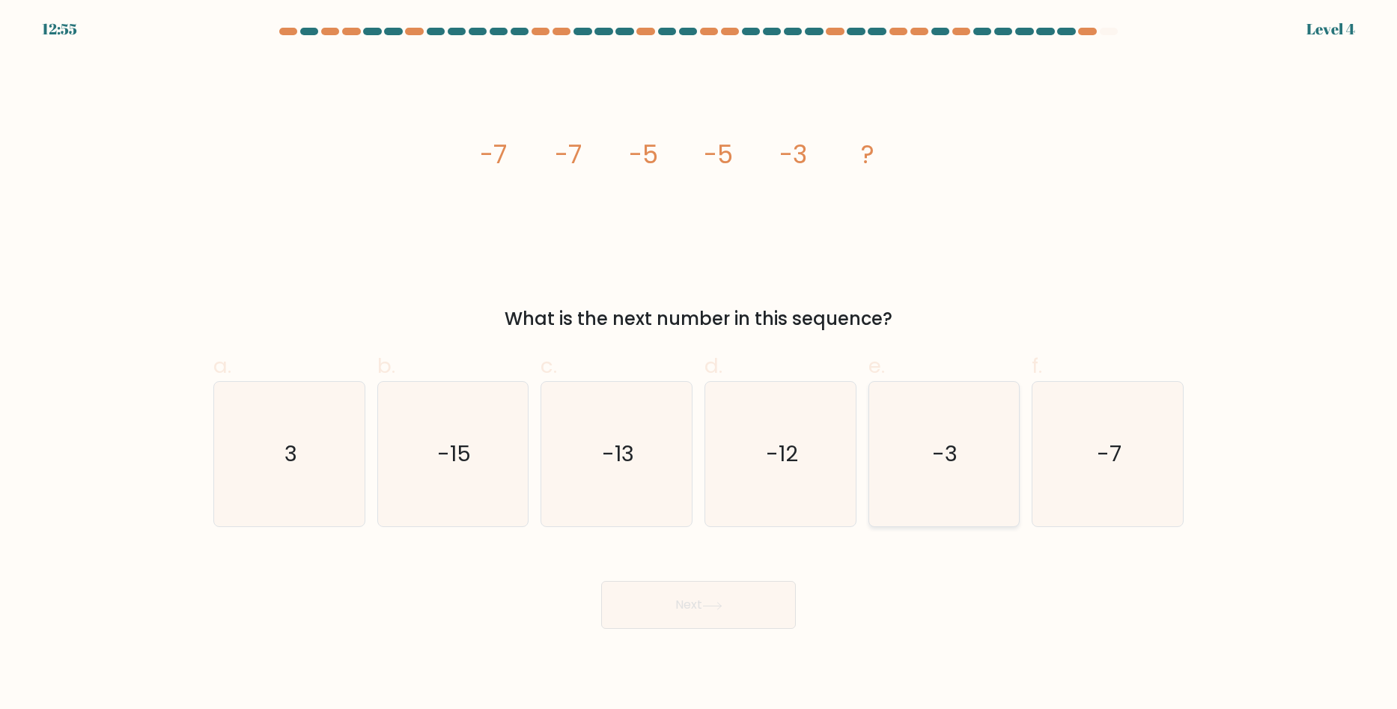
click at [921, 473] on icon "-3" at bounding box center [944, 454] width 145 height 145
click at [699, 365] on input "e. -3" at bounding box center [699, 360] width 1 height 10
radio input "true"
click at [727, 614] on button "Next" at bounding box center [698, 605] width 195 height 48
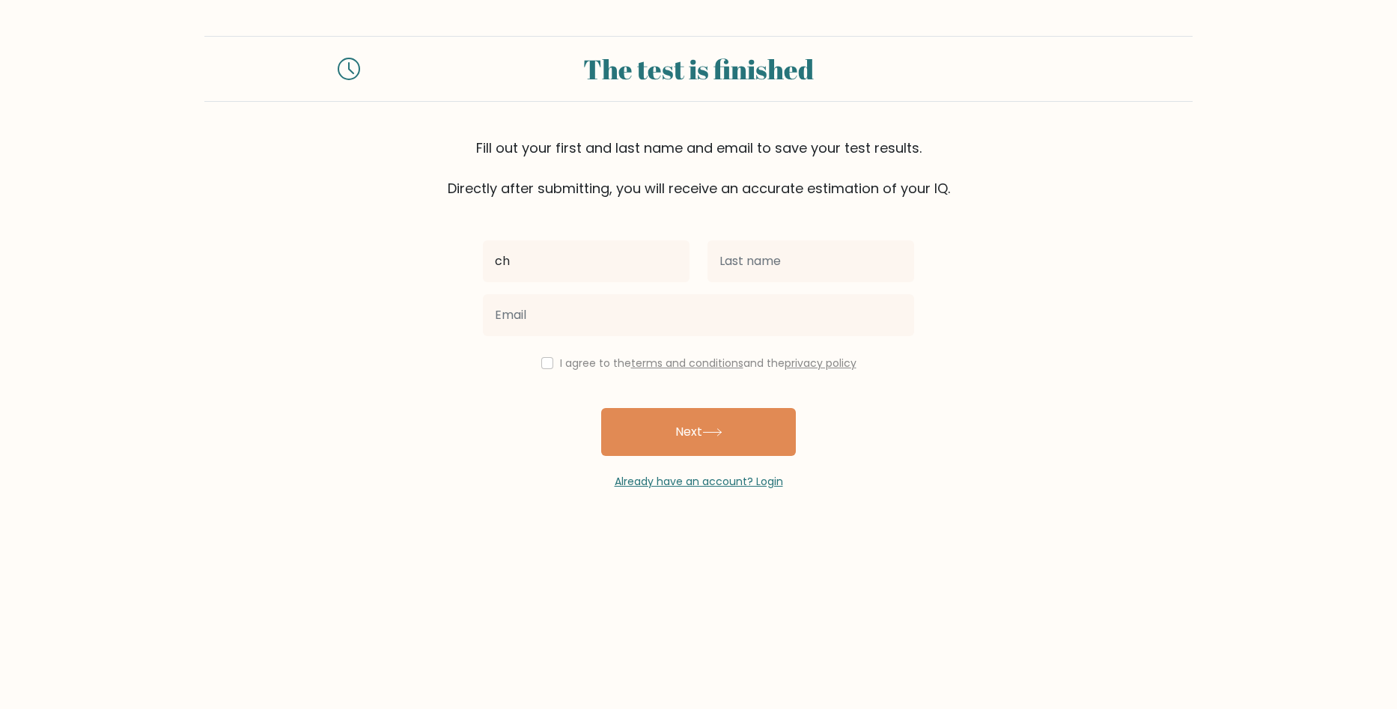
type input "c"
type input "[PERSON_NAME]"
click at [755, 267] on input "text" at bounding box center [811, 261] width 207 height 42
type input "Necesario"
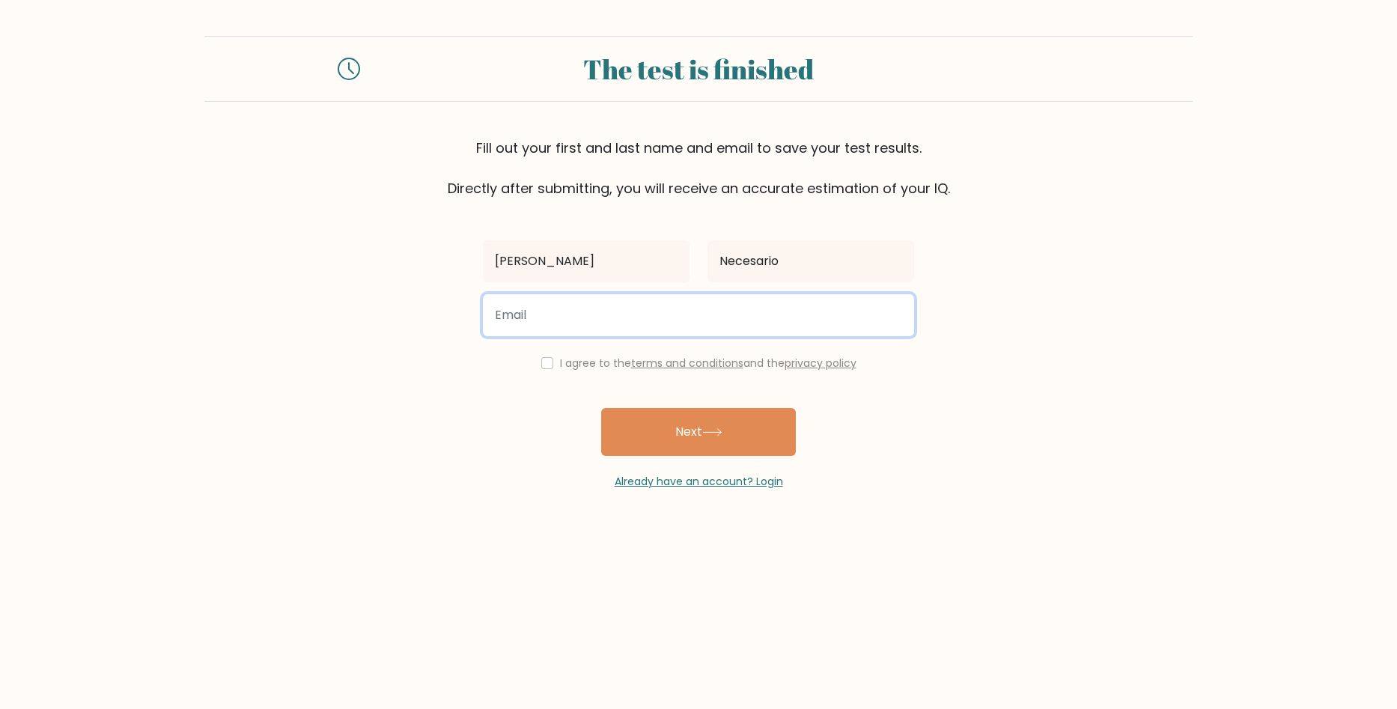
click at [627, 319] on input "email" at bounding box center [698, 315] width 431 height 42
type input "[EMAIL_ADDRESS][DOMAIN_NAME]"
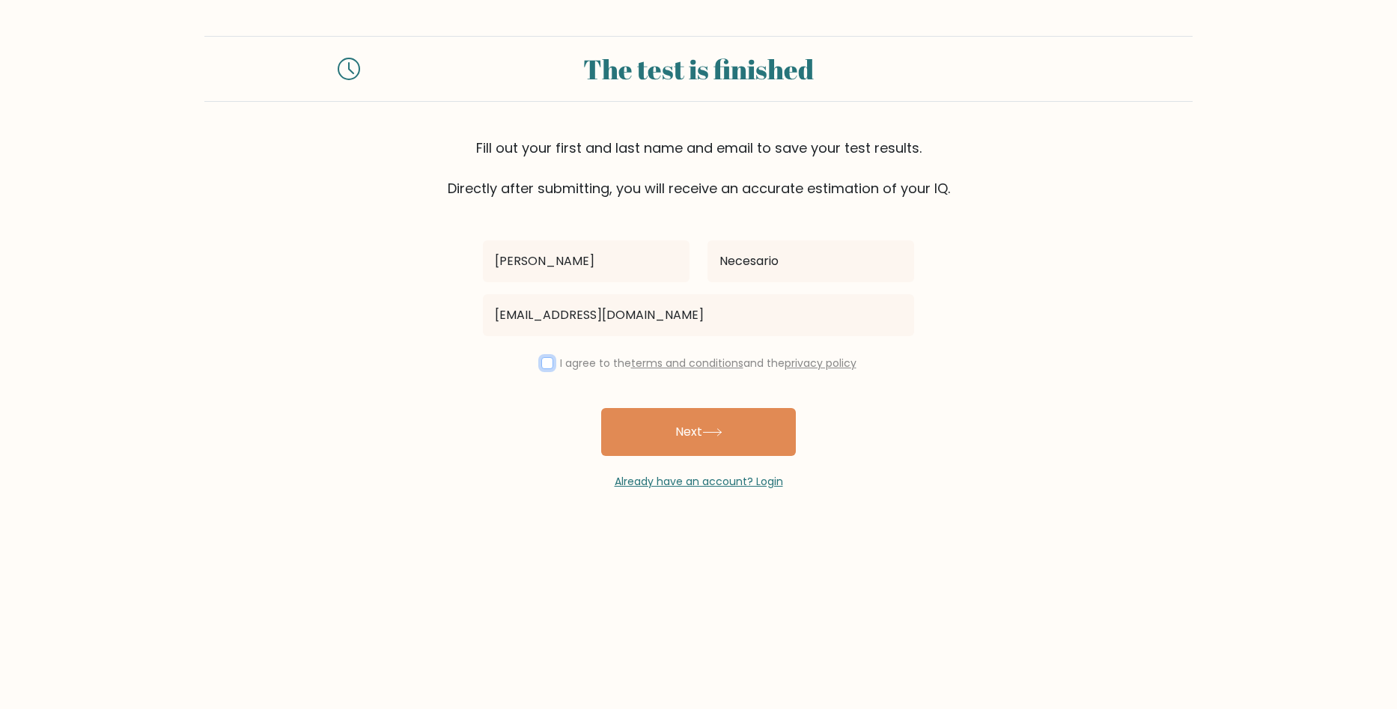
click at [541, 363] on input "checkbox" at bounding box center [547, 363] width 12 height 12
checkbox input "true"
click at [657, 426] on button "Next" at bounding box center [698, 432] width 195 height 48
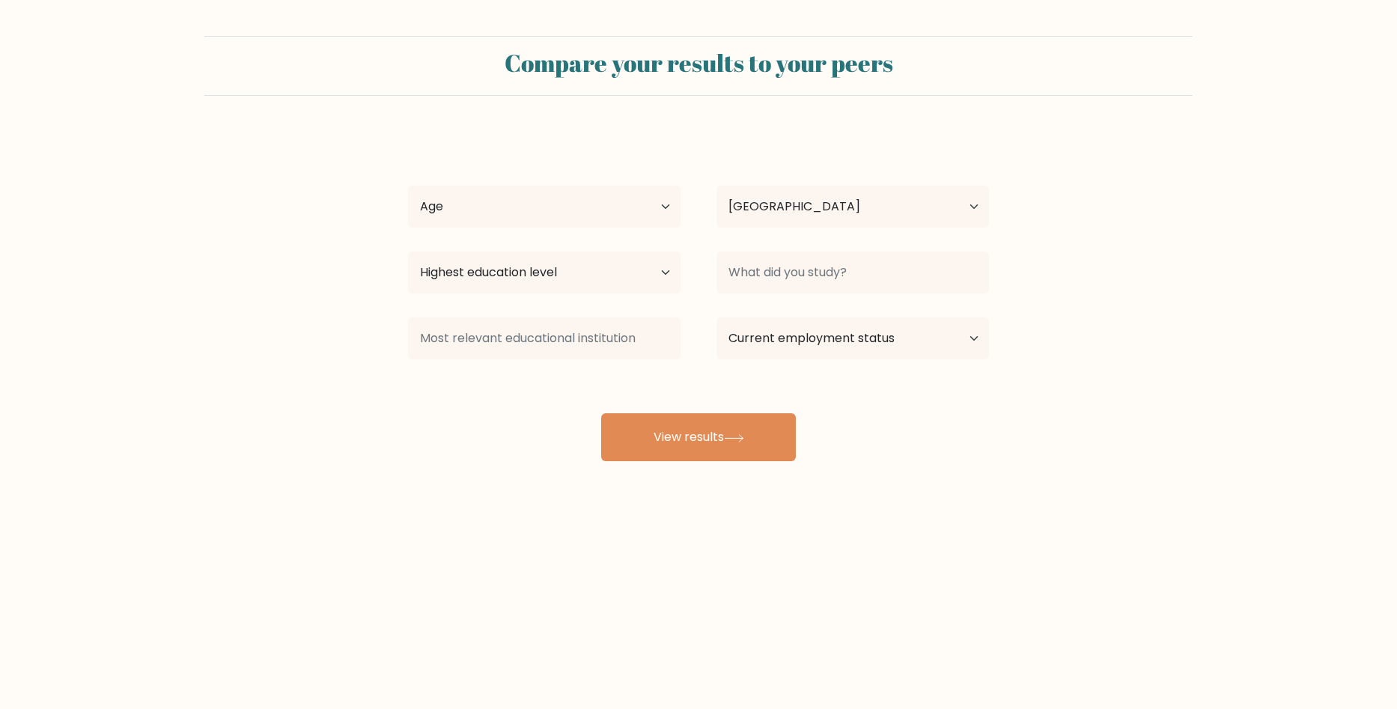
select select "PH"
click at [665, 204] on select "Age Under [DEMOGRAPHIC_DATA] [DEMOGRAPHIC_DATA] [DEMOGRAPHIC_DATA] [DEMOGRAPHIC…" at bounding box center [544, 207] width 273 height 42
select select "18_24"
click at [408, 186] on select "Age Under [DEMOGRAPHIC_DATA] [DEMOGRAPHIC_DATA] [DEMOGRAPHIC_DATA] [DEMOGRAPHIC…" at bounding box center [544, 207] width 273 height 42
click at [632, 273] on select "Highest education level No schooling Primary Lower Secondary Upper Secondary Oc…" at bounding box center [544, 273] width 273 height 42
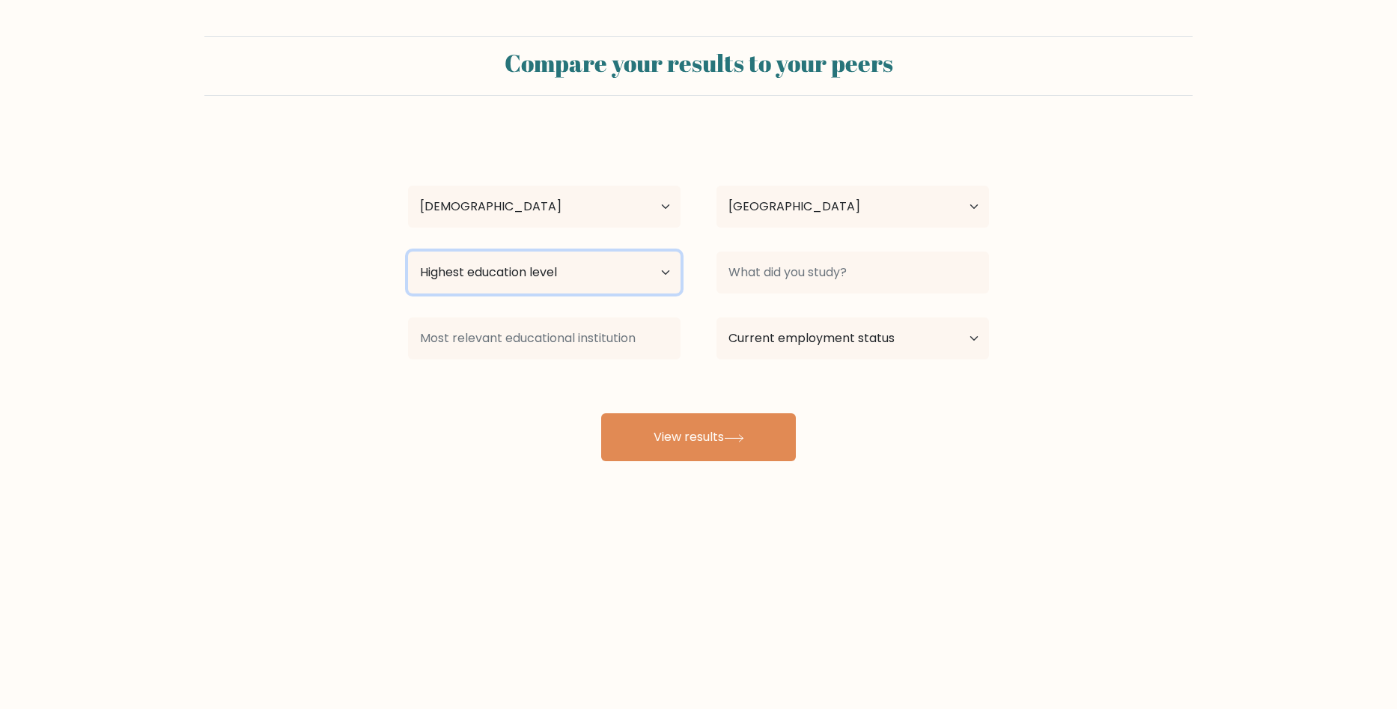
select select "bachelors_degree"
click at [408, 252] on select "Highest education level No schooling Primary Lower Secondary Upper Secondary Oc…" at bounding box center [544, 273] width 273 height 42
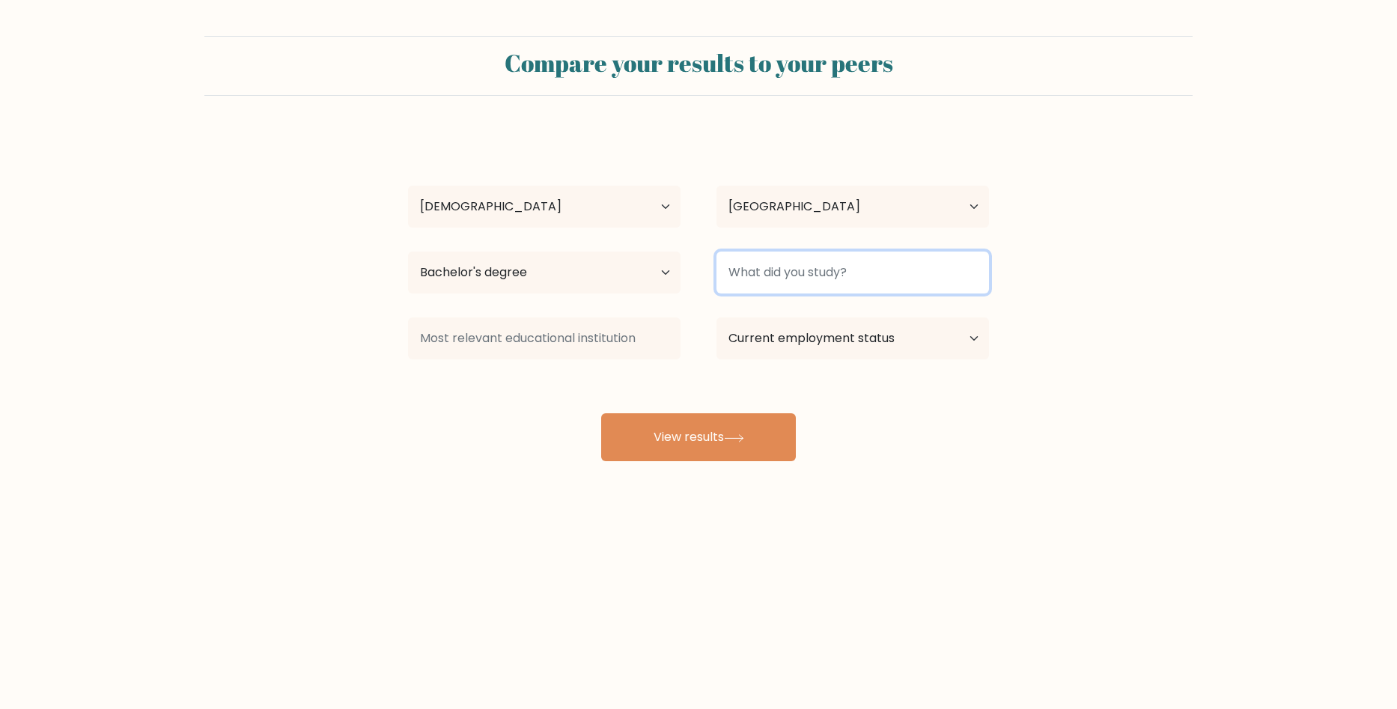
click at [779, 263] on input at bounding box center [853, 273] width 273 height 42
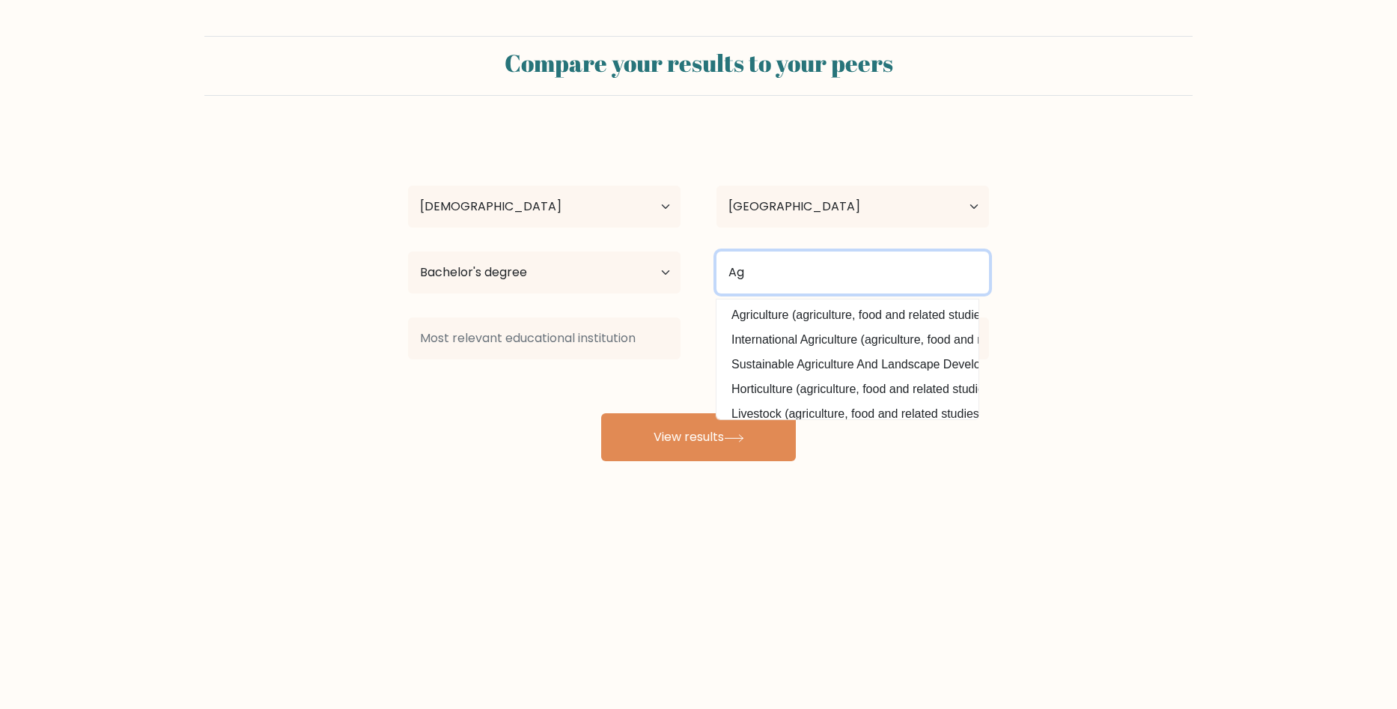
type input "A"
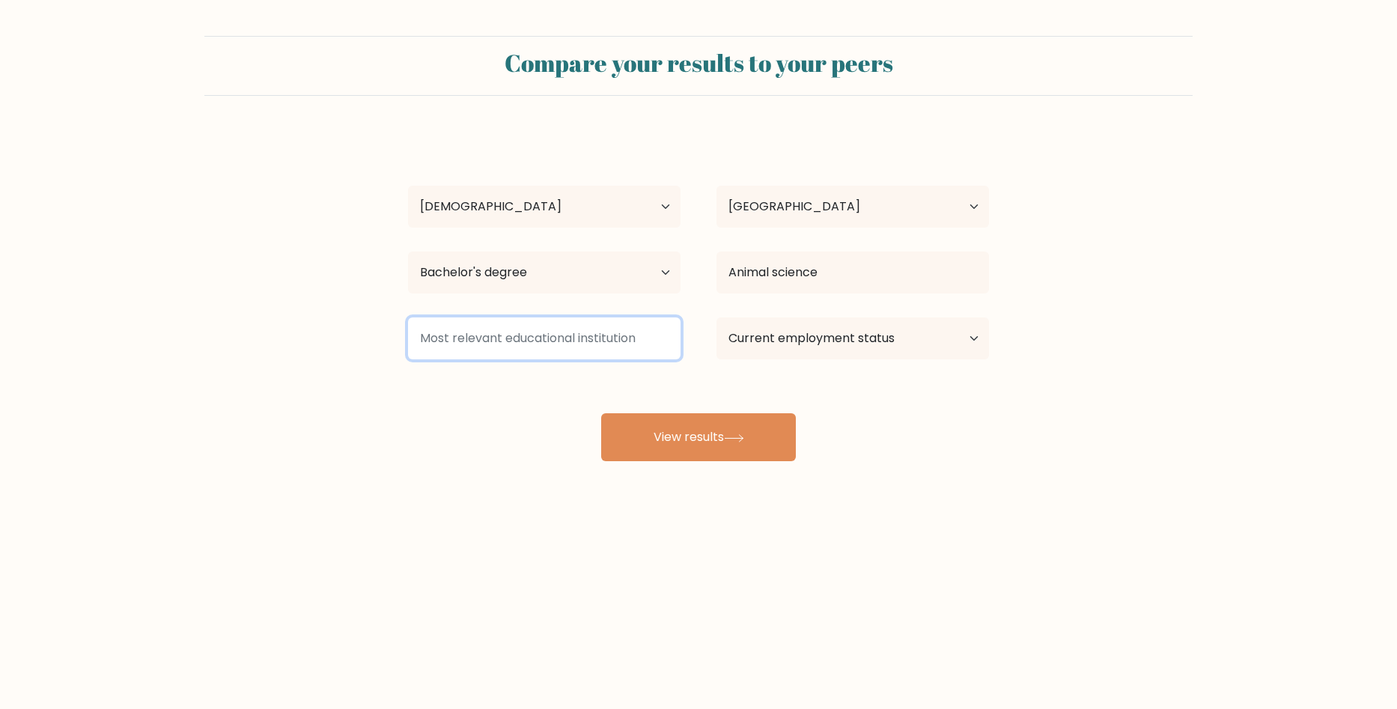
click at [559, 341] on input at bounding box center [544, 338] width 273 height 42
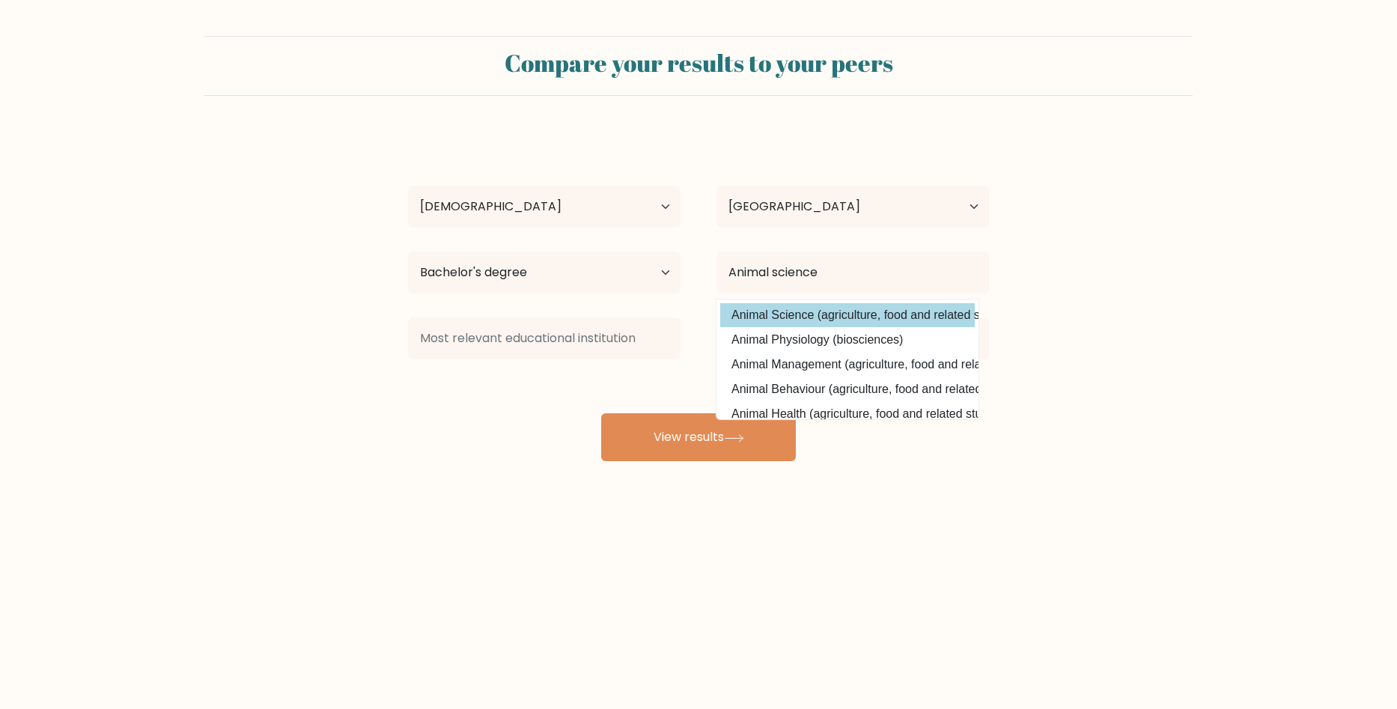
click at [786, 322] on option "Animal Science (agriculture, food and related studies)" at bounding box center [847, 315] width 255 height 24
type input "Animal Science"
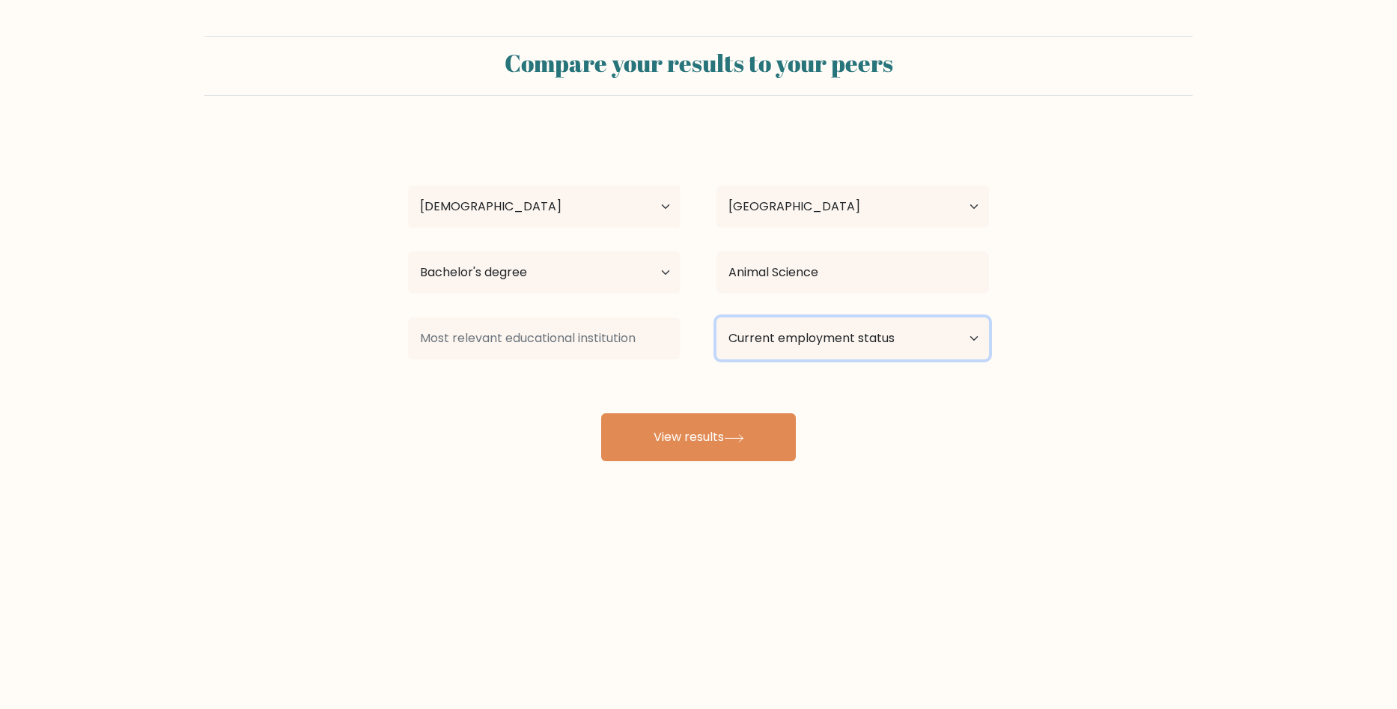
click at [982, 336] on select "Current employment status Employed Student Retired Other / prefer not to answer" at bounding box center [853, 338] width 273 height 42
select select "other"
click at [717, 317] on select "Current employment status Employed Student Retired Other / prefer not to answer" at bounding box center [853, 338] width 273 height 42
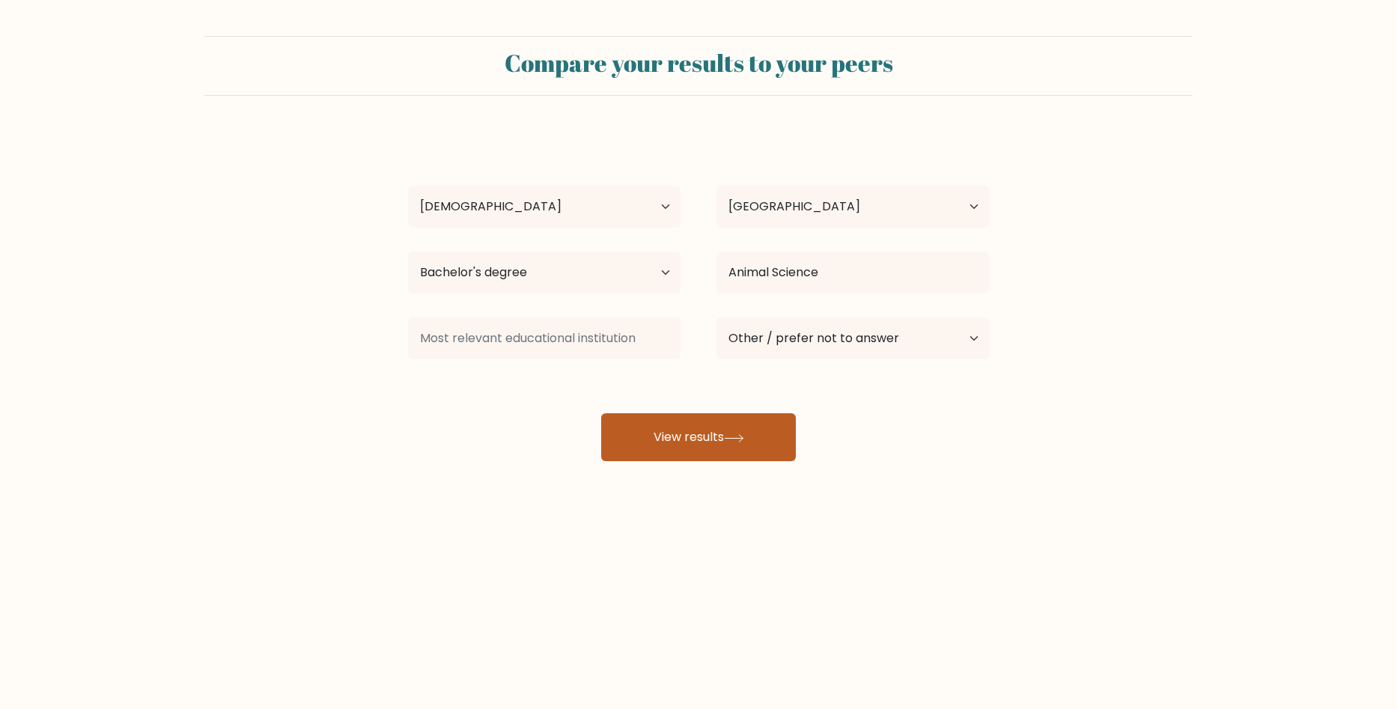
click at [672, 430] on button "View results" at bounding box center [698, 437] width 195 height 48
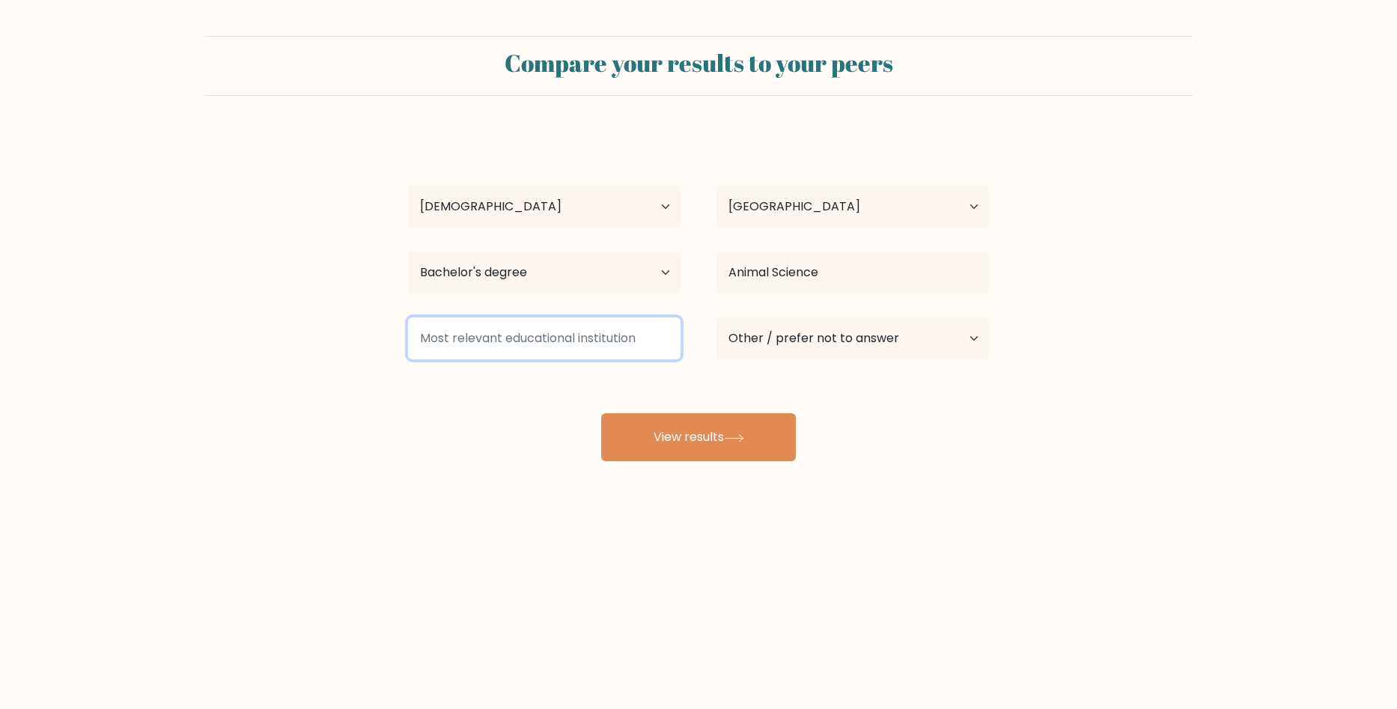
click at [490, 332] on input at bounding box center [544, 338] width 273 height 42
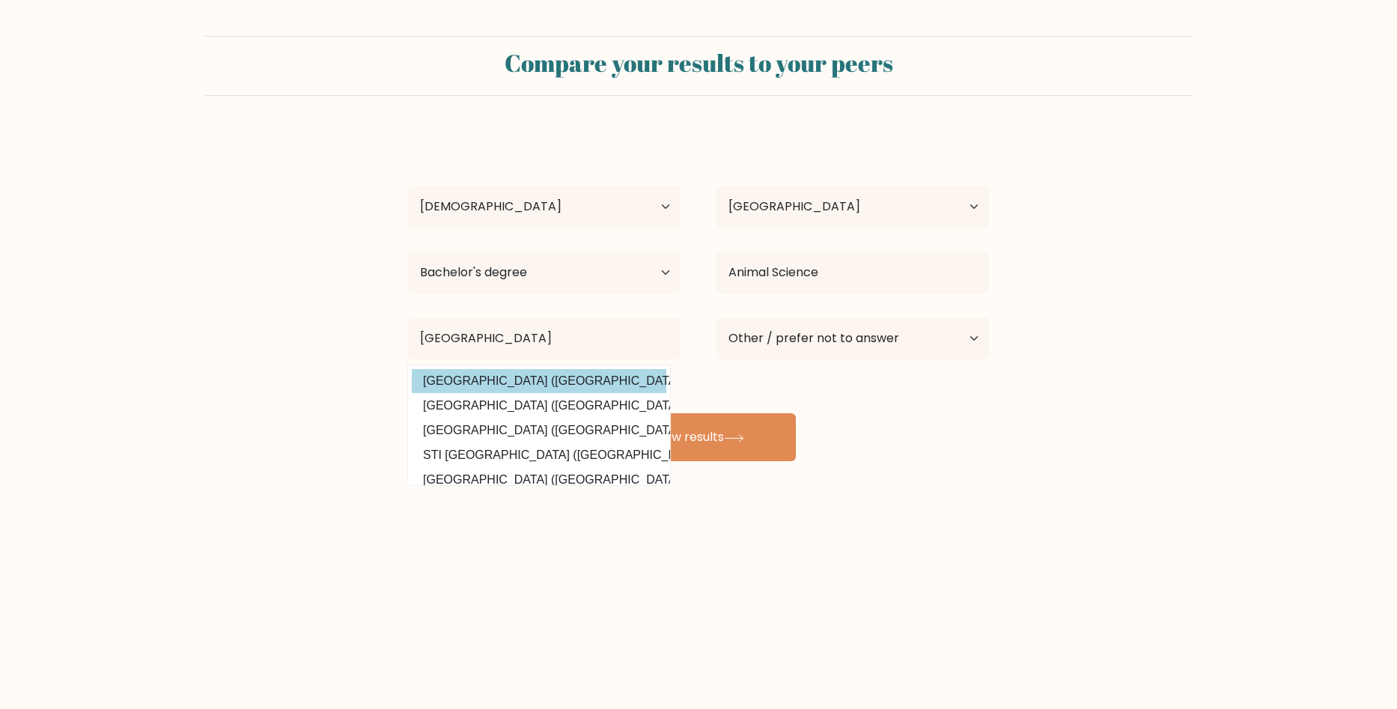
click at [497, 377] on div "Charry Antonette Necesario Age Under 18 years old 18-24 years old 25-34 years o…" at bounding box center [698, 296] width 599 height 329
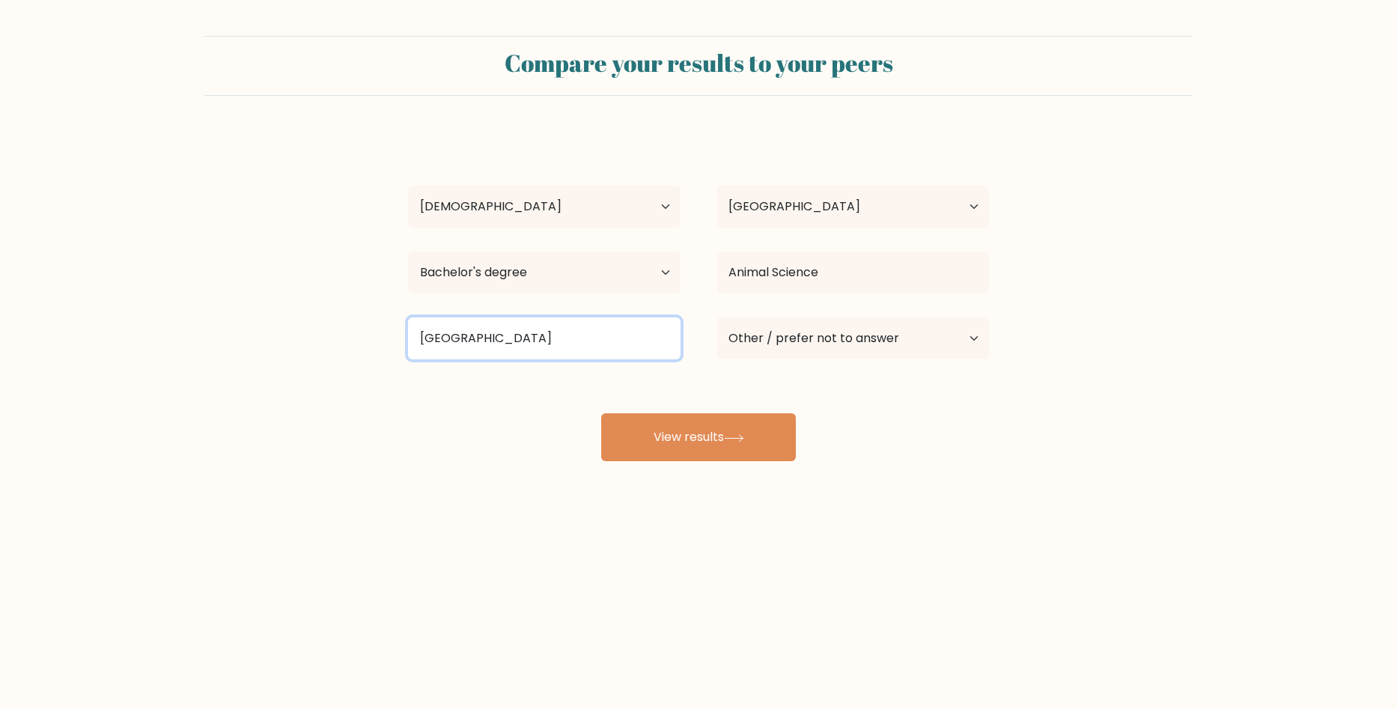
click at [547, 331] on input "University of Negr" at bounding box center [544, 338] width 273 height 42
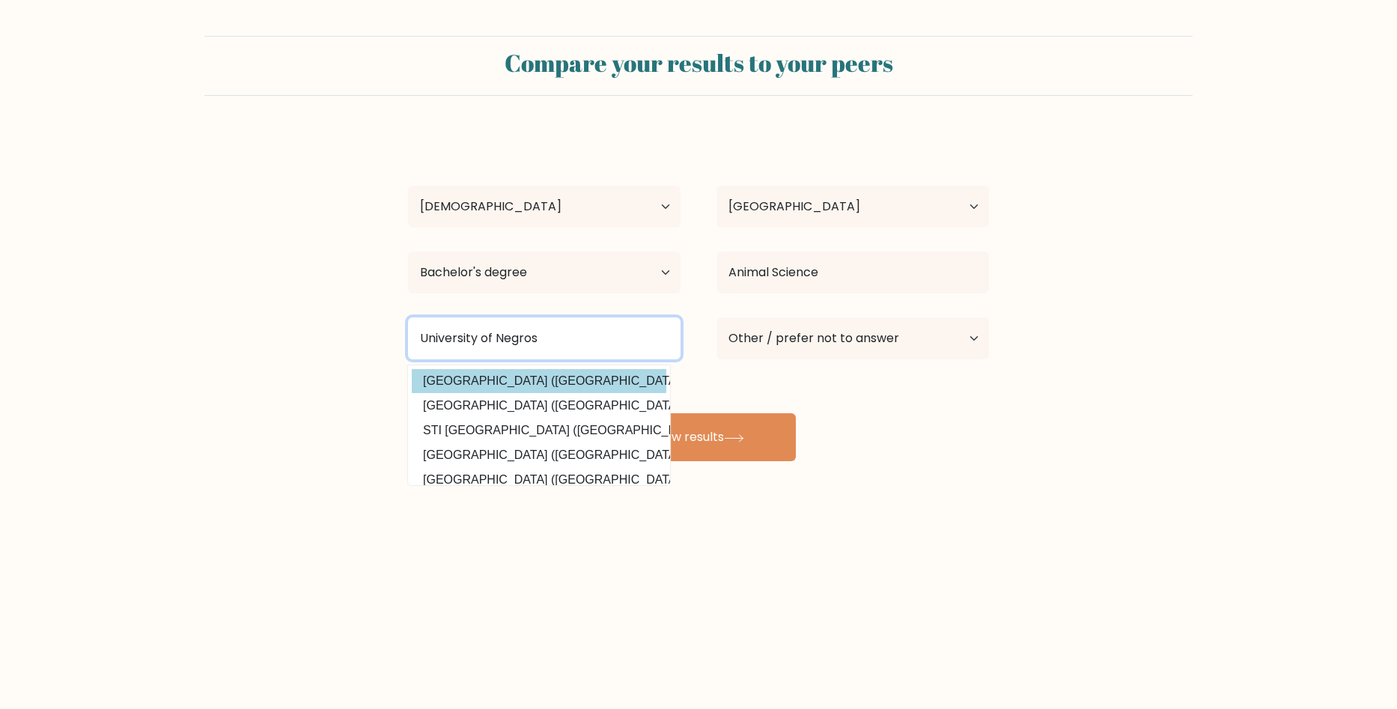
type input "University of Negros"
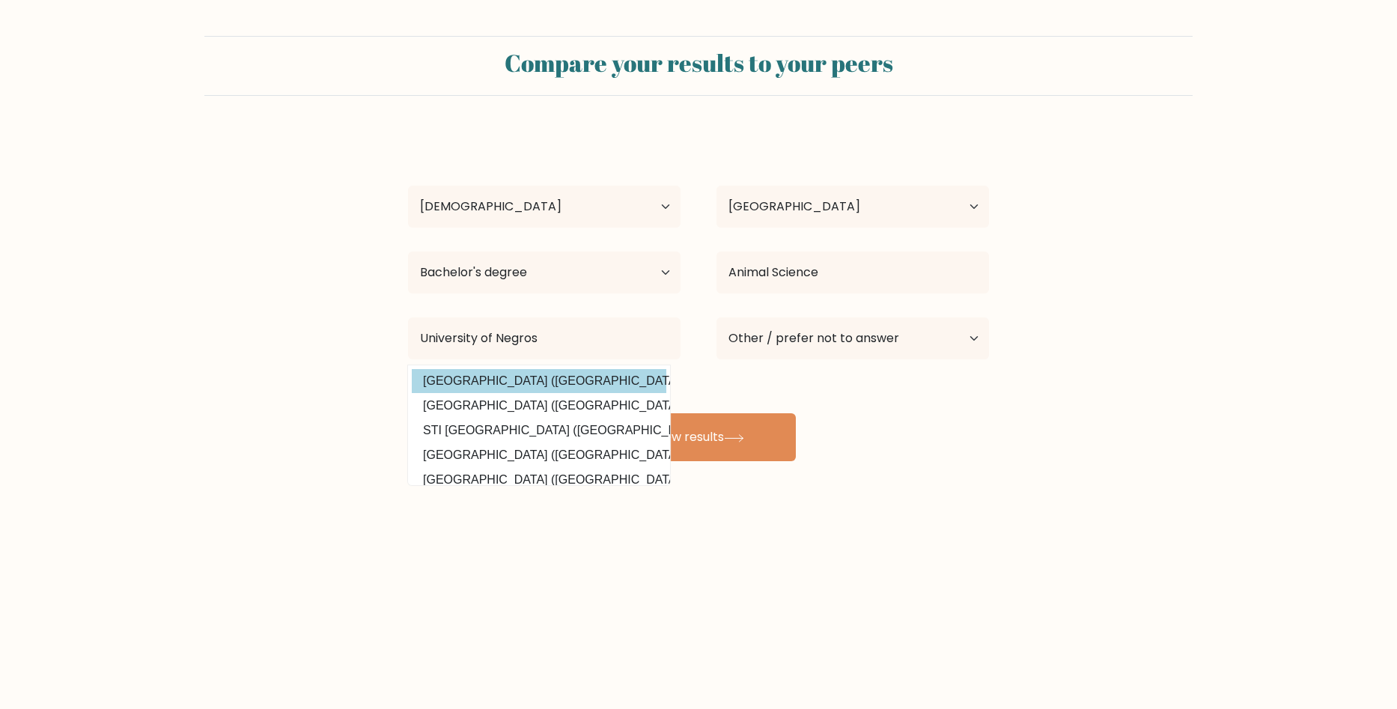
click at [564, 384] on div "Charry Antonette Necesario Age Under 18 years old 18-24 years old 25-34 years o…" at bounding box center [698, 296] width 599 height 329
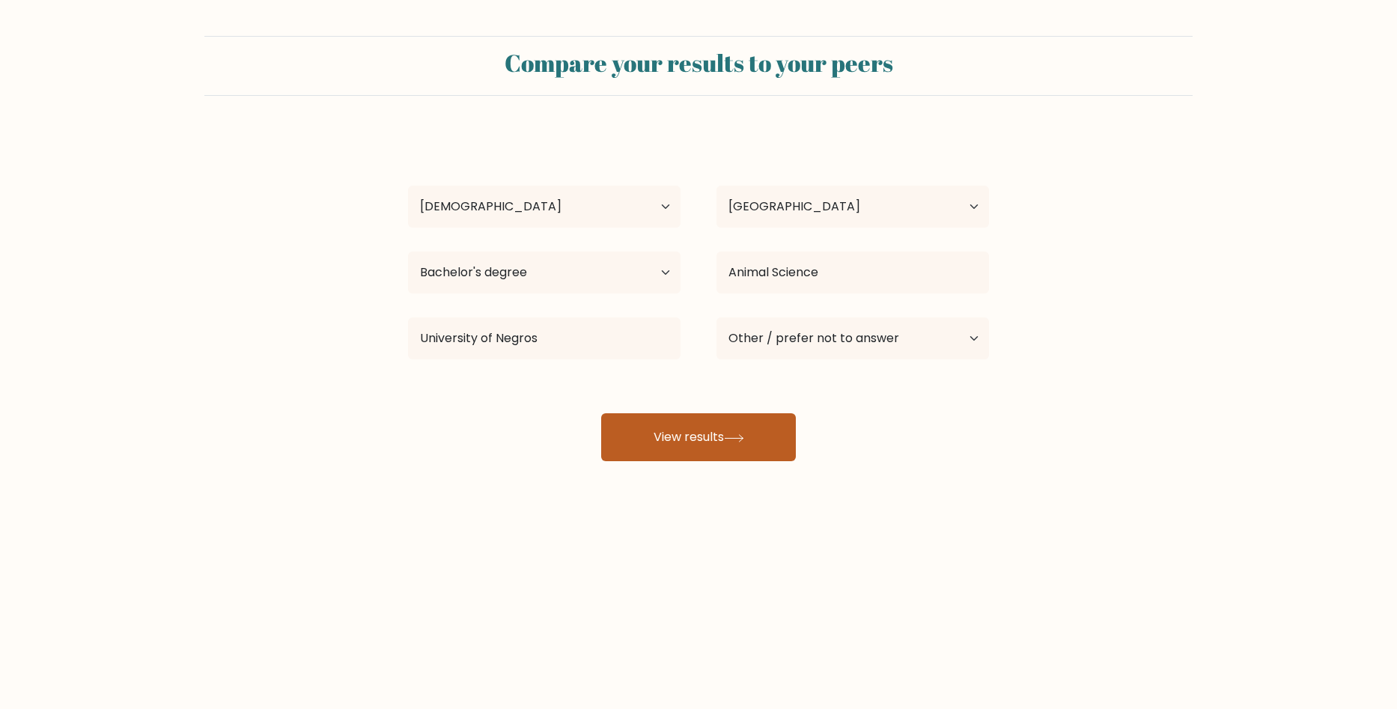
click at [731, 441] on icon at bounding box center [734, 438] width 20 height 8
